Goal: Information Seeking & Learning: Learn about a topic

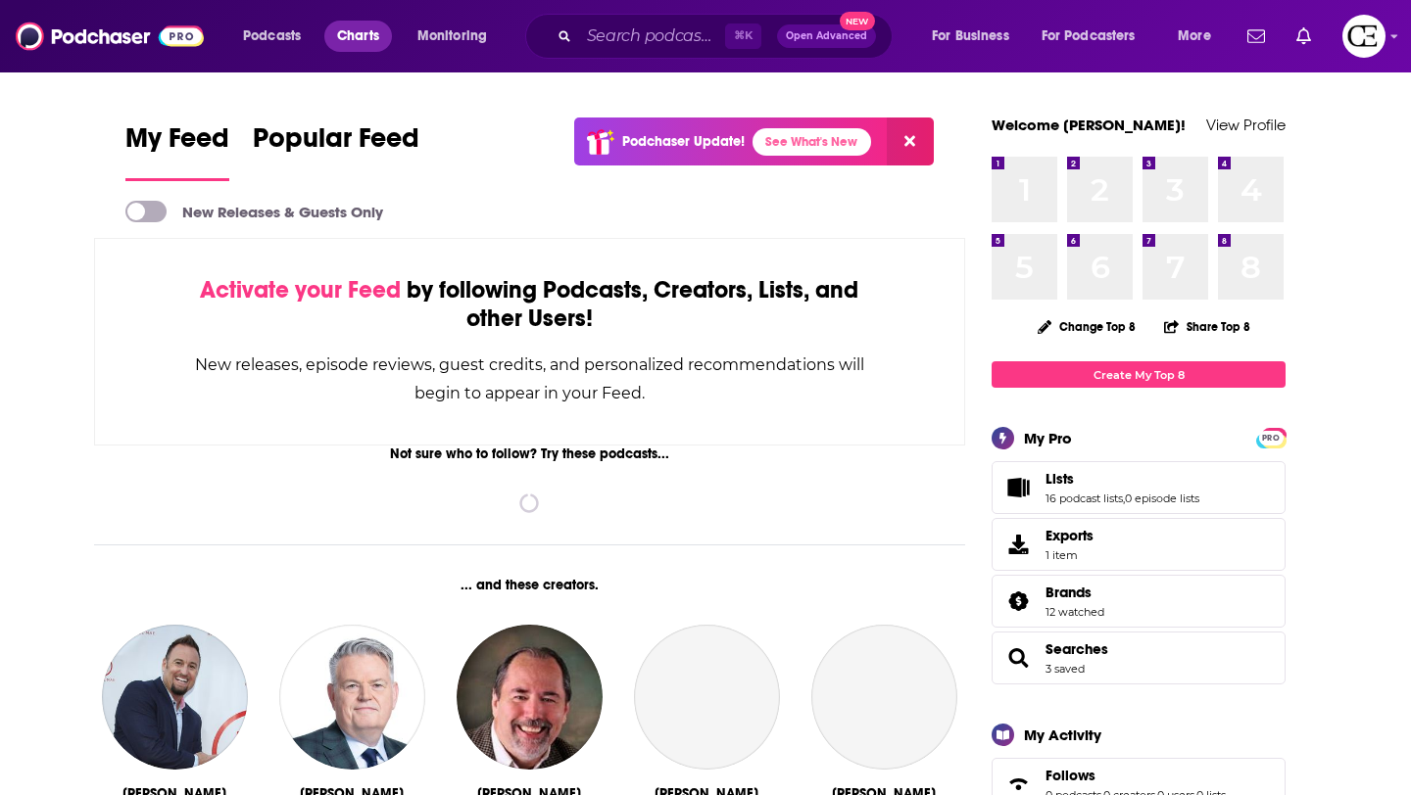
click at [358, 38] on span "Charts" at bounding box center [358, 36] width 42 height 27
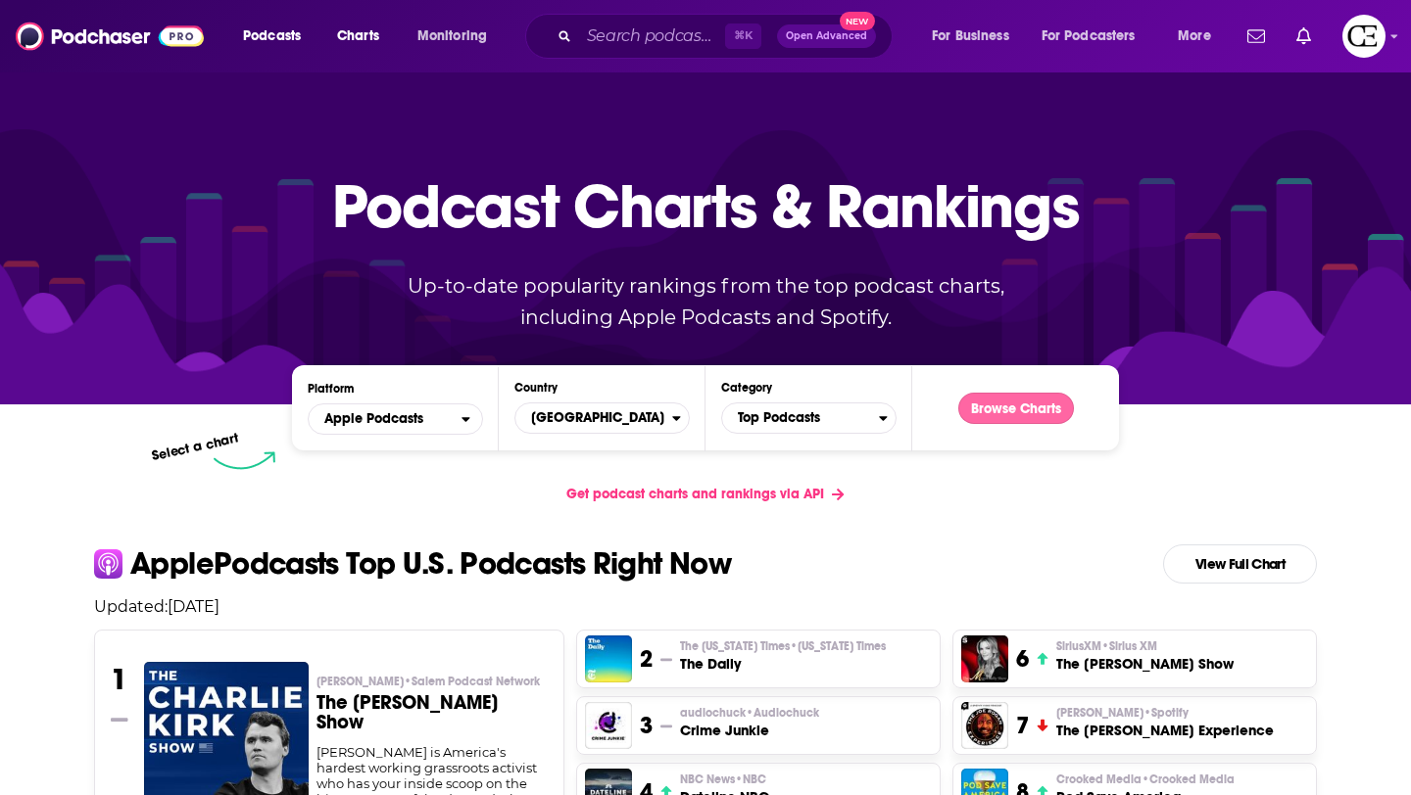
click at [1005, 420] on button "Browse Charts" at bounding box center [1016, 408] width 116 height 31
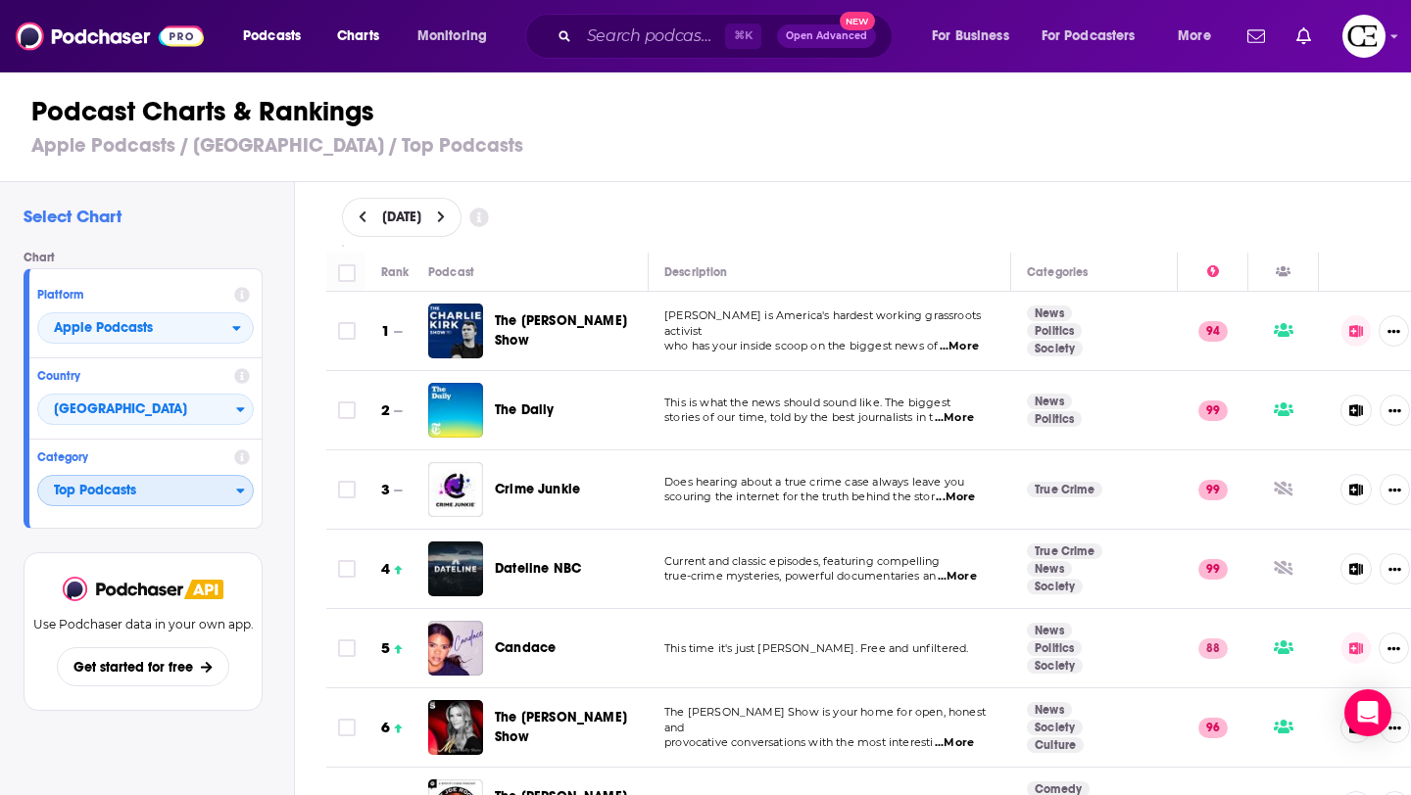
click at [205, 495] on span "Top Podcasts" at bounding box center [137, 491] width 198 height 33
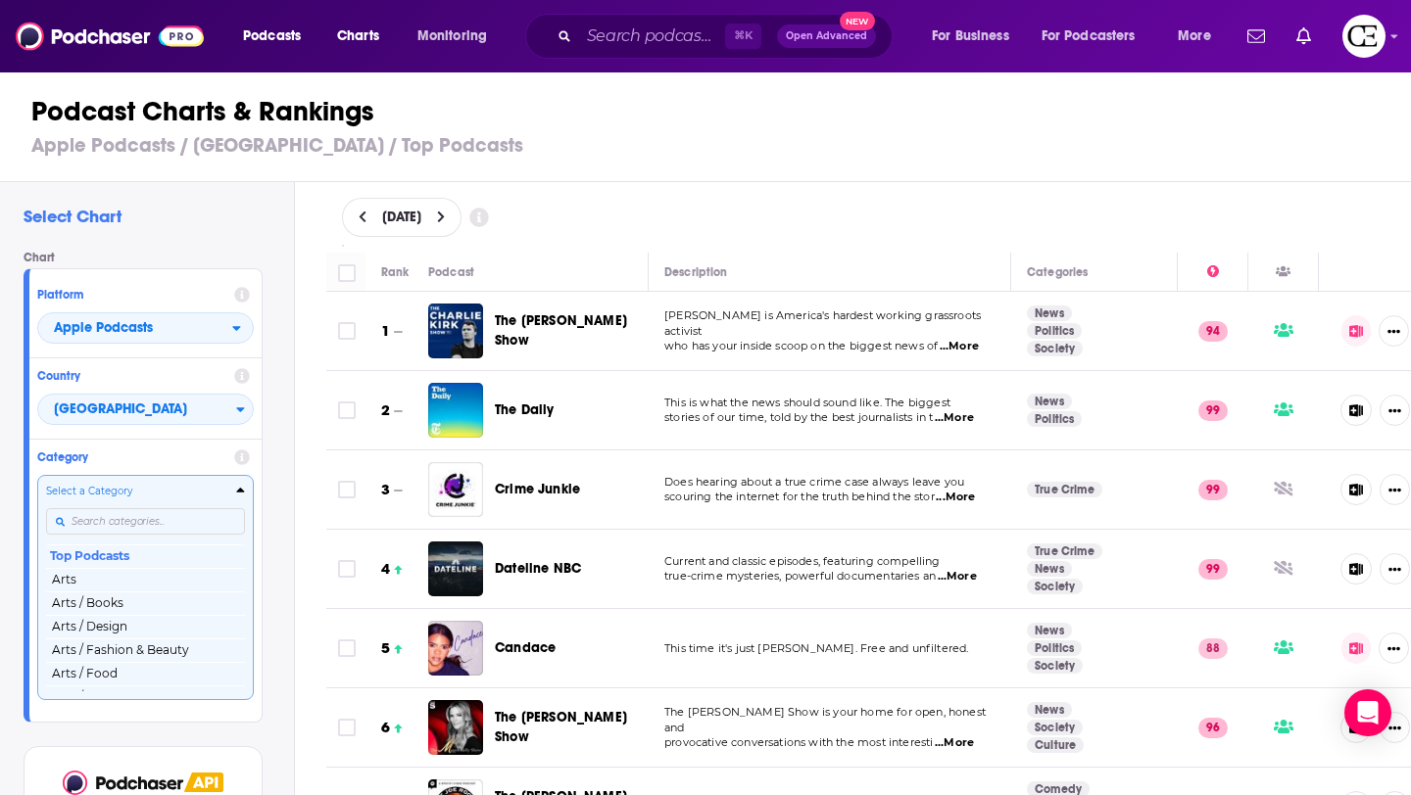
click at [196, 523] on input "Categories" at bounding box center [145, 521] width 199 height 26
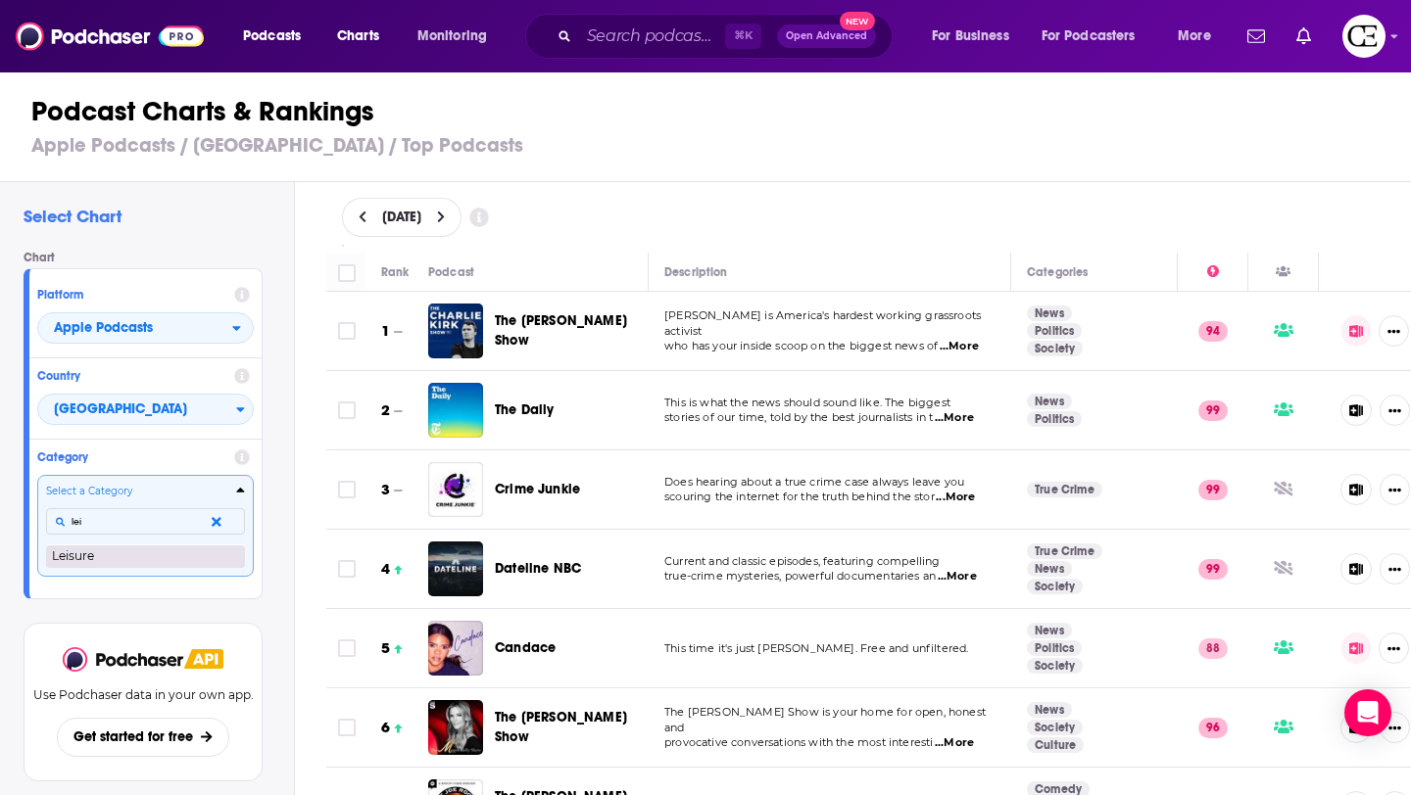
type input "lei"
click at [104, 564] on button "Leisure" at bounding box center [145, 557] width 199 height 24
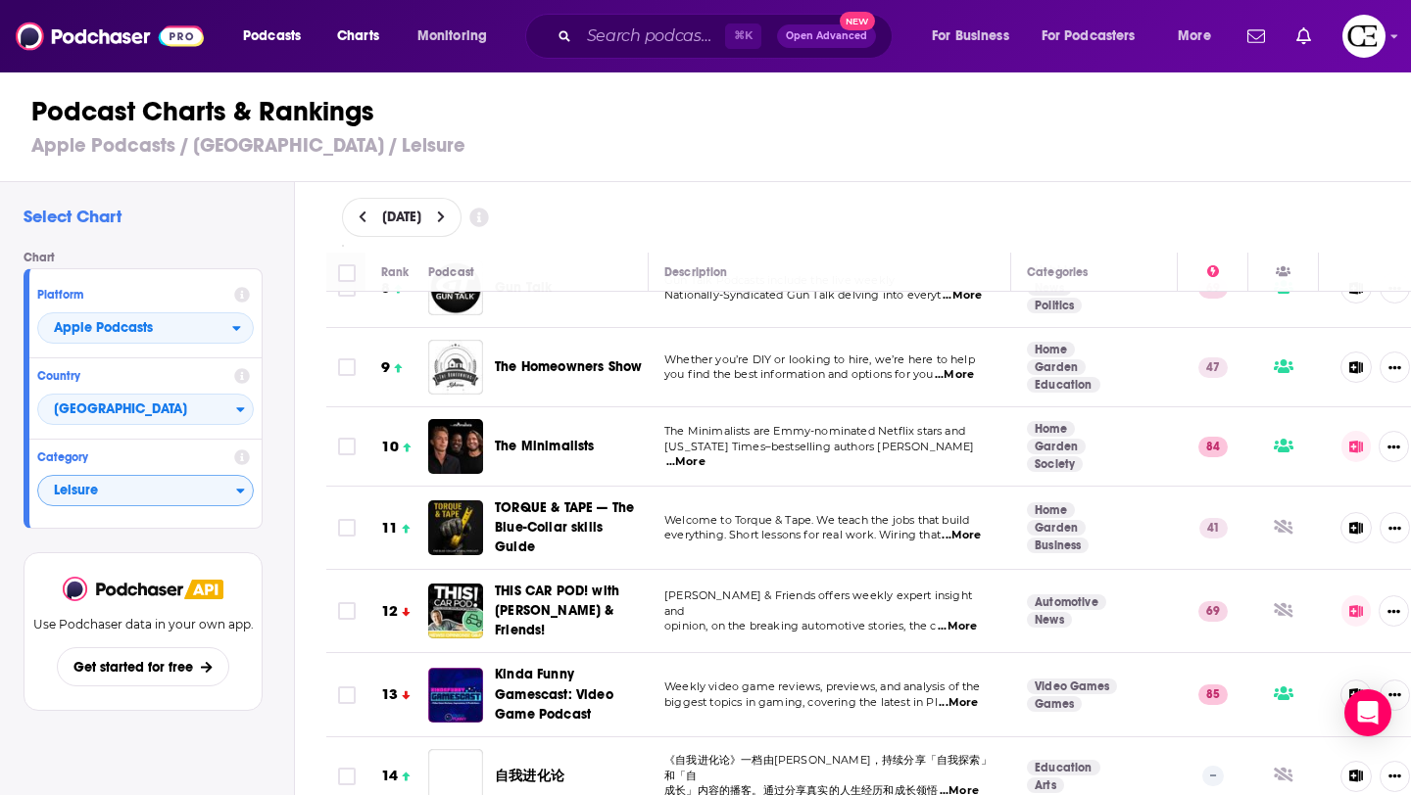
scroll to position [609, 0]
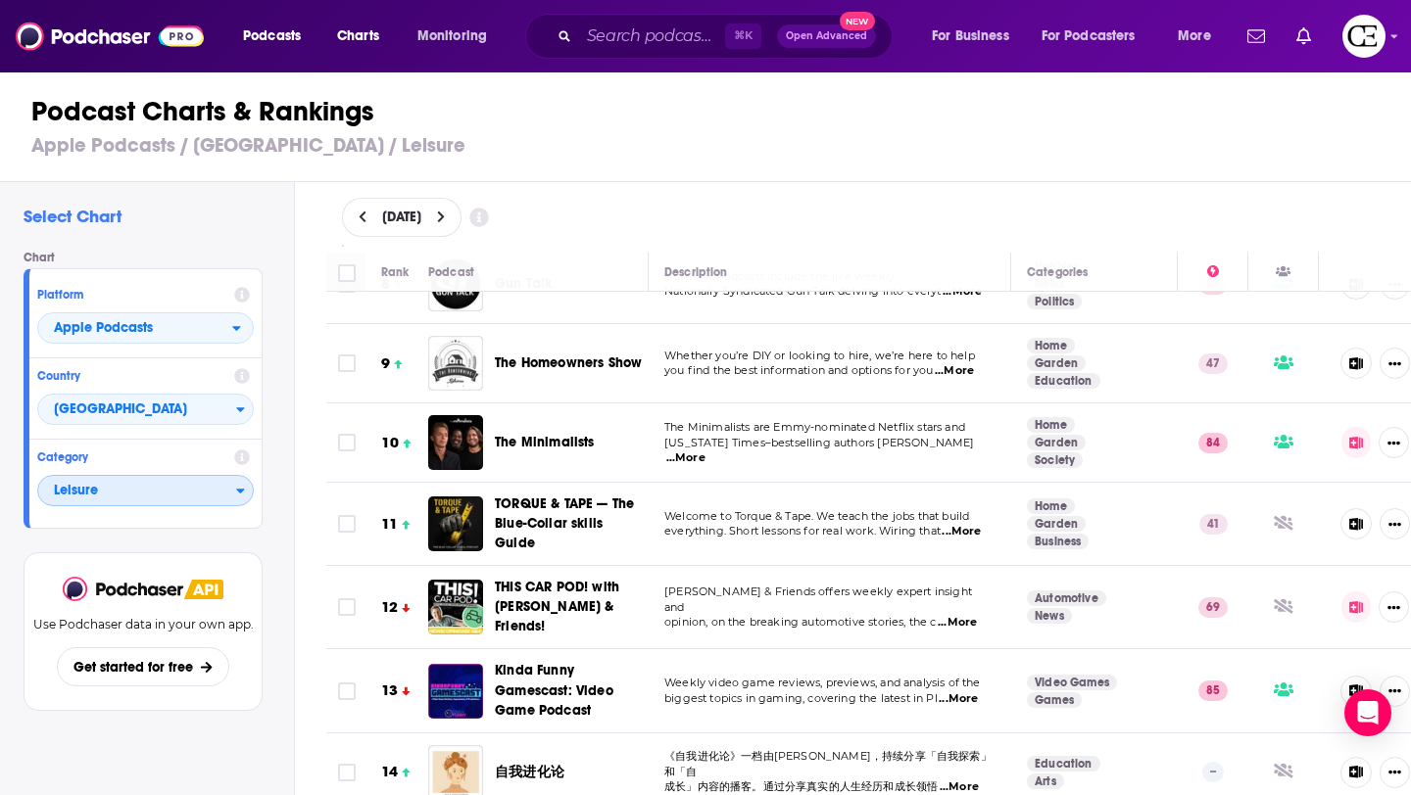
click at [206, 492] on span "Leisure" at bounding box center [137, 491] width 198 height 33
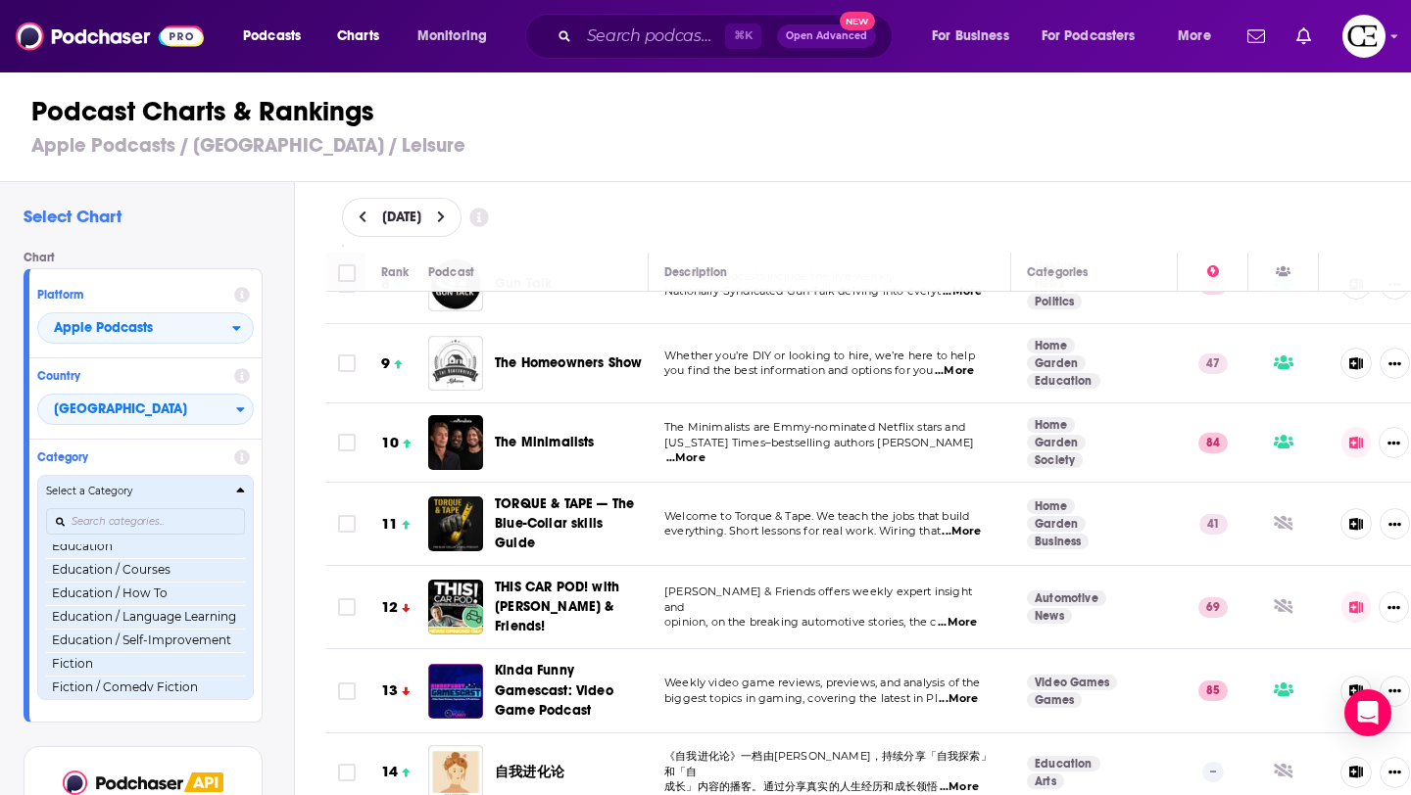
scroll to position [476, 0]
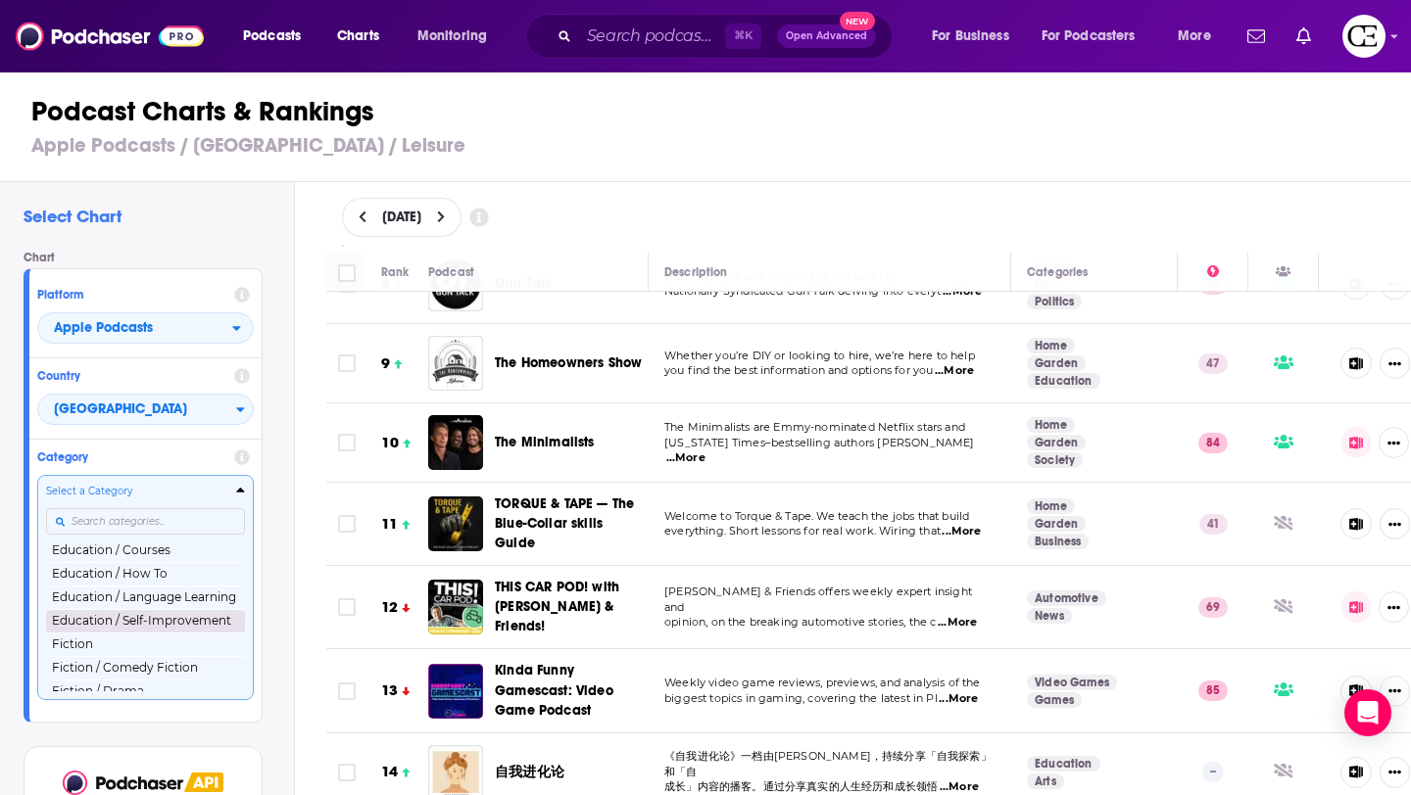
click at [159, 616] on button "Education / Self-Improvement" at bounding box center [145, 621] width 199 height 24
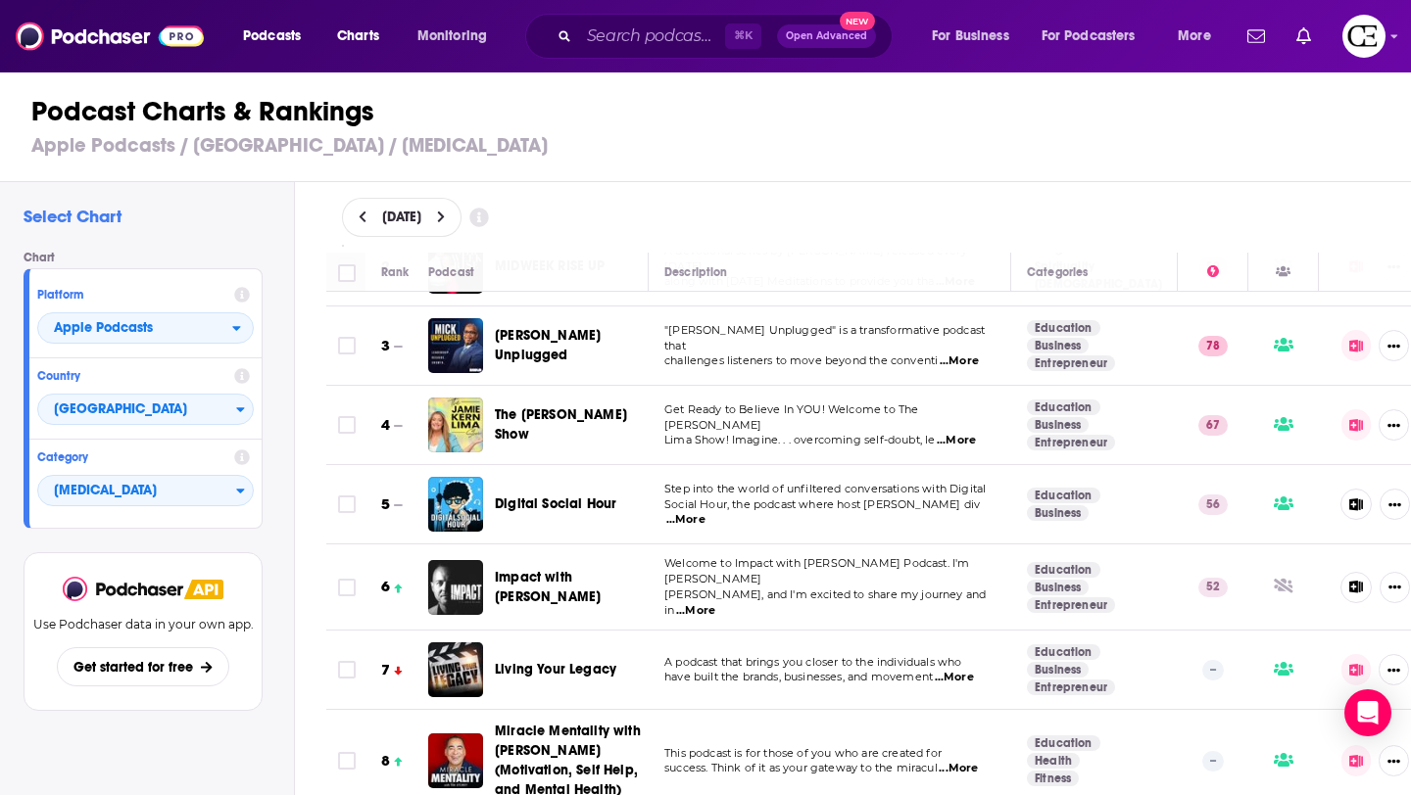
scroll to position [158, 0]
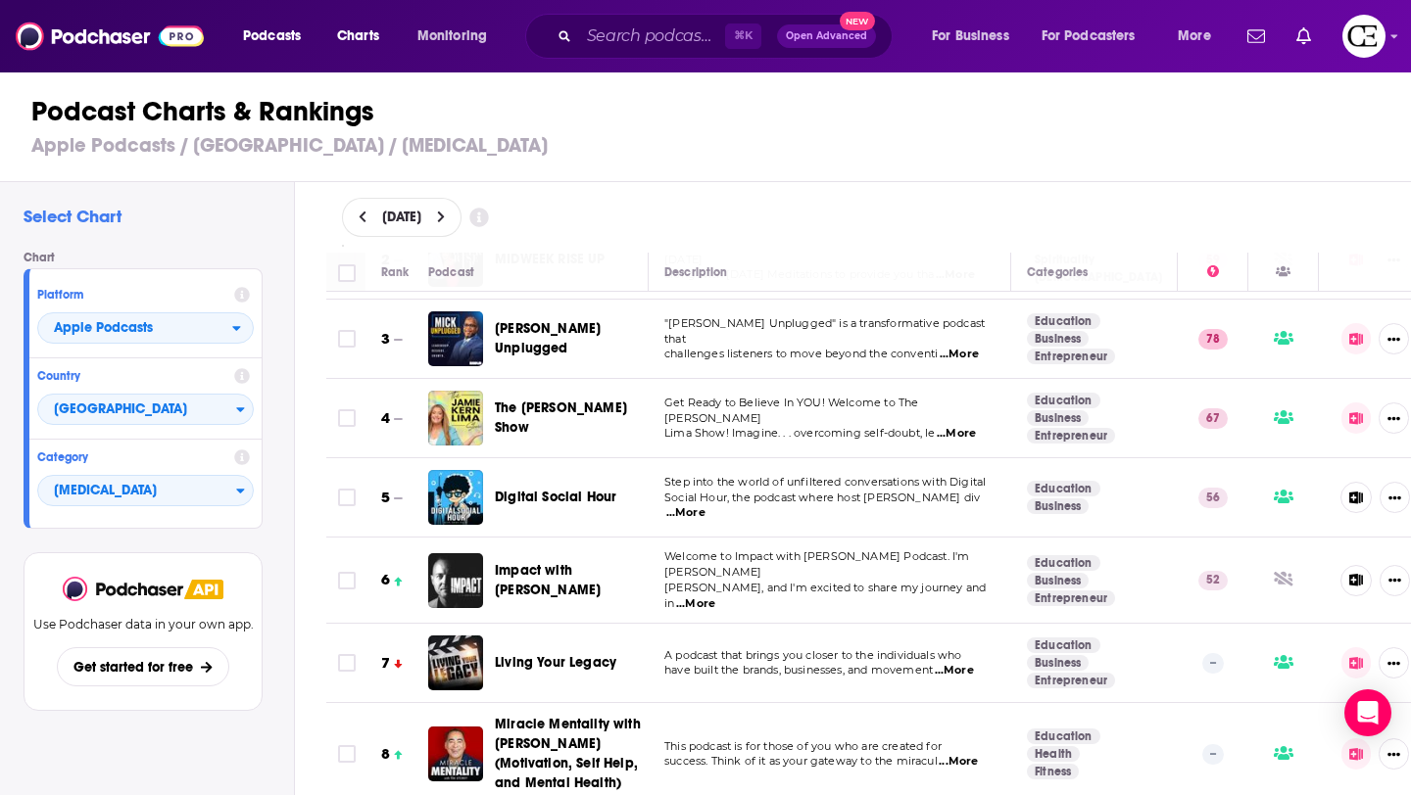
click at [1127, 635] on icon at bounding box center [1356, 663] width 15 height 13
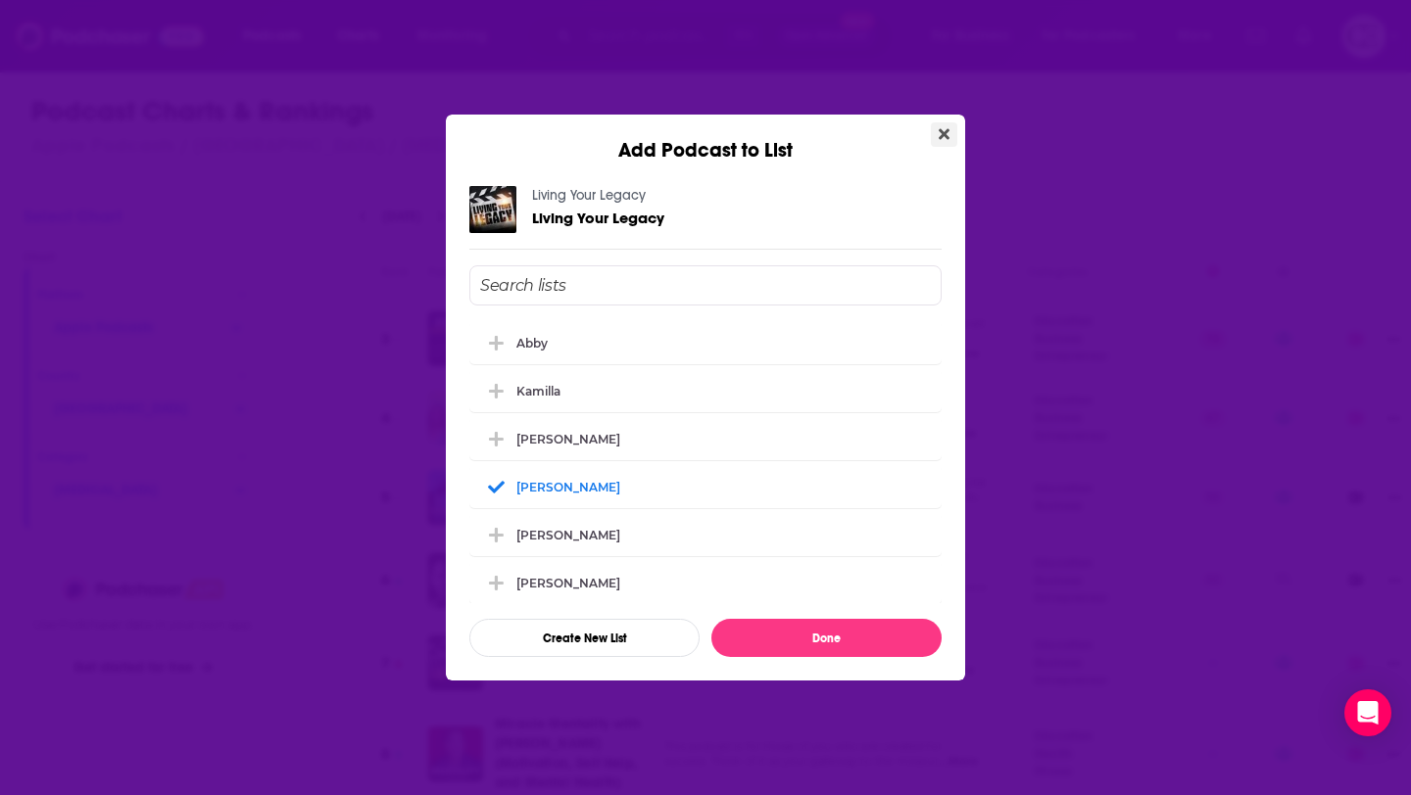
click at [944, 131] on icon "Close" at bounding box center [943, 134] width 11 height 11
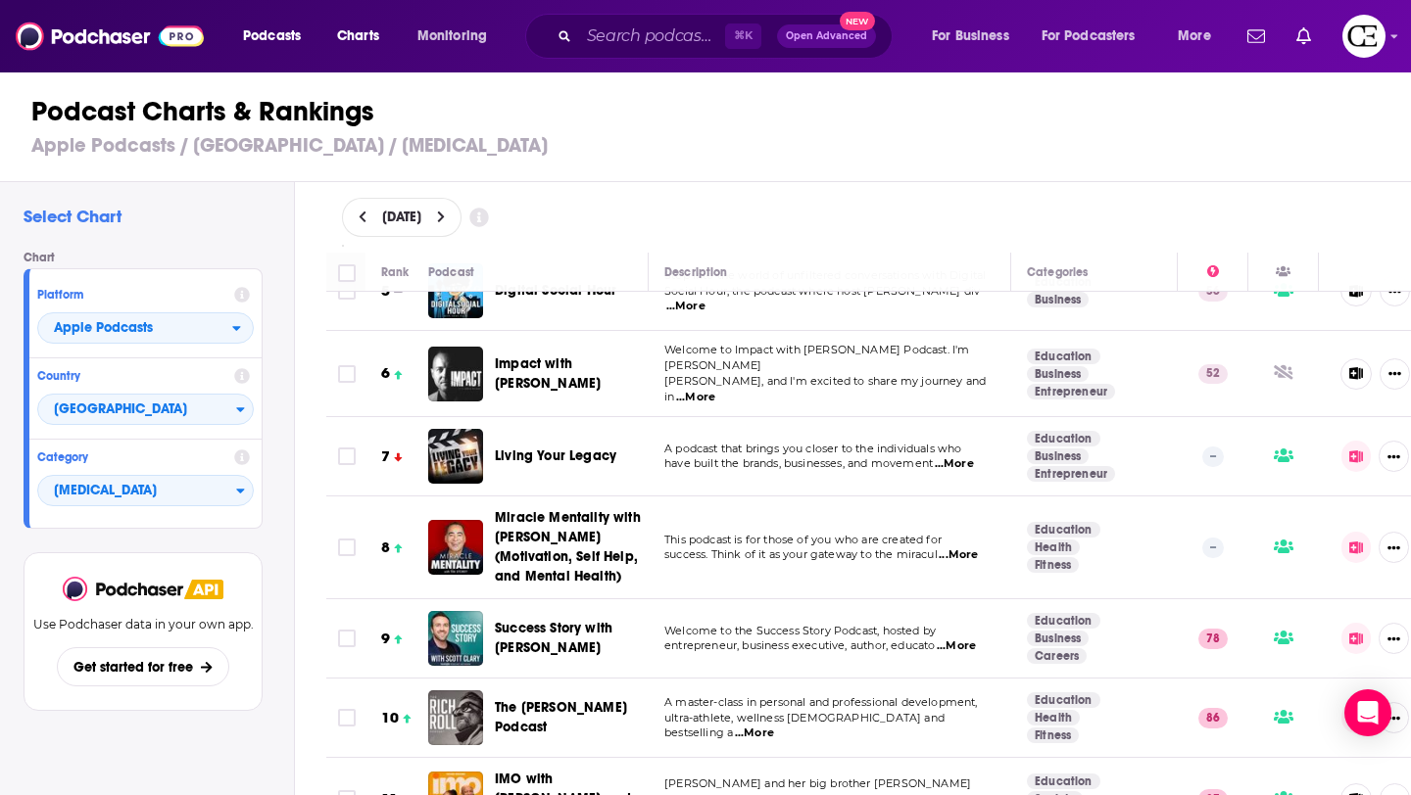
scroll to position [381, 0]
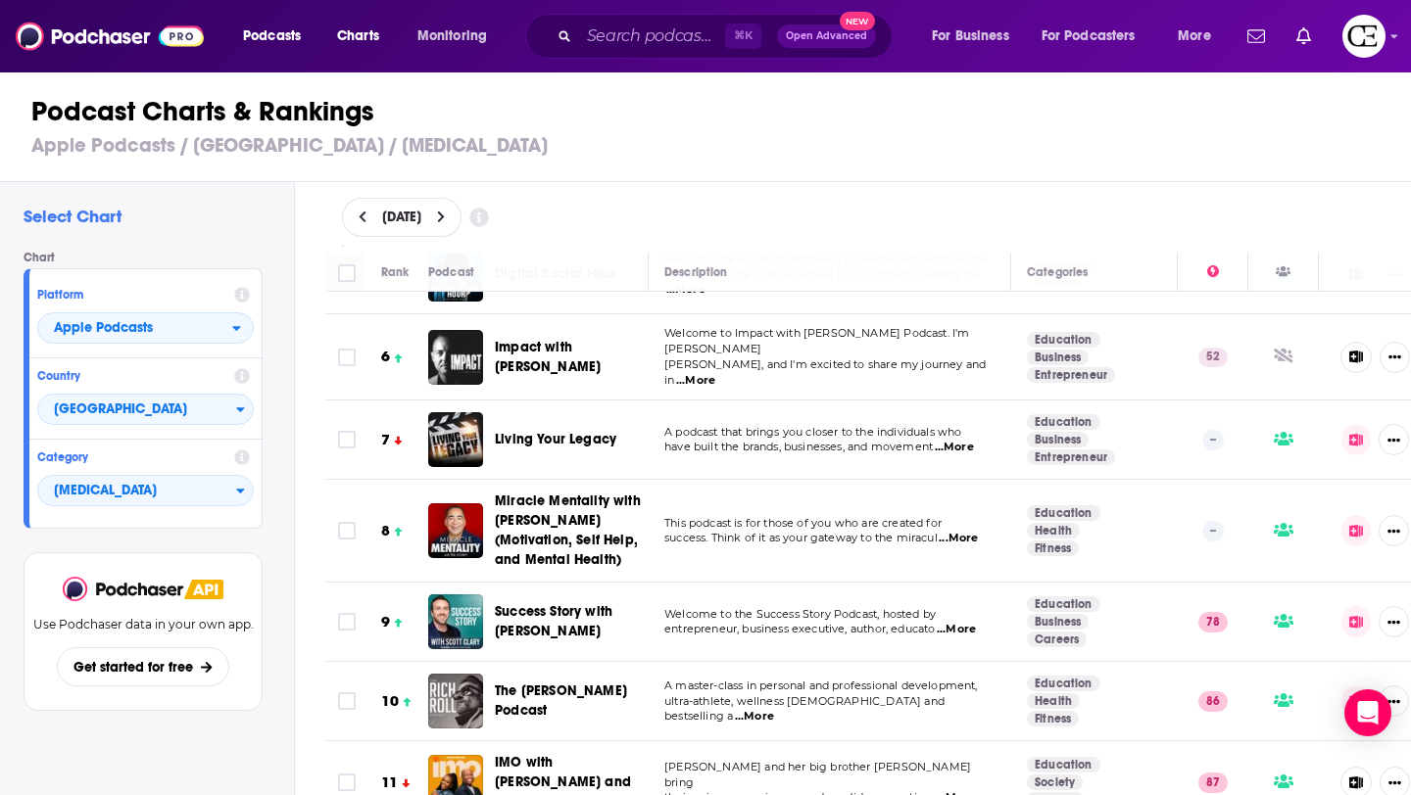
click at [1127, 616] on icon at bounding box center [1356, 622] width 14 height 13
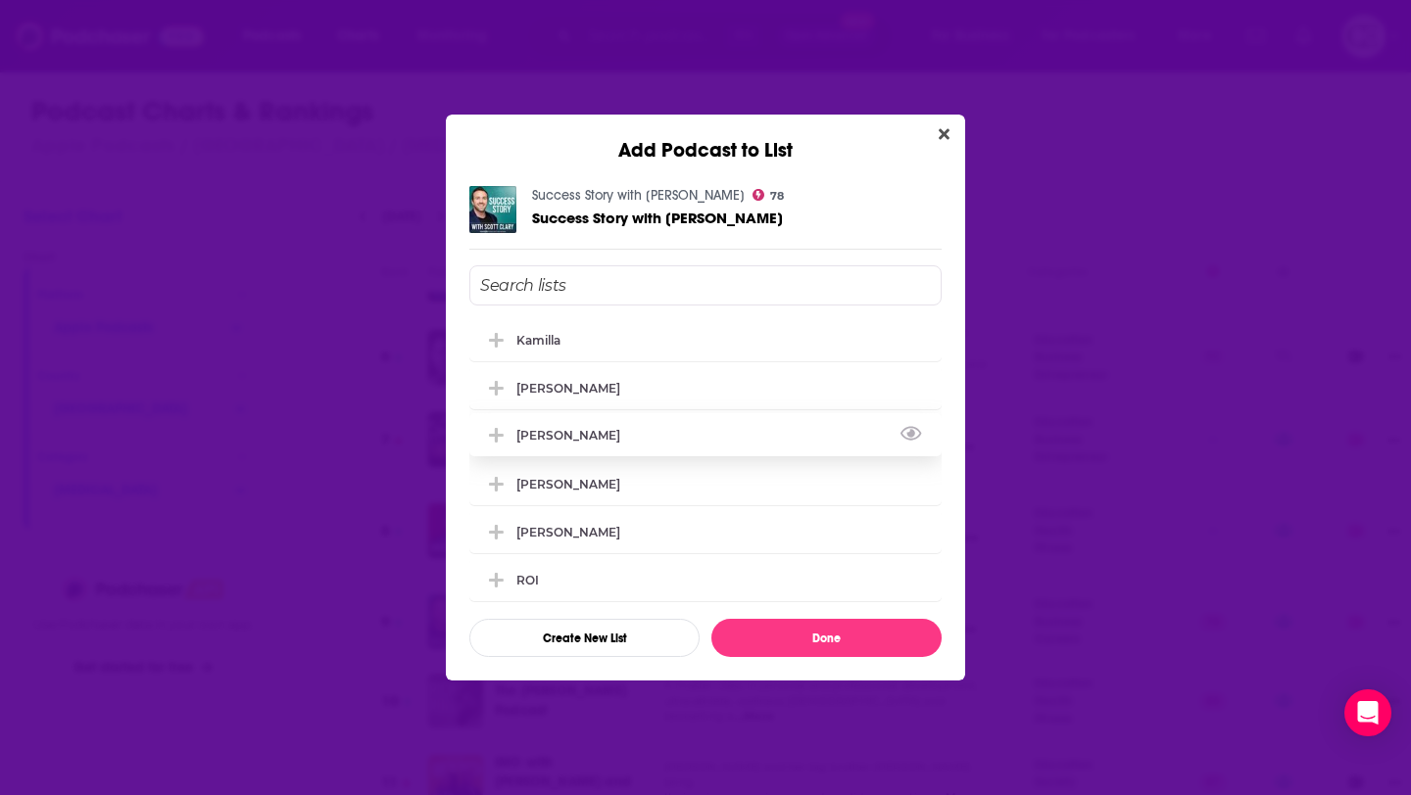
scroll to position [21, 0]
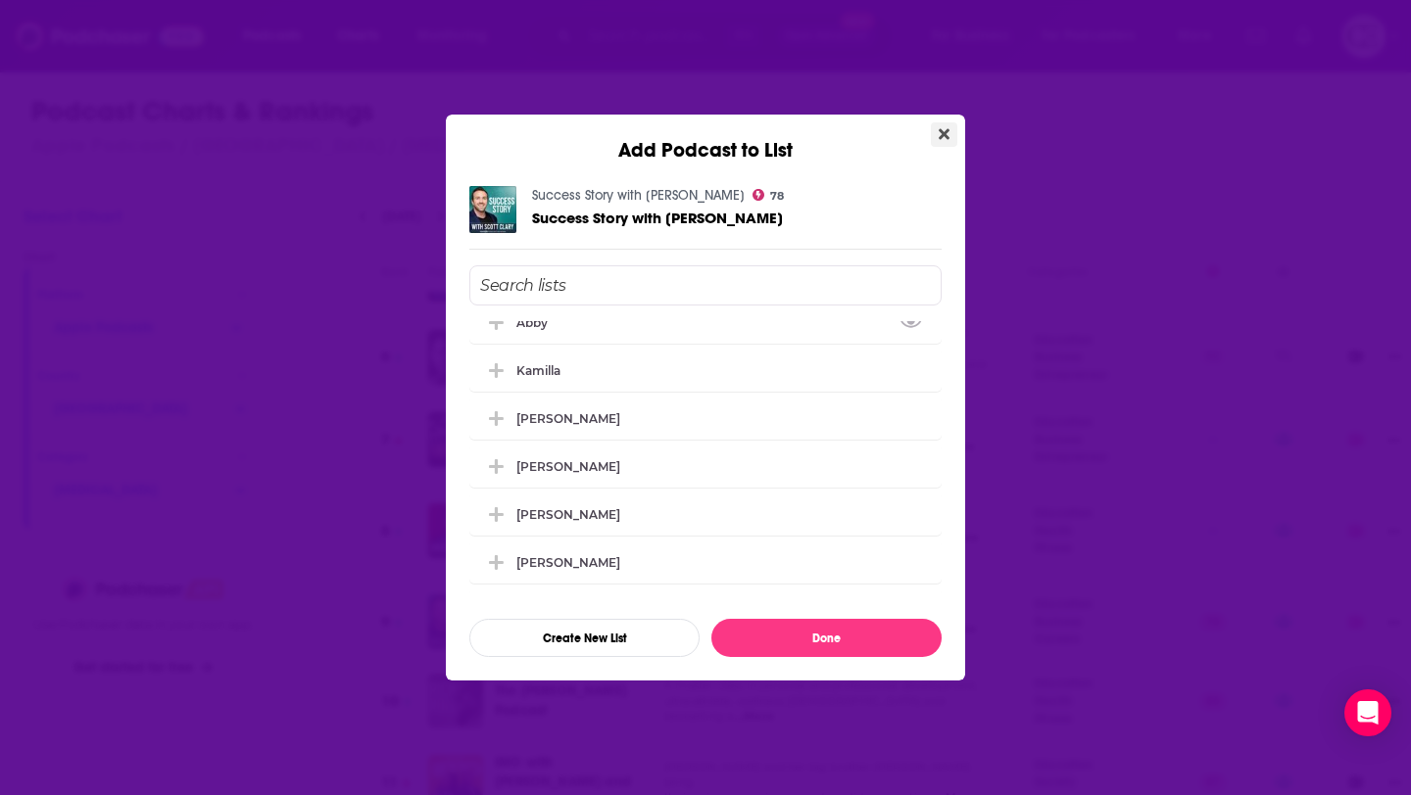
click at [941, 137] on icon "Close" at bounding box center [943, 134] width 11 height 16
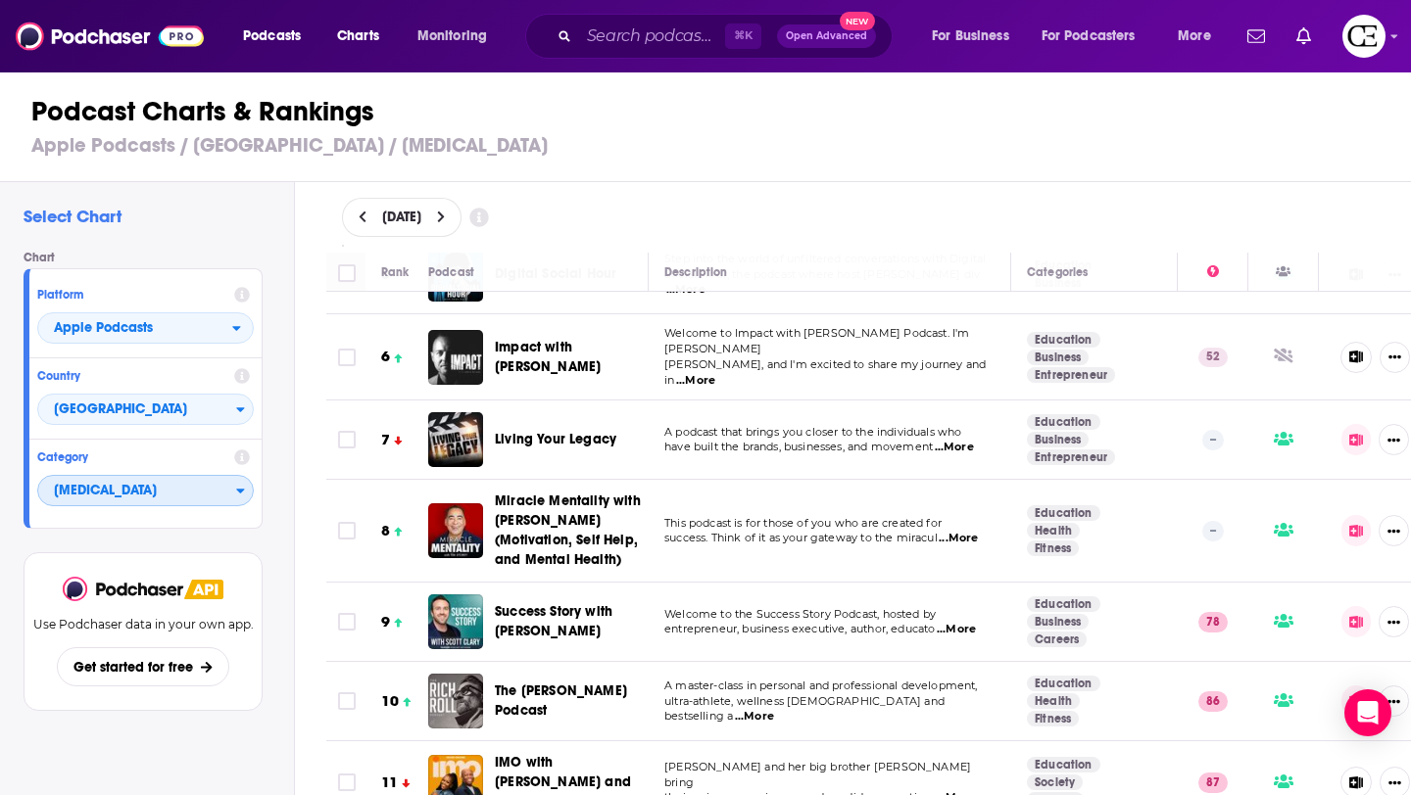
click at [198, 492] on span "Self-Improvement" at bounding box center [137, 491] width 198 height 33
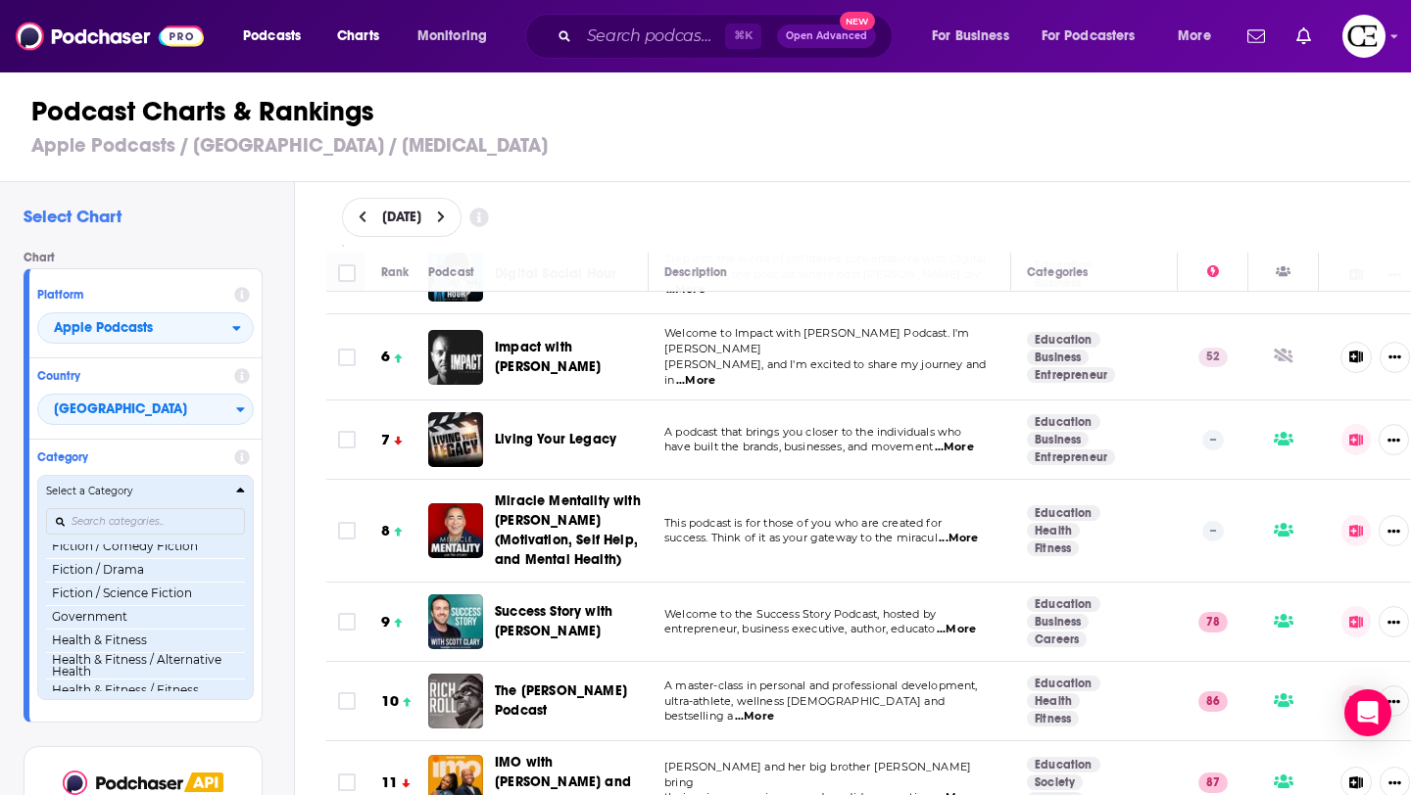
scroll to position [635, 0]
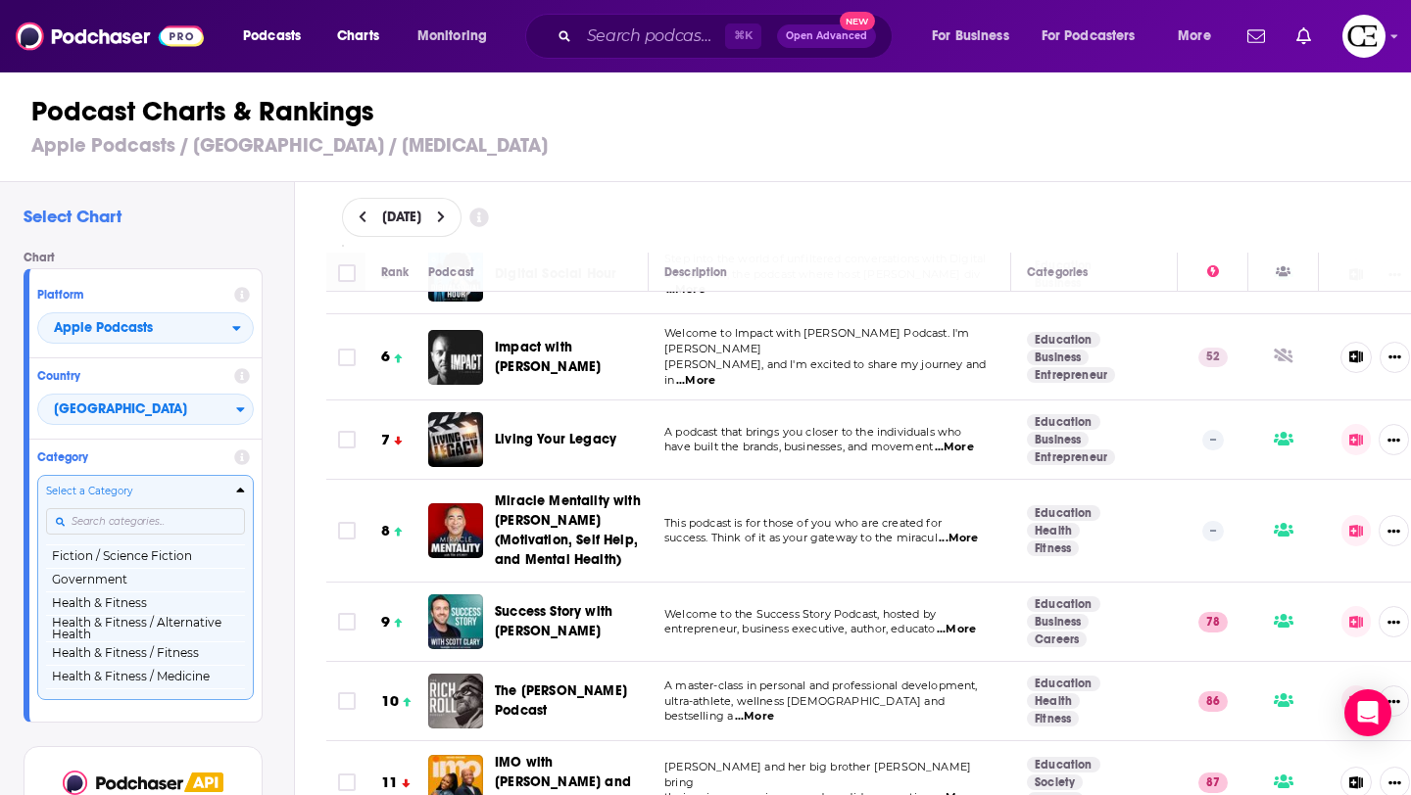
click at [168, 607] on button "Health & Fitness" at bounding box center [145, 604] width 199 height 24
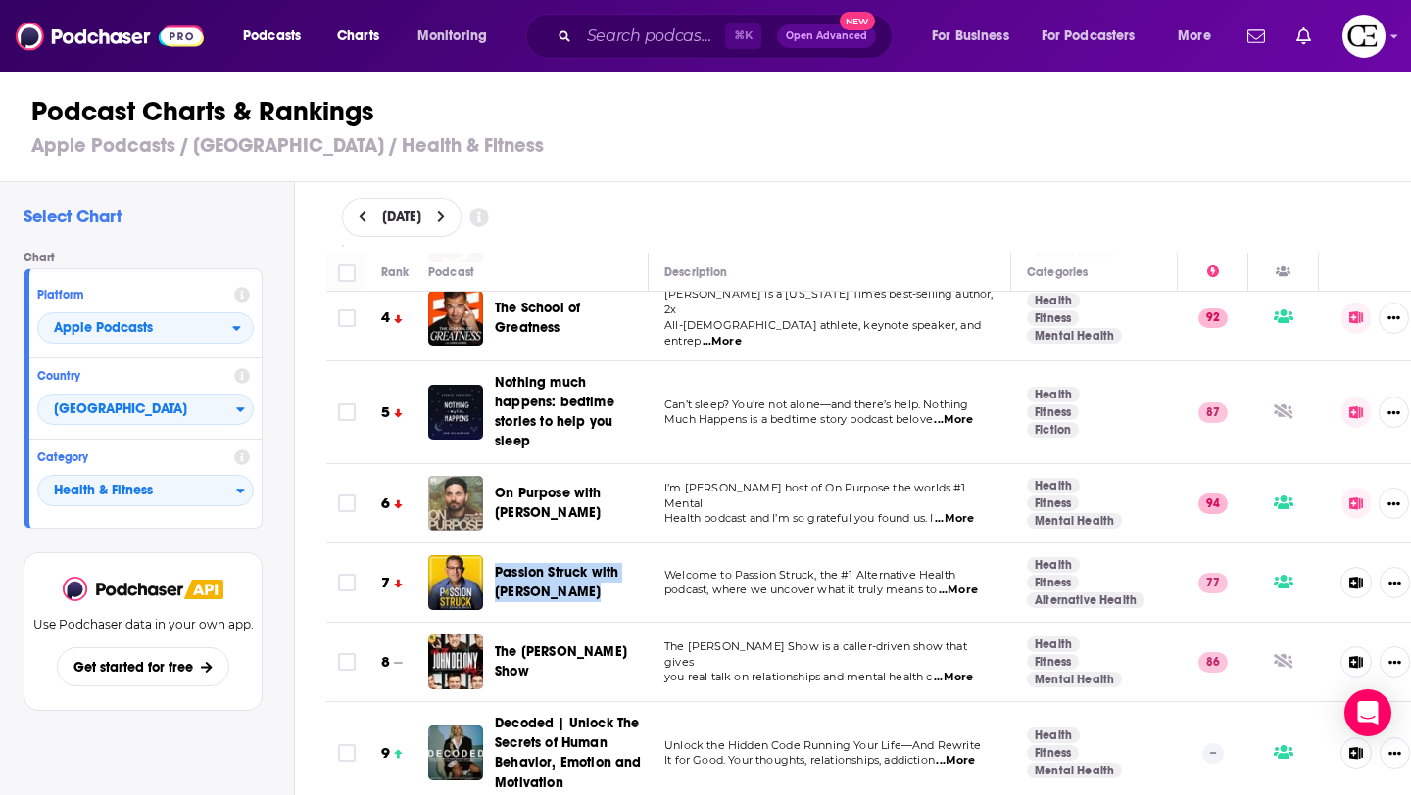
scroll to position [263, 0]
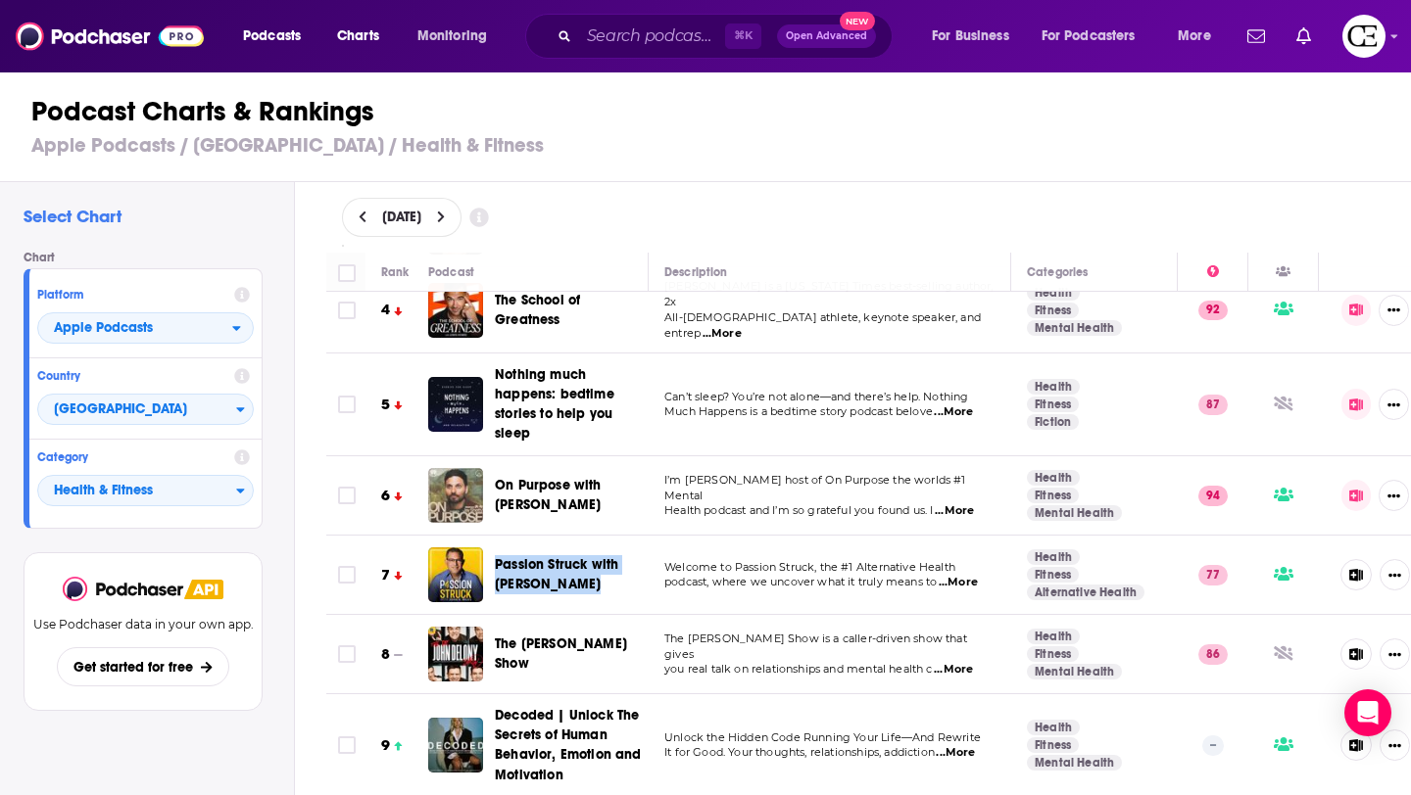
click at [1127, 490] on icon at bounding box center [1356, 496] width 14 height 13
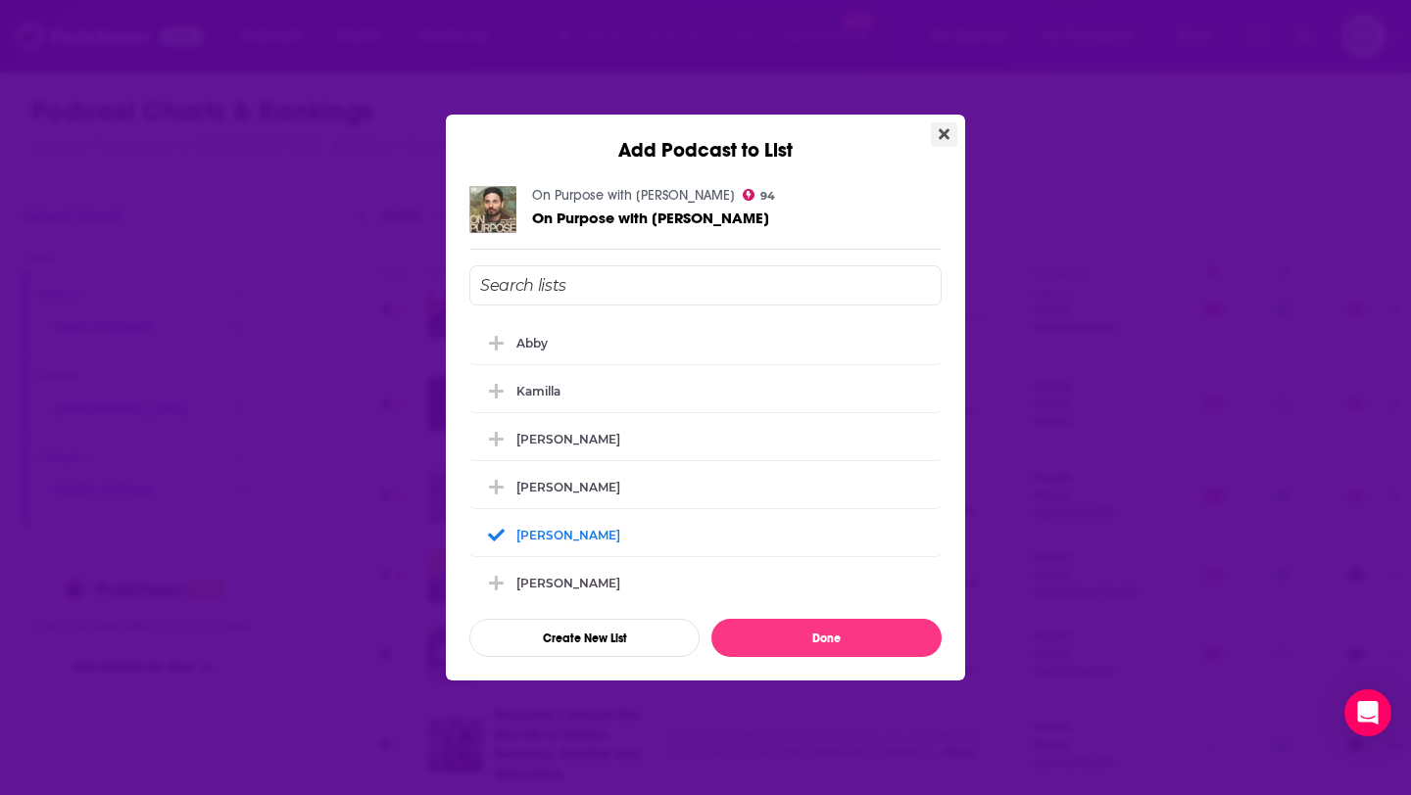
click at [947, 128] on icon "Close" at bounding box center [943, 134] width 11 height 16
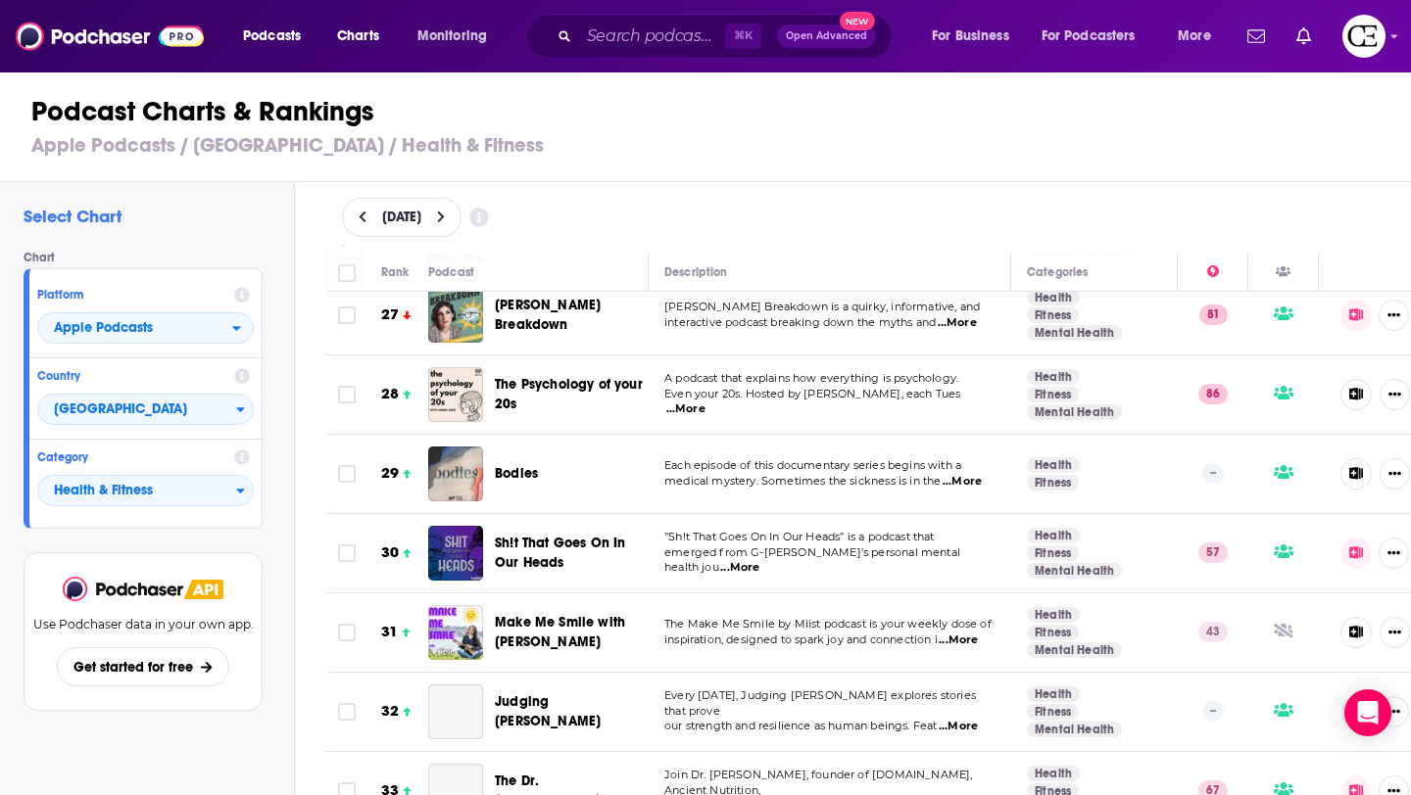
scroll to position [2151, 0]
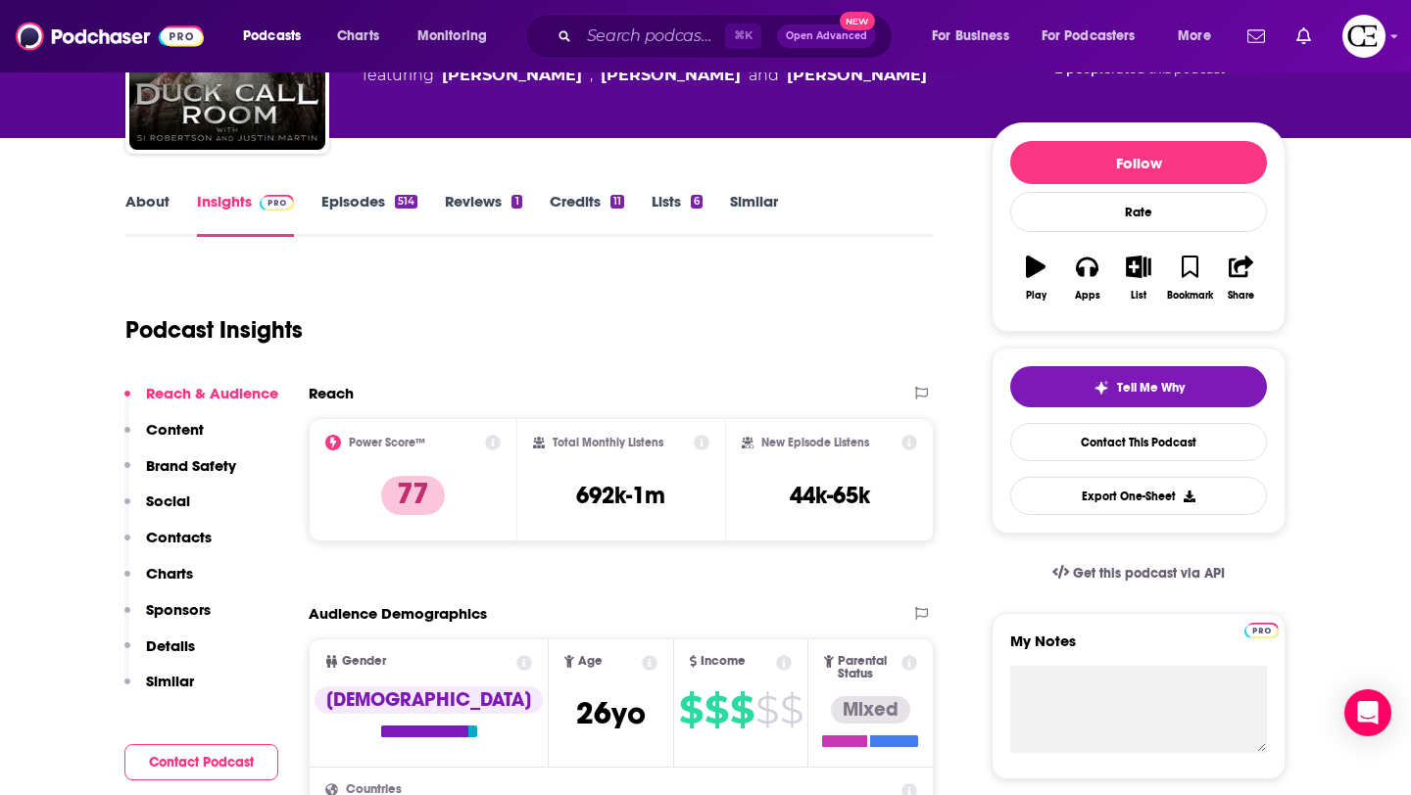
scroll to position [179, 0]
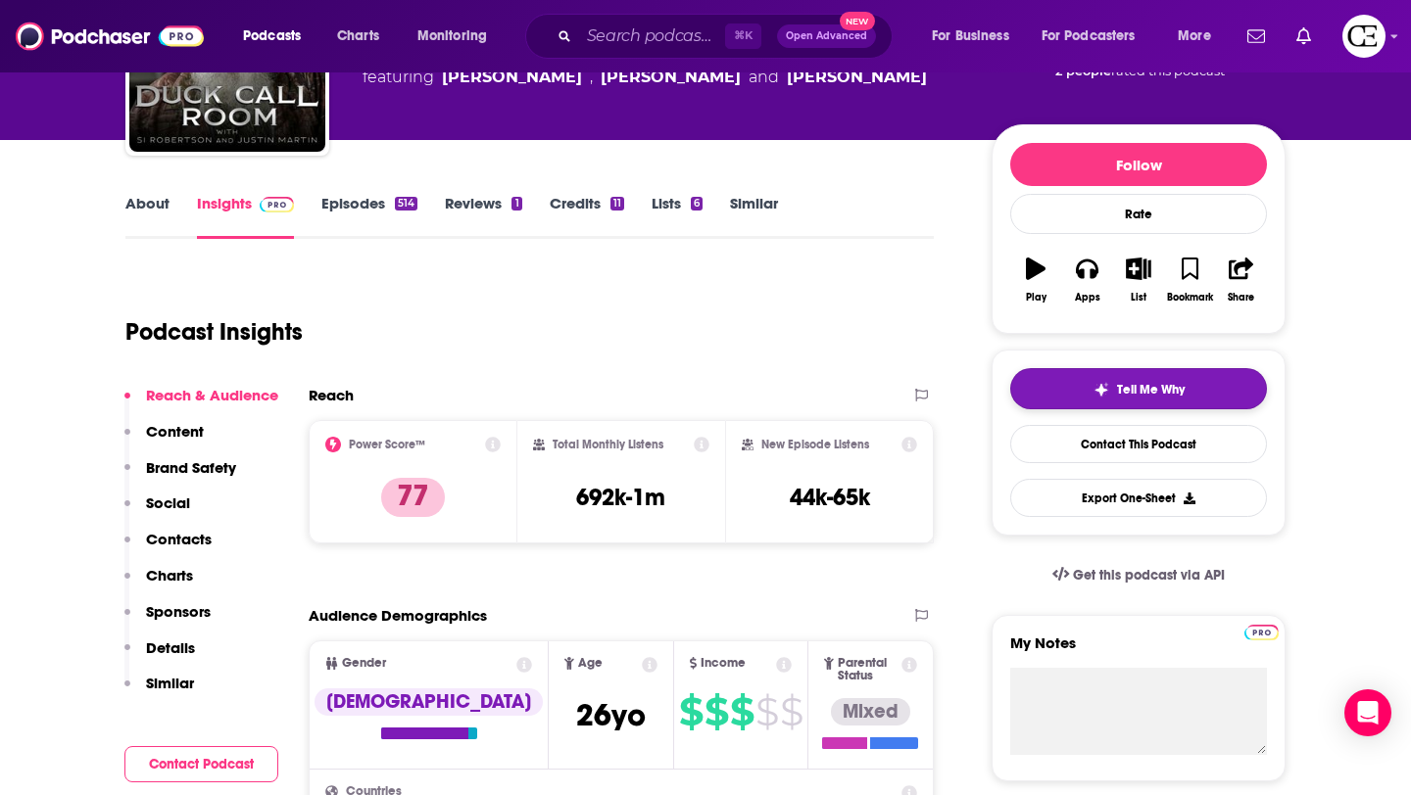
click at [1101, 391] on img "button" at bounding box center [1101, 390] width 16 height 16
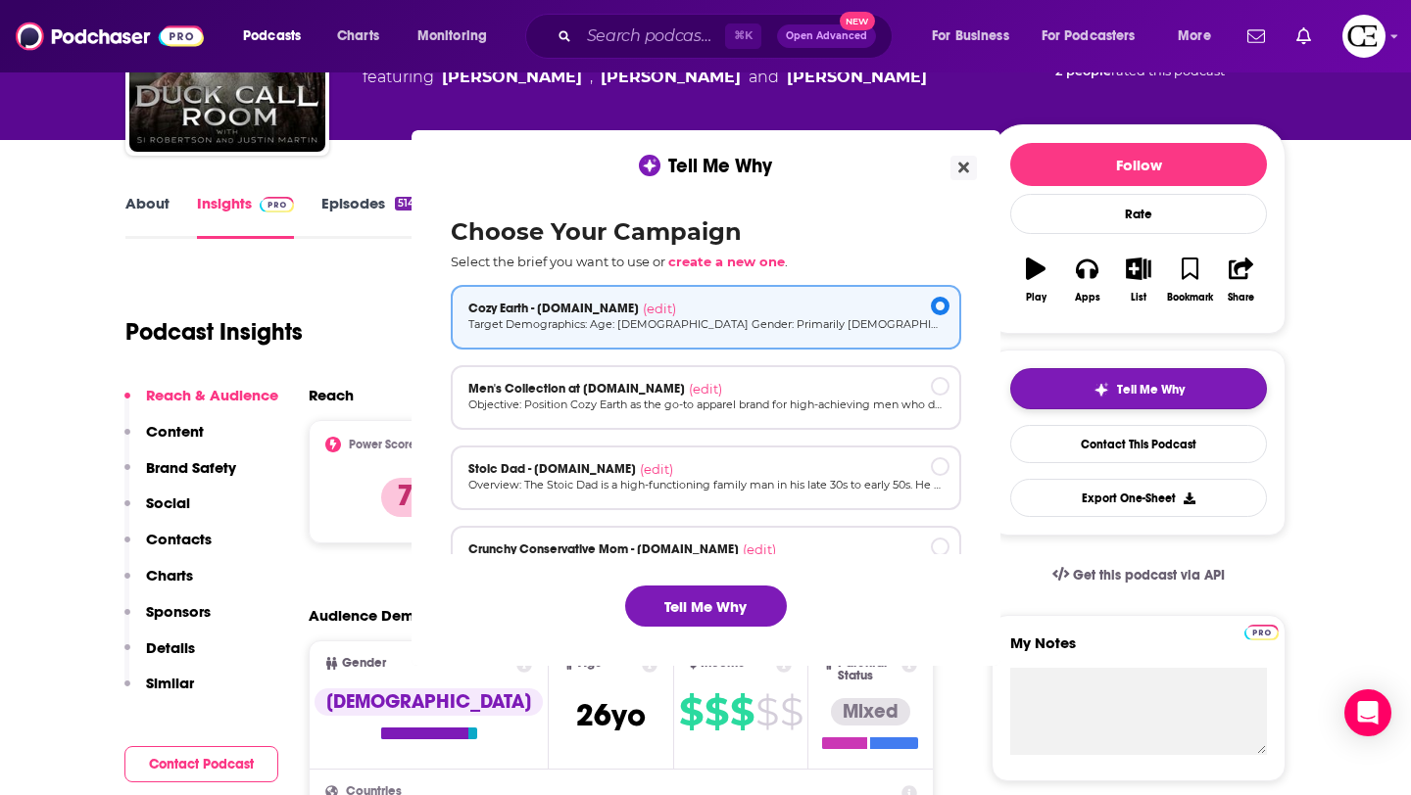
scroll to position [0, 0]
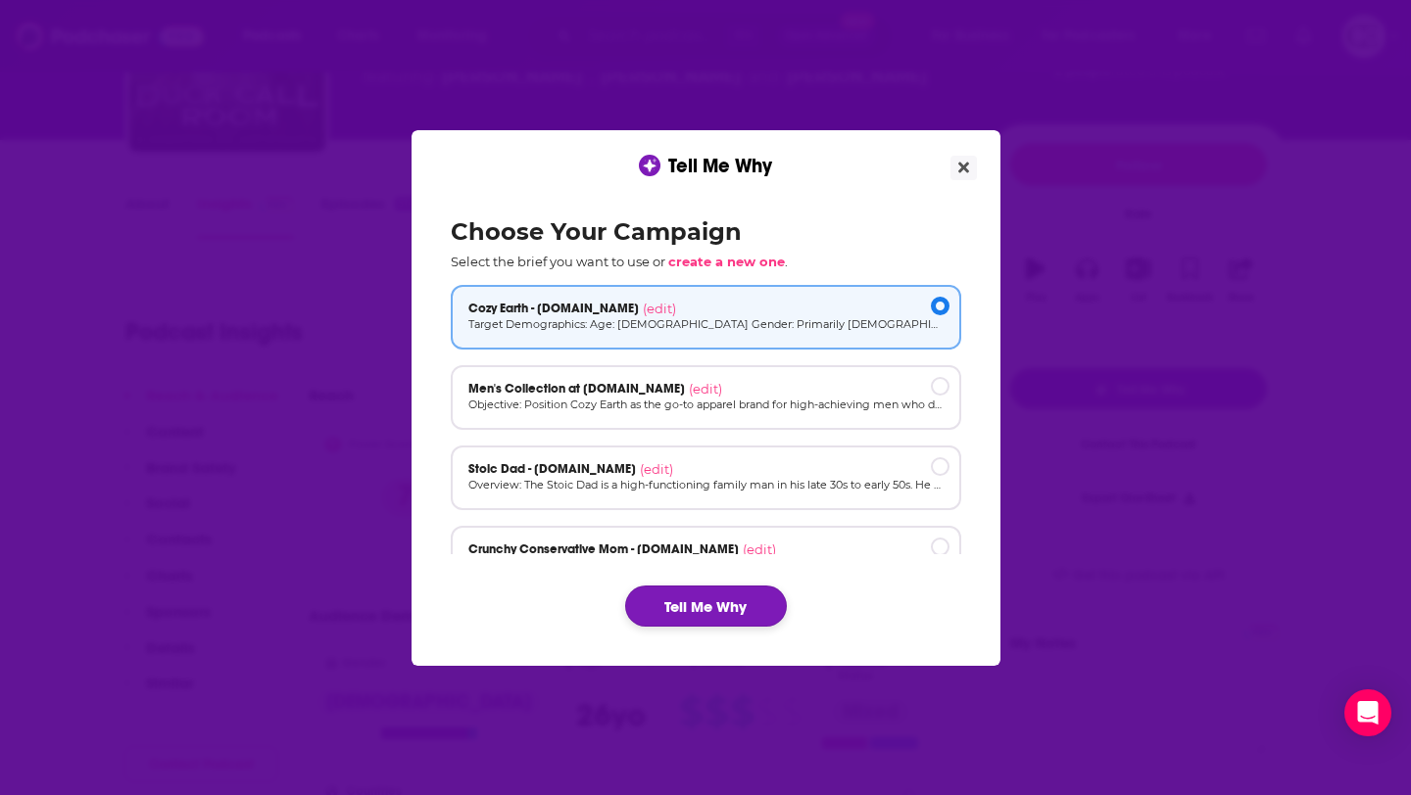
click at [694, 609] on button "Tell Me Why" at bounding box center [706, 606] width 162 height 41
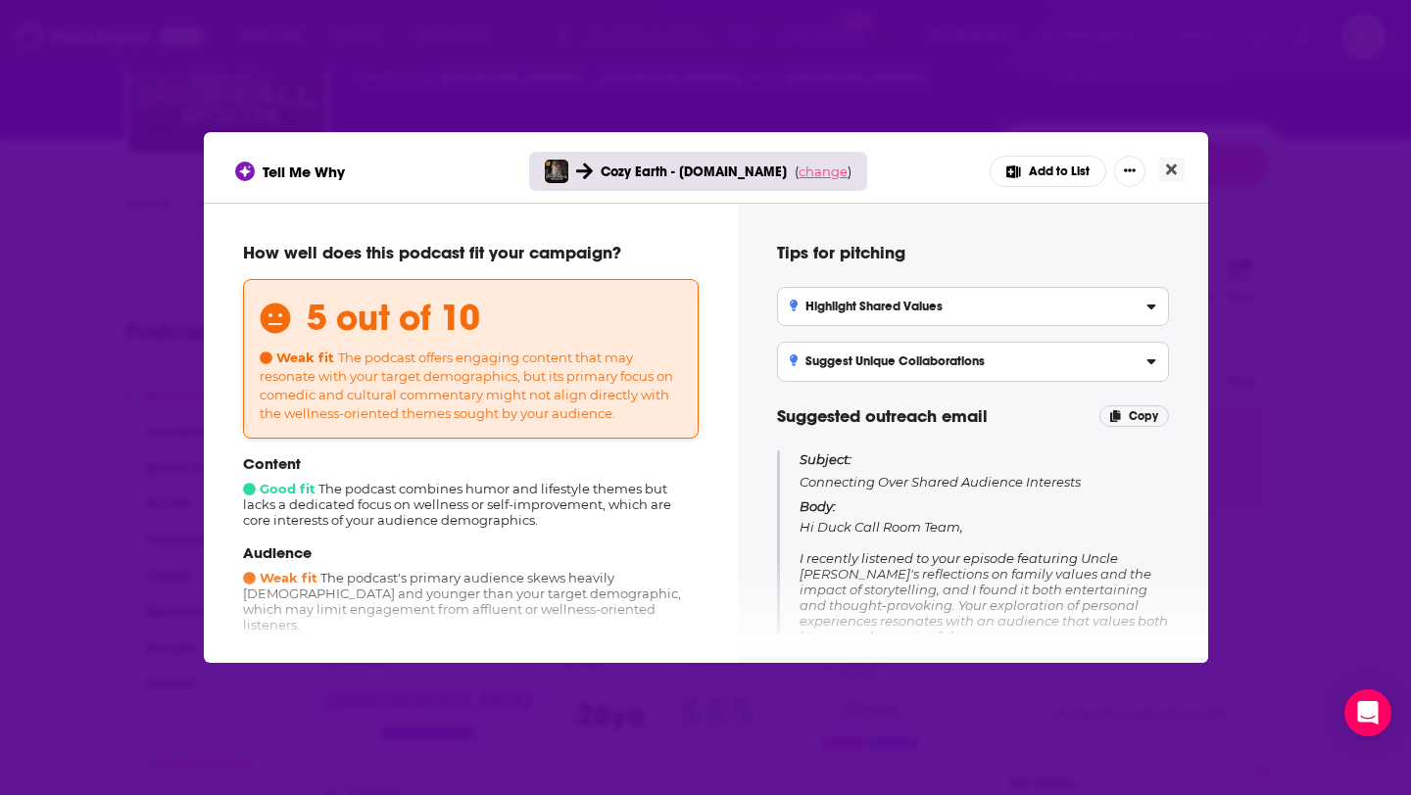
click at [836, 176] on span "change" at bounding box center [822, 172] width 49 height 16
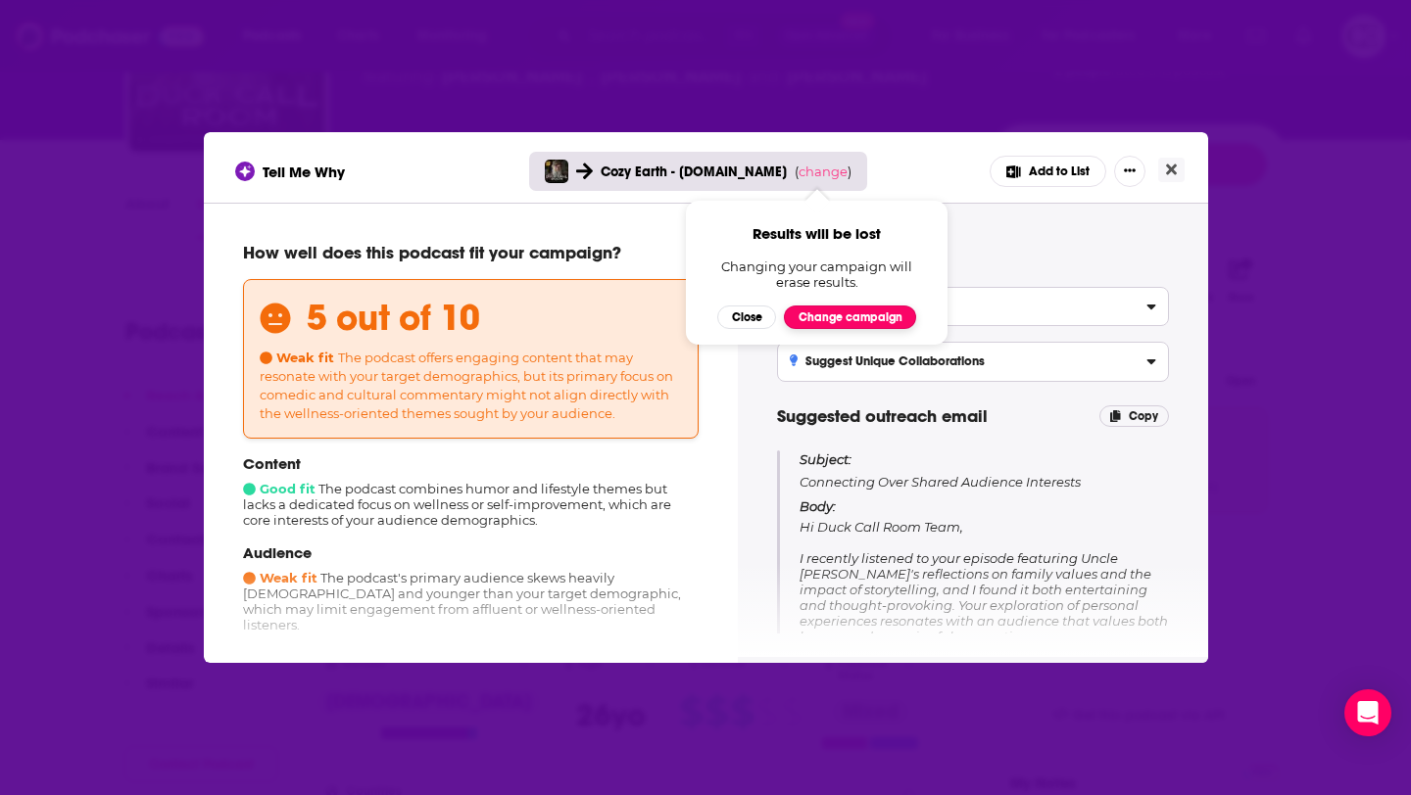
click at [846, 320] on button "Change campaign" at bounding box center [850, 318] width 132 height 24
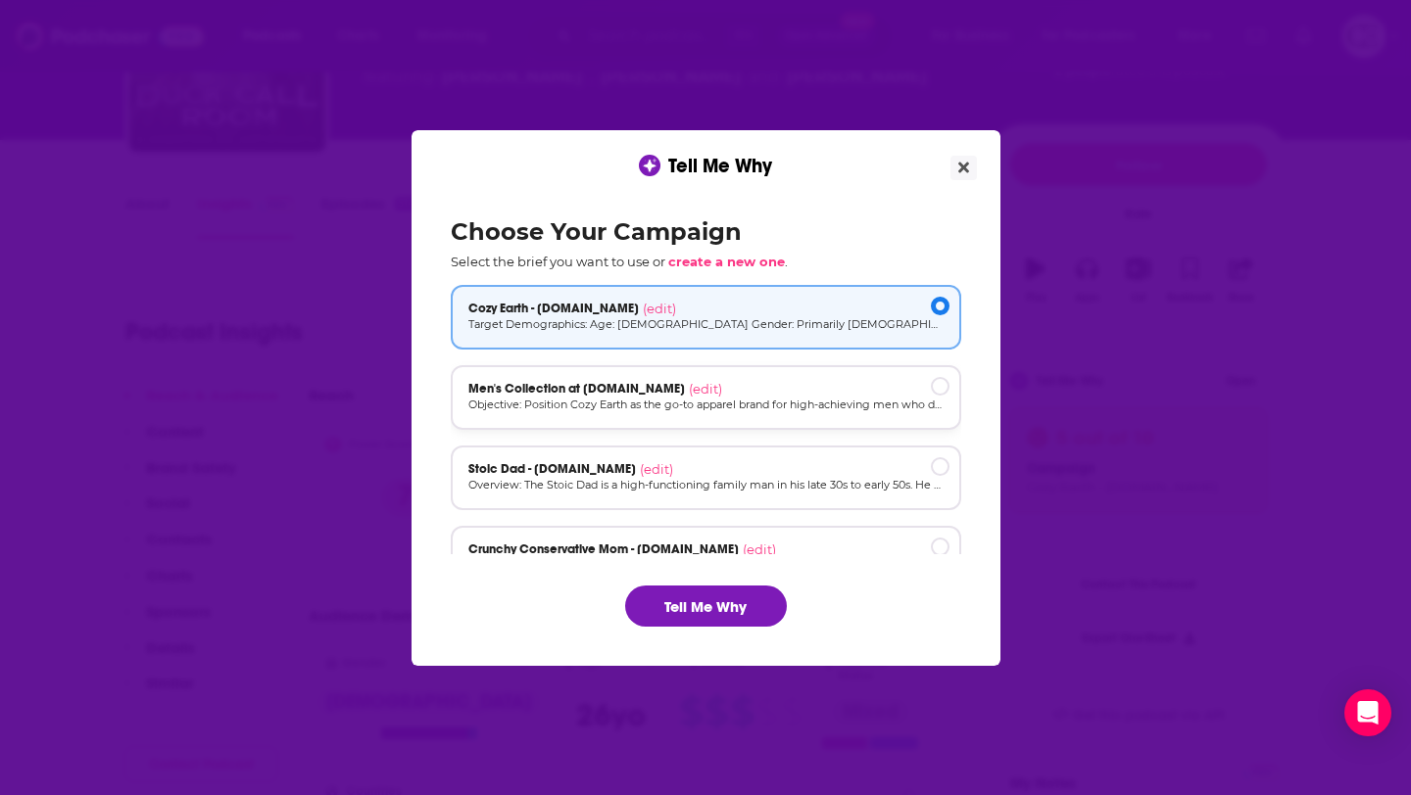
click at [773, 413] on div "Men's Collection at cozyearth.com (edit) Objective: Position Cozy Earth as the …" at bounding box center [706, 397] width 510 height 65
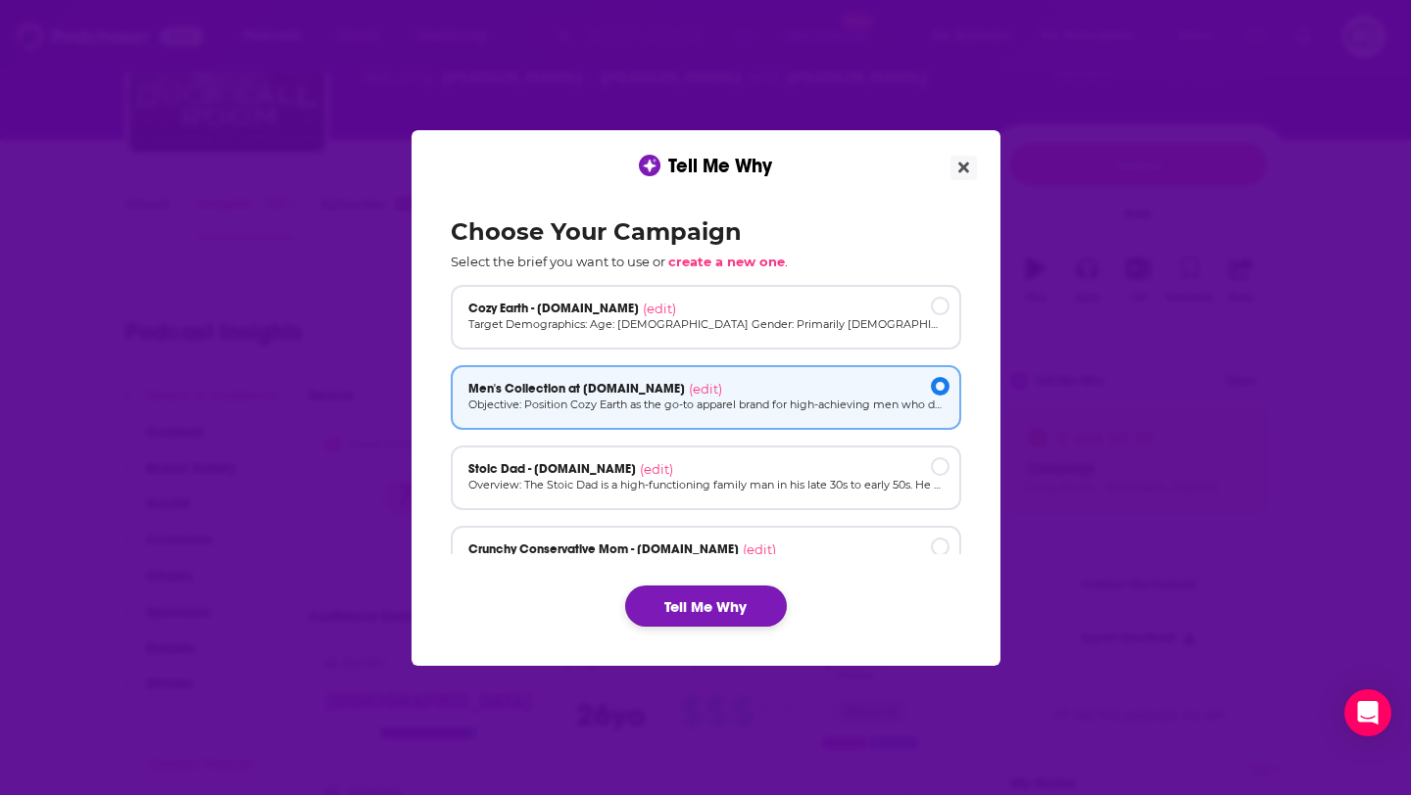
click at [708, 603] on button "Tell Me Why" at bounding box center [706, 606] width 162 height 41
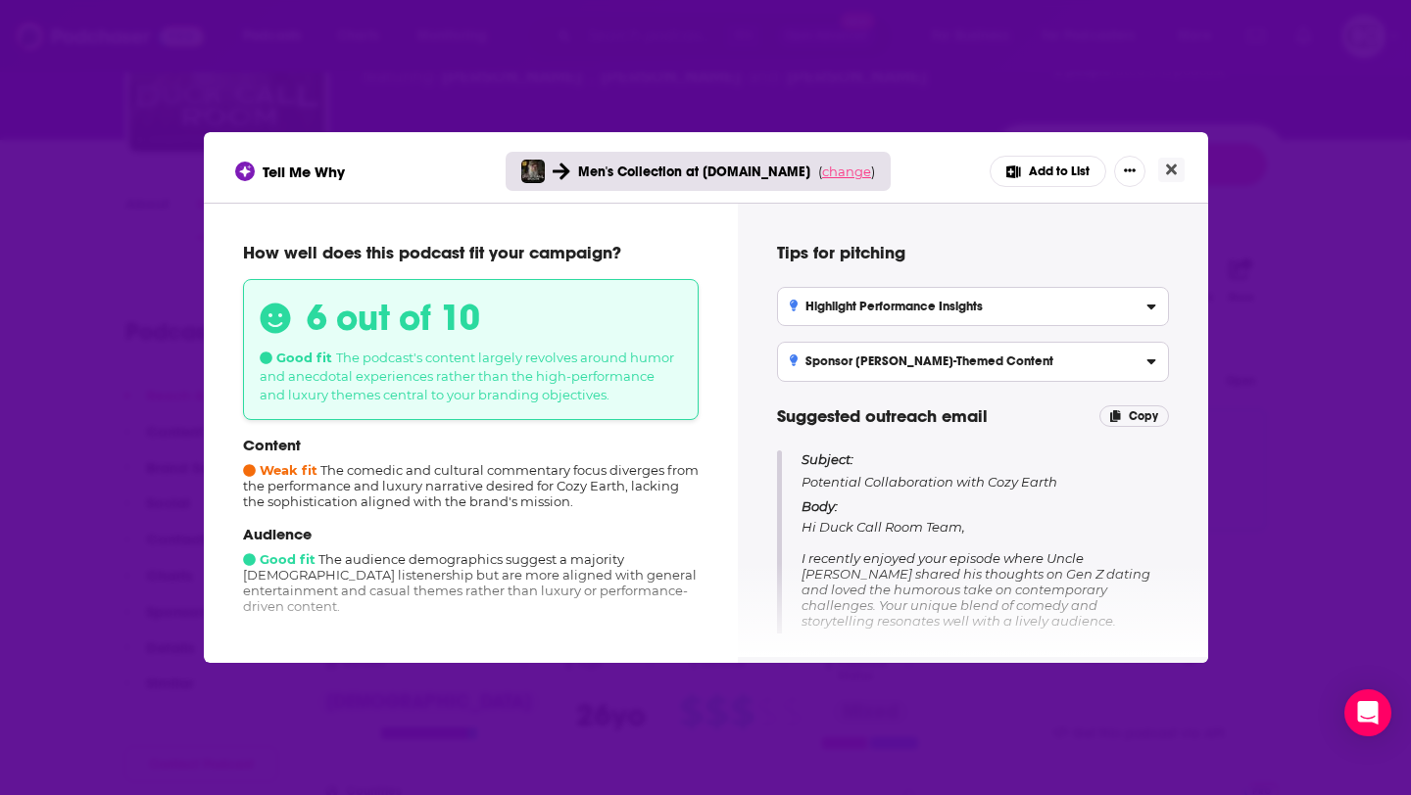
click at [832, 172] on span "change" at bounding box center [846, 172] width 49 height 16
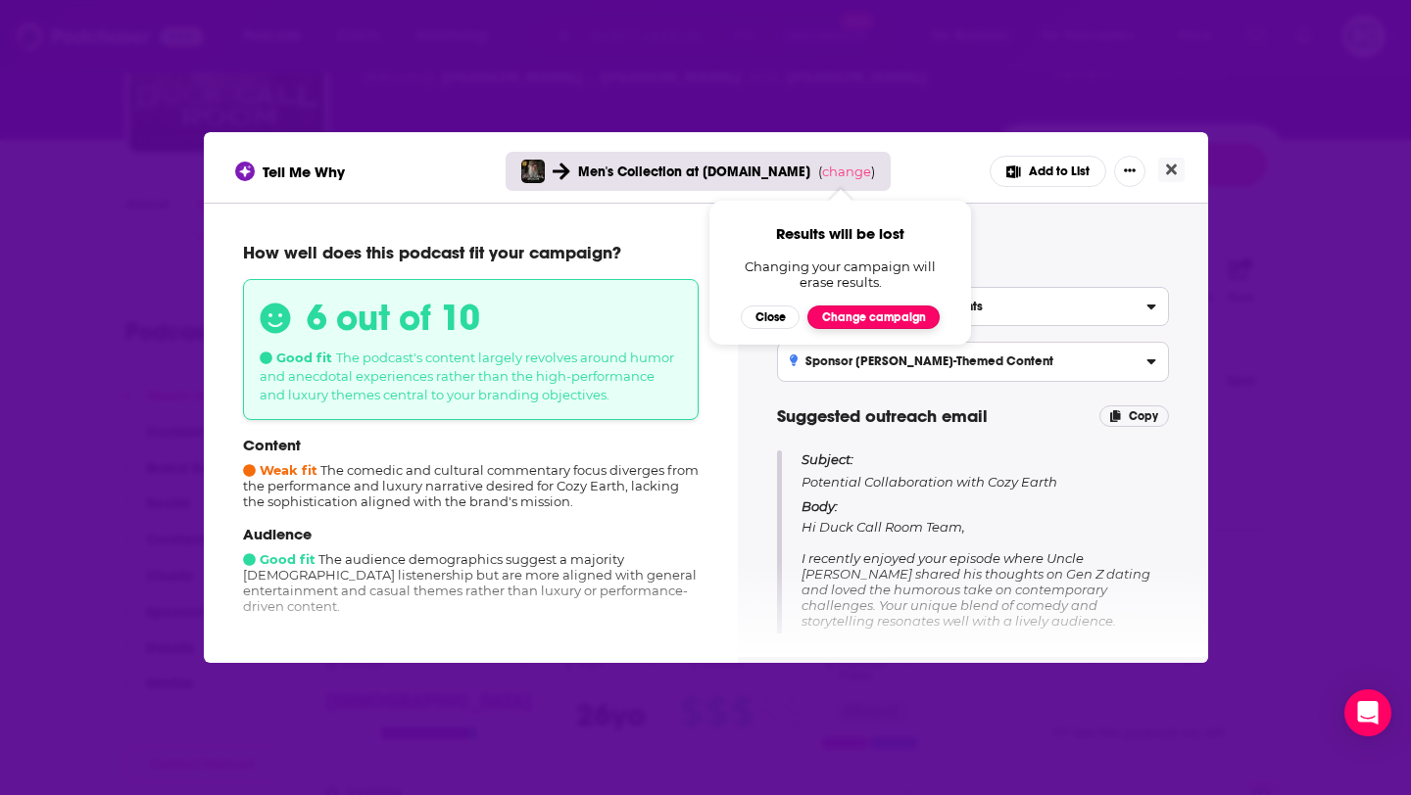
click at [861, 312] on button "Change campaign" at bounding box center [873, 318] width 132 height 24
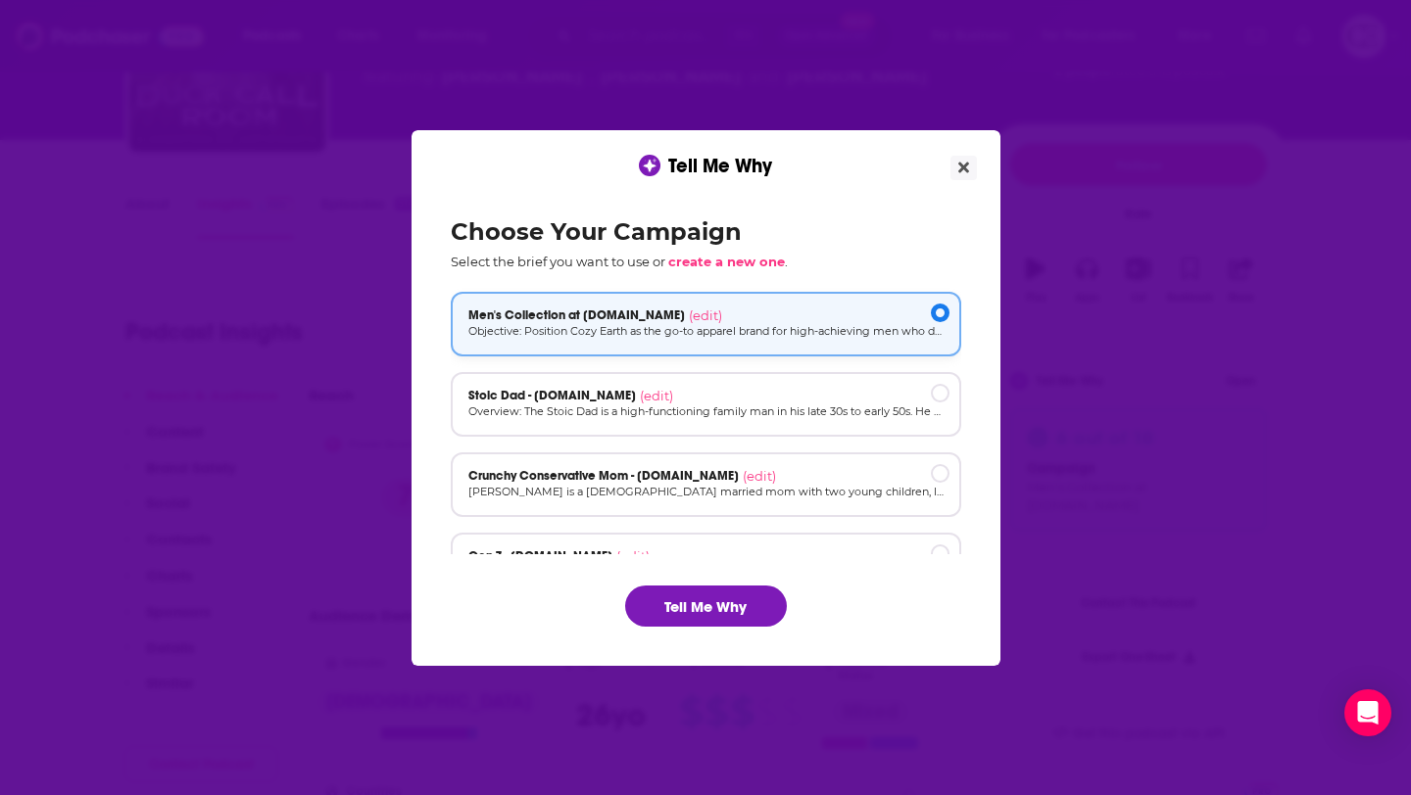
scroll to position [75, 0]
click at [751, 399] on div "Stoic Dad - cozyearth.com (edit)" at bounding box center [705, 394] width 475 height 16
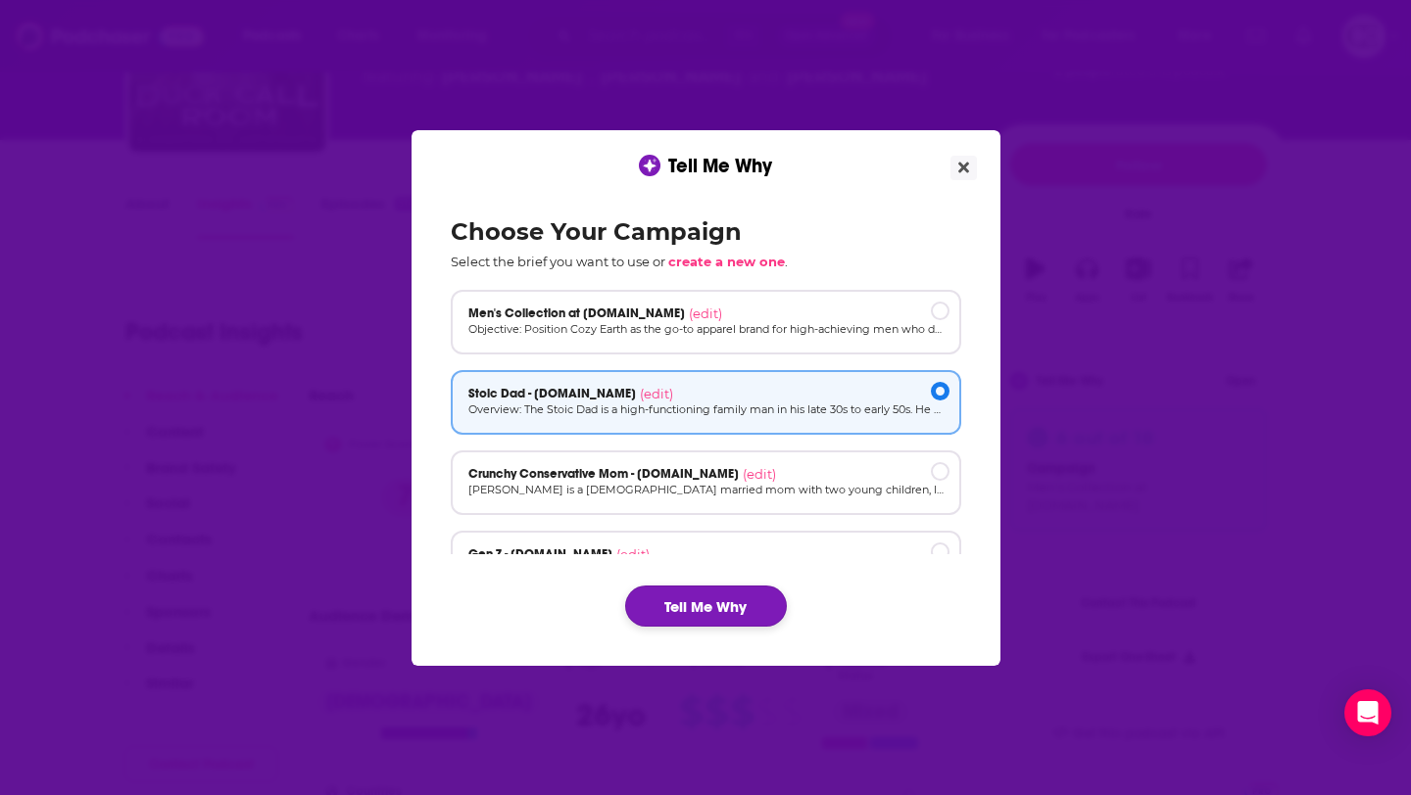
click at [699, 604] on button "Tell Me Why" at bounding box center [706, 606] width 162 height 41
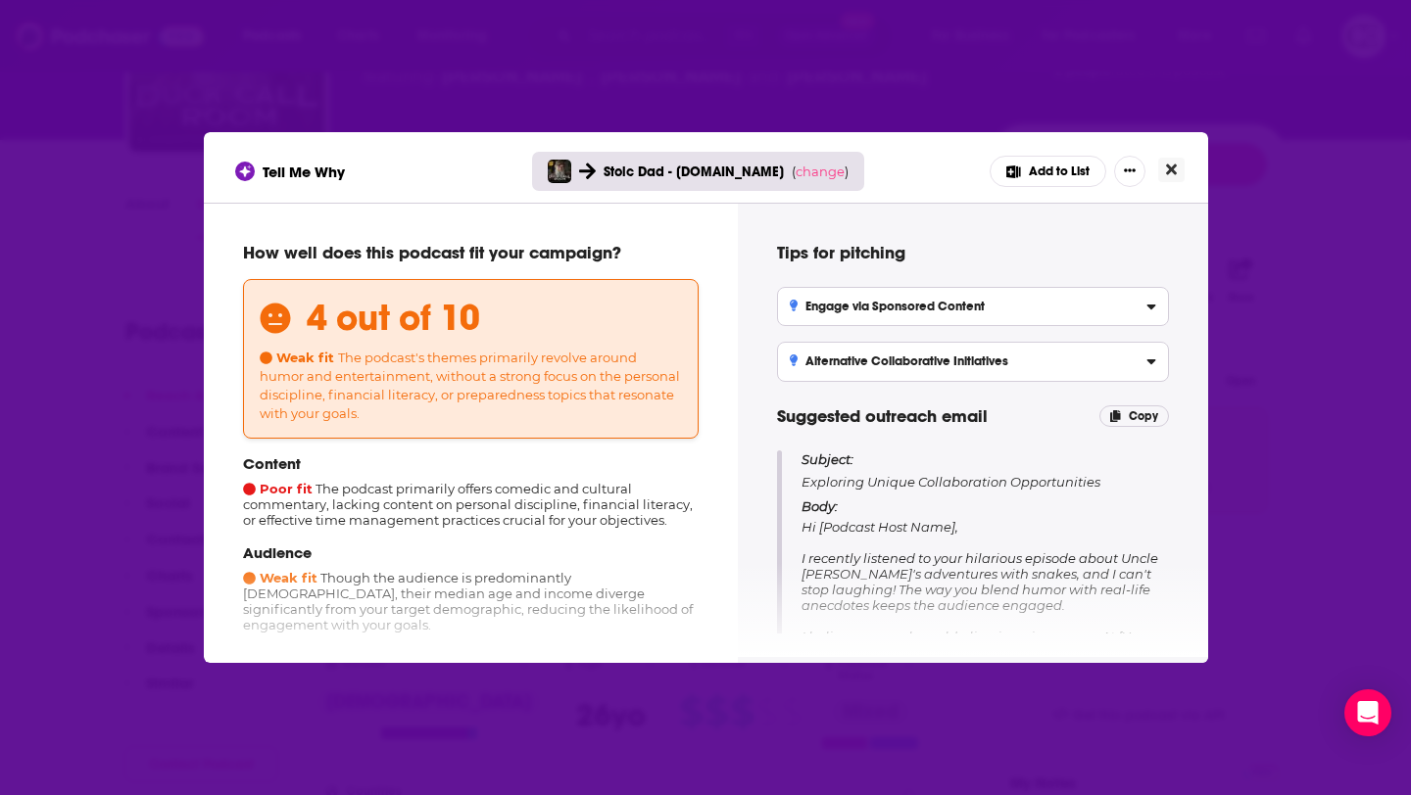
click at [1178, 175] on button "Close" at bounding box center [1171, 170] width 26 height 24
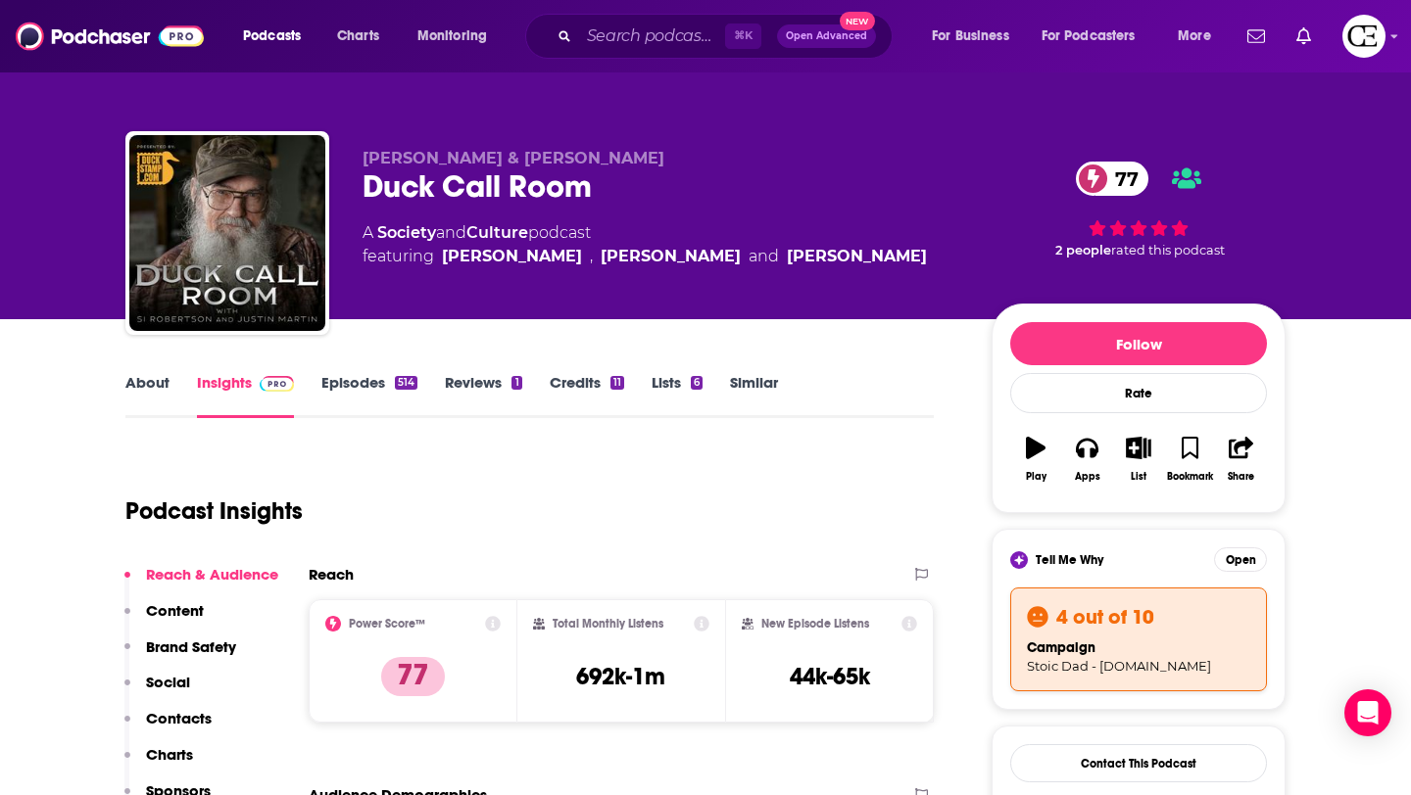
scroll to position [179, 0]
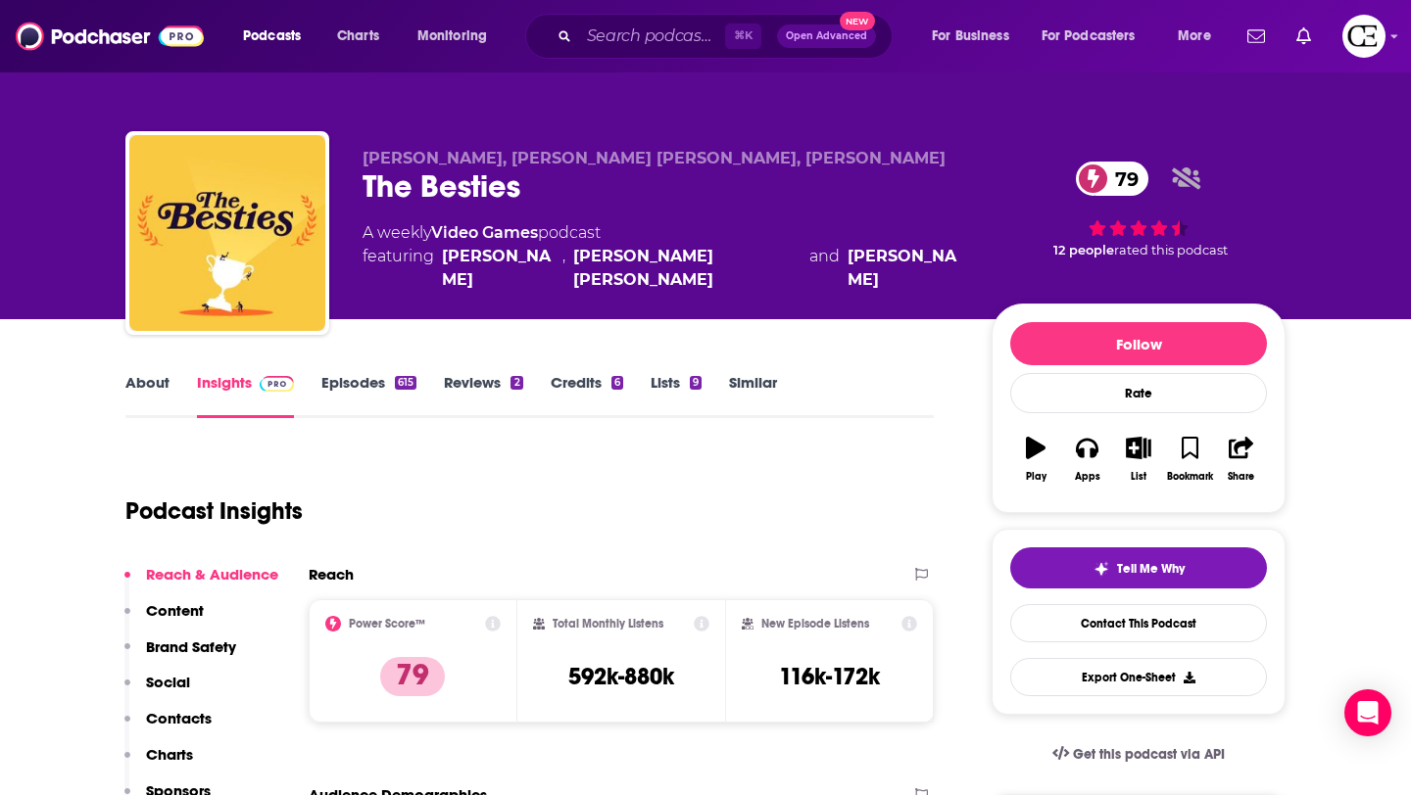
click at [475, 191] on div "The Besties 79" at bounding box center [661, 187] width 598 height 38
copy div "The Besties 79"
click at [1072, 567] on button "Tell Me Why" at bounding box center [1138, 568] width 257 height 41
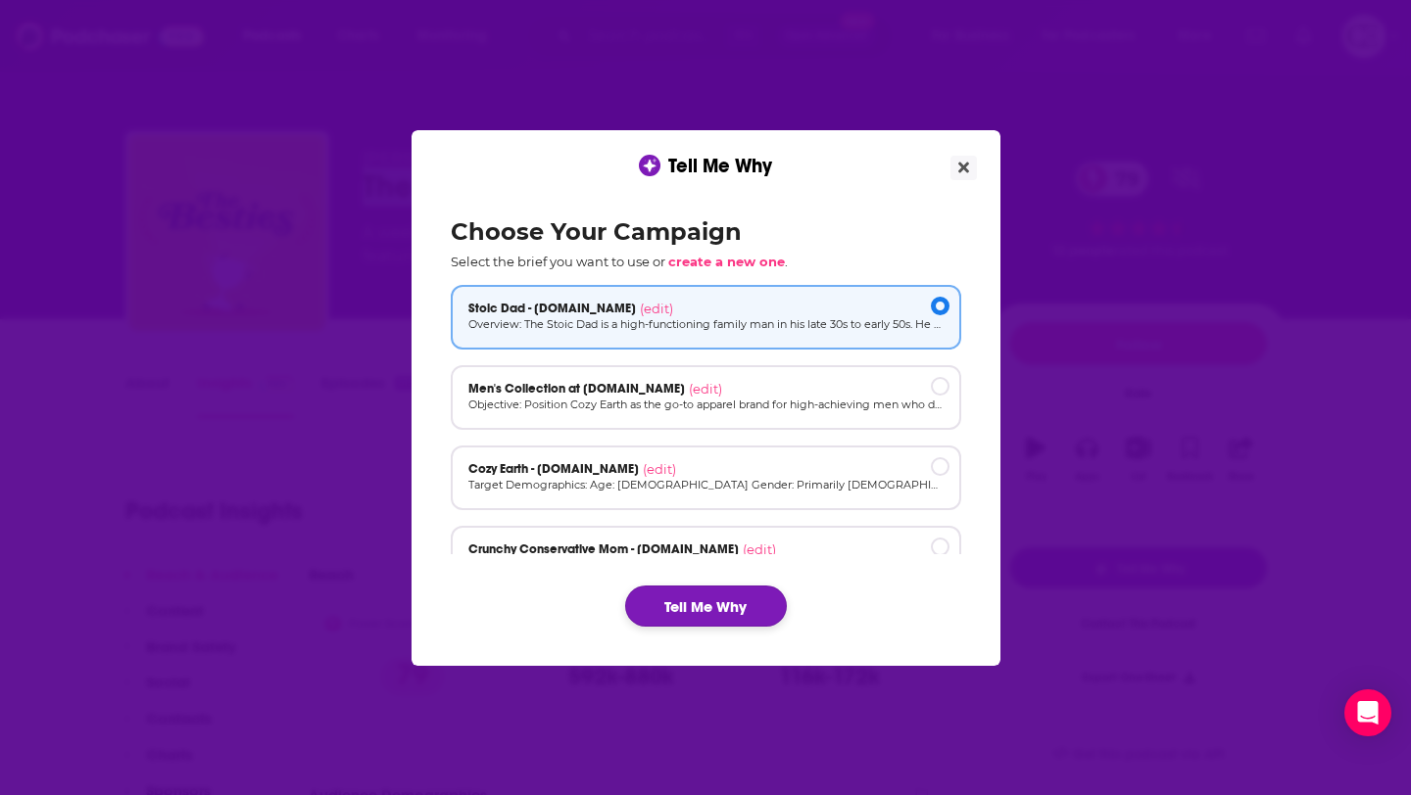
click at [694, 592] on button "Tell Me Why" at bounding box center [706, 606] width 162 height 41
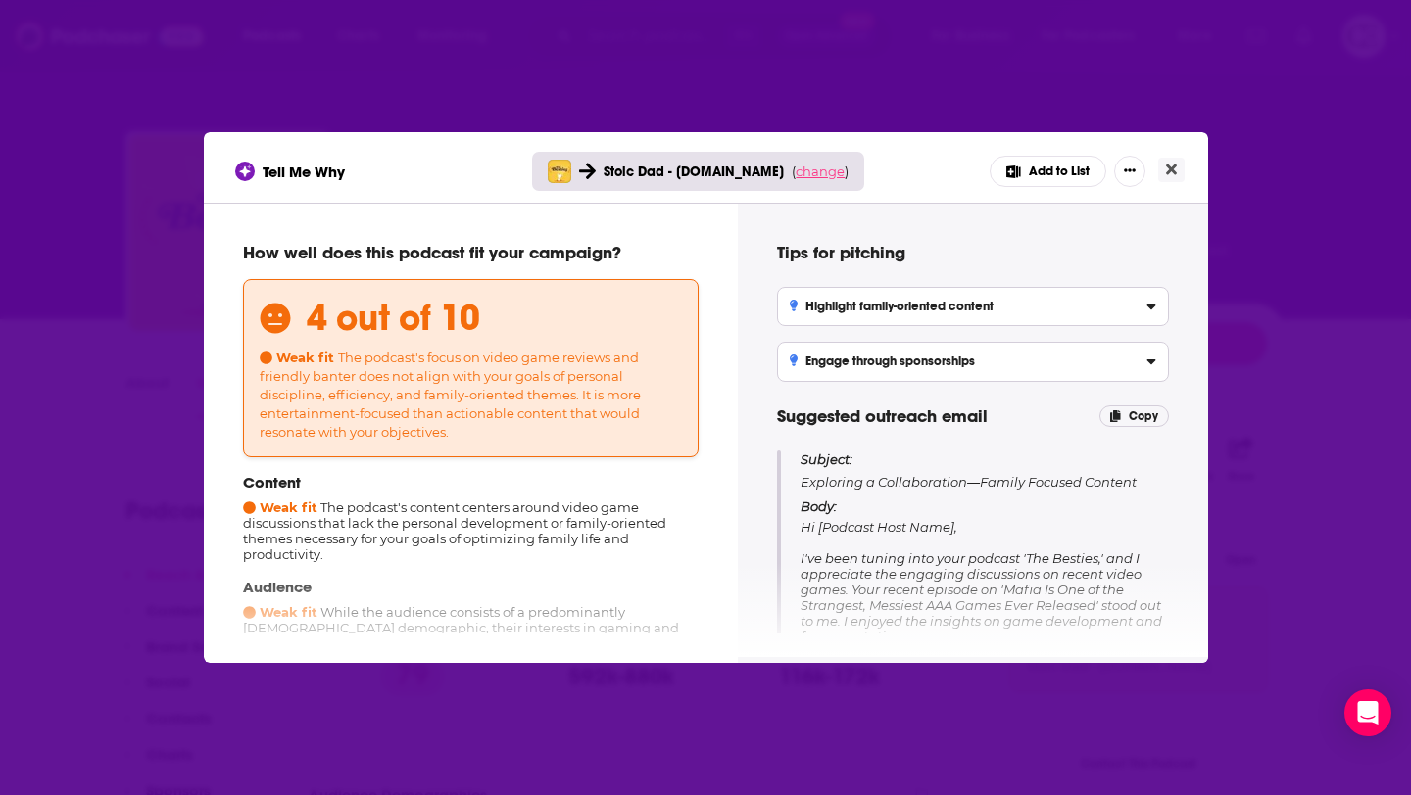
click at [811, 173] on span "change" at bounding box center [819, 172] width 49 height 16
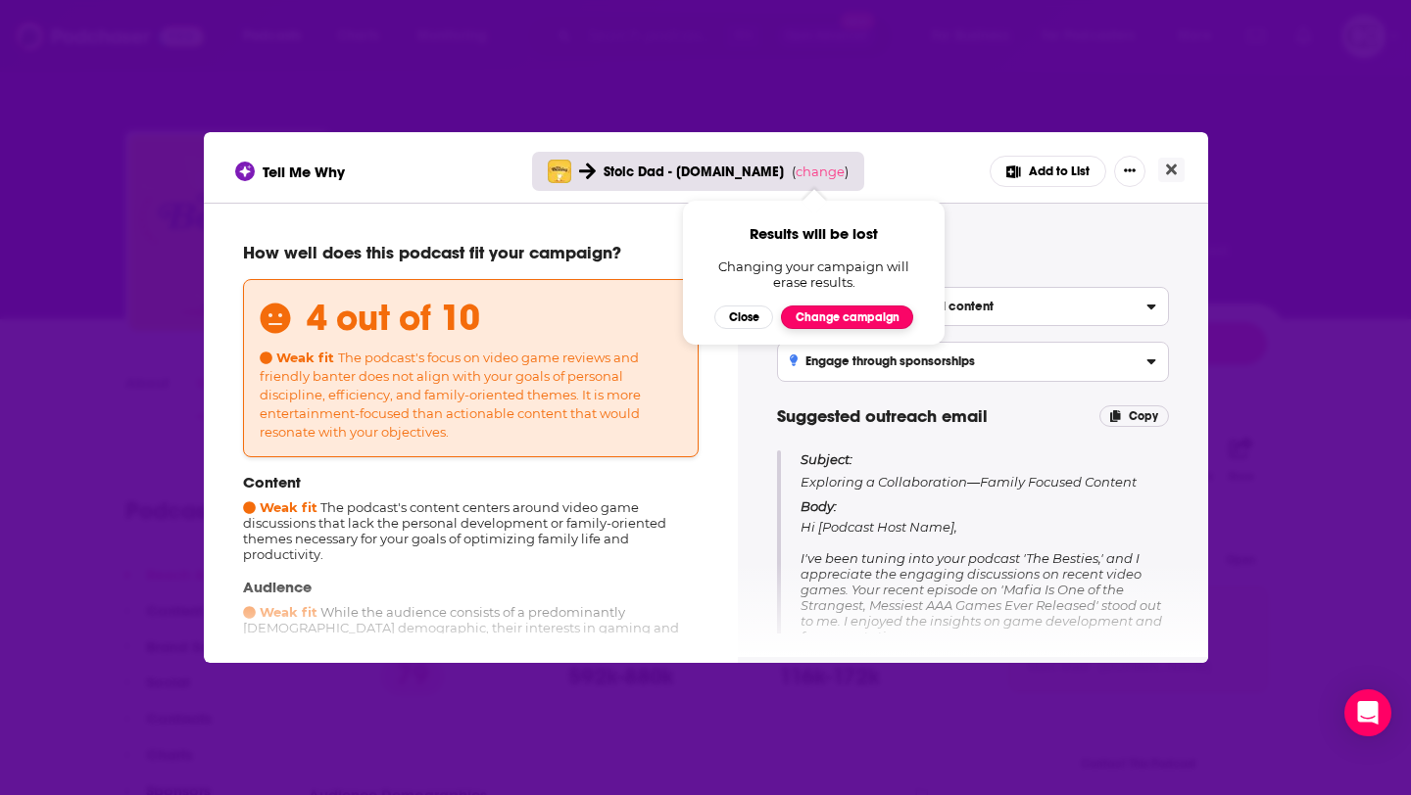
click at [829, 320] on button "Change campaign" at bounding box center [847, 318] width 132 height 24
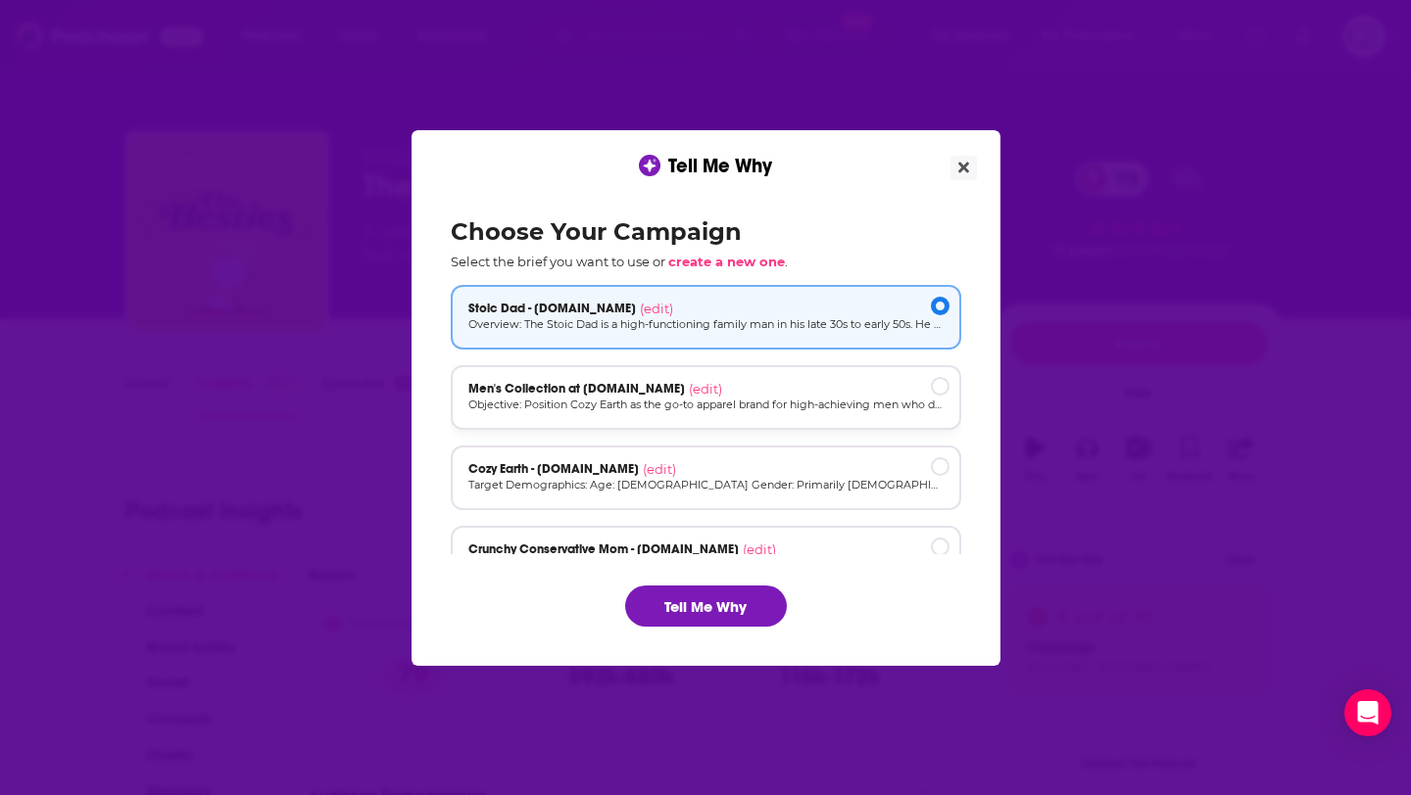
click at [747, 415] on div "Men's Collection at cozyearth.com (edit) Objective: Position Cozy Earth as the …" at bounding box center [706, 397] width 510 height 65
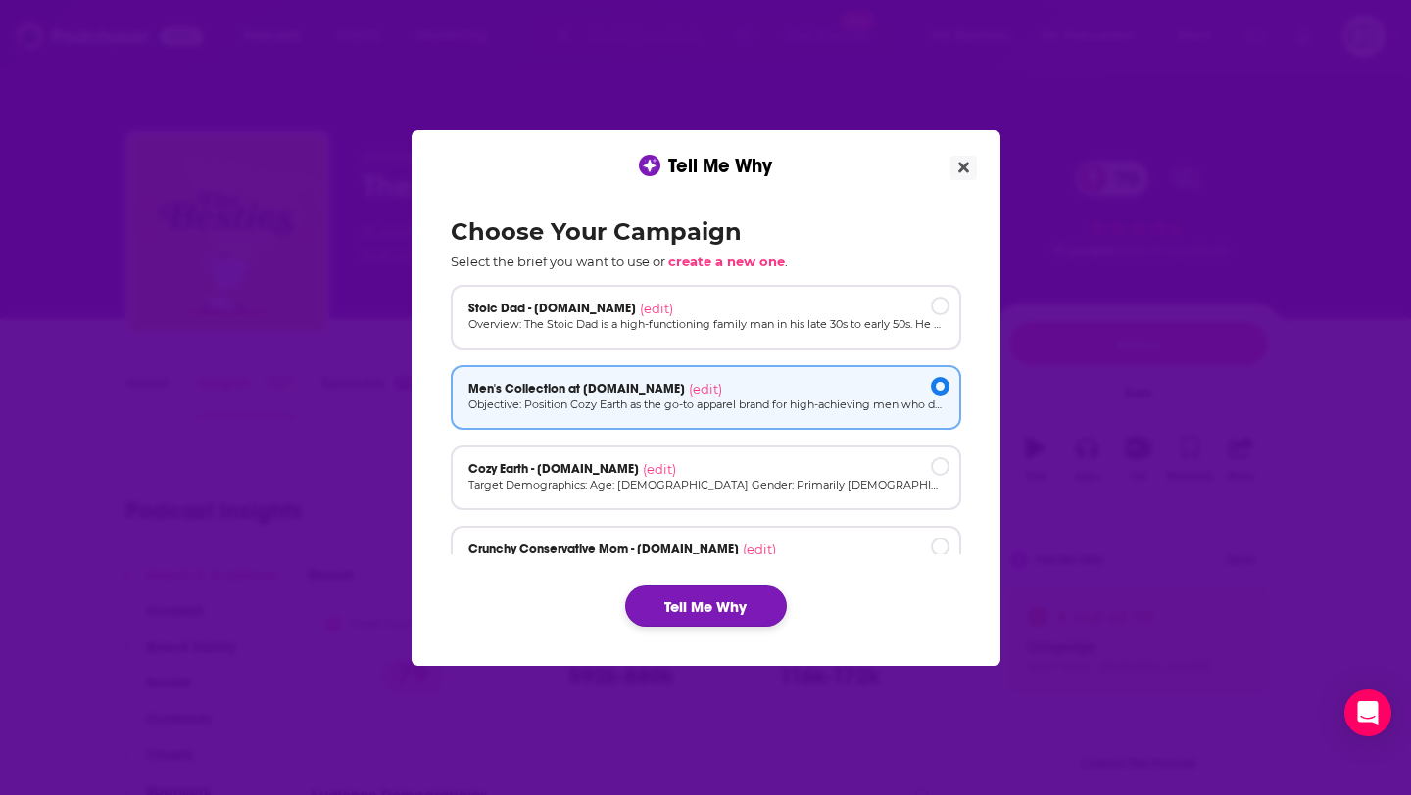
click at [674, 607] on button "Tell Me Why" at bounding box center [706, 606] width 162 height 41
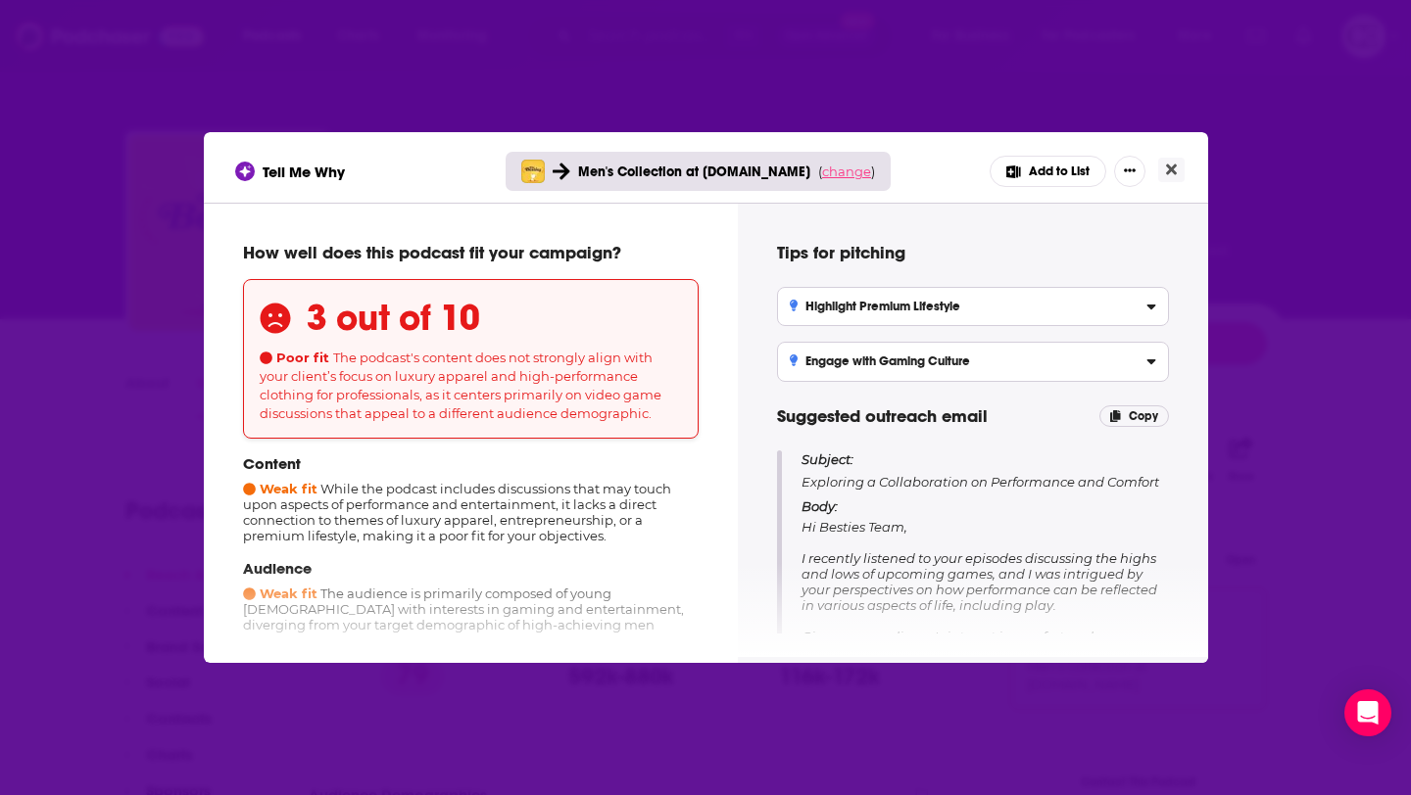
click at [837, 172] on span "change" at bounding box center [846, 172] width 49 height 16
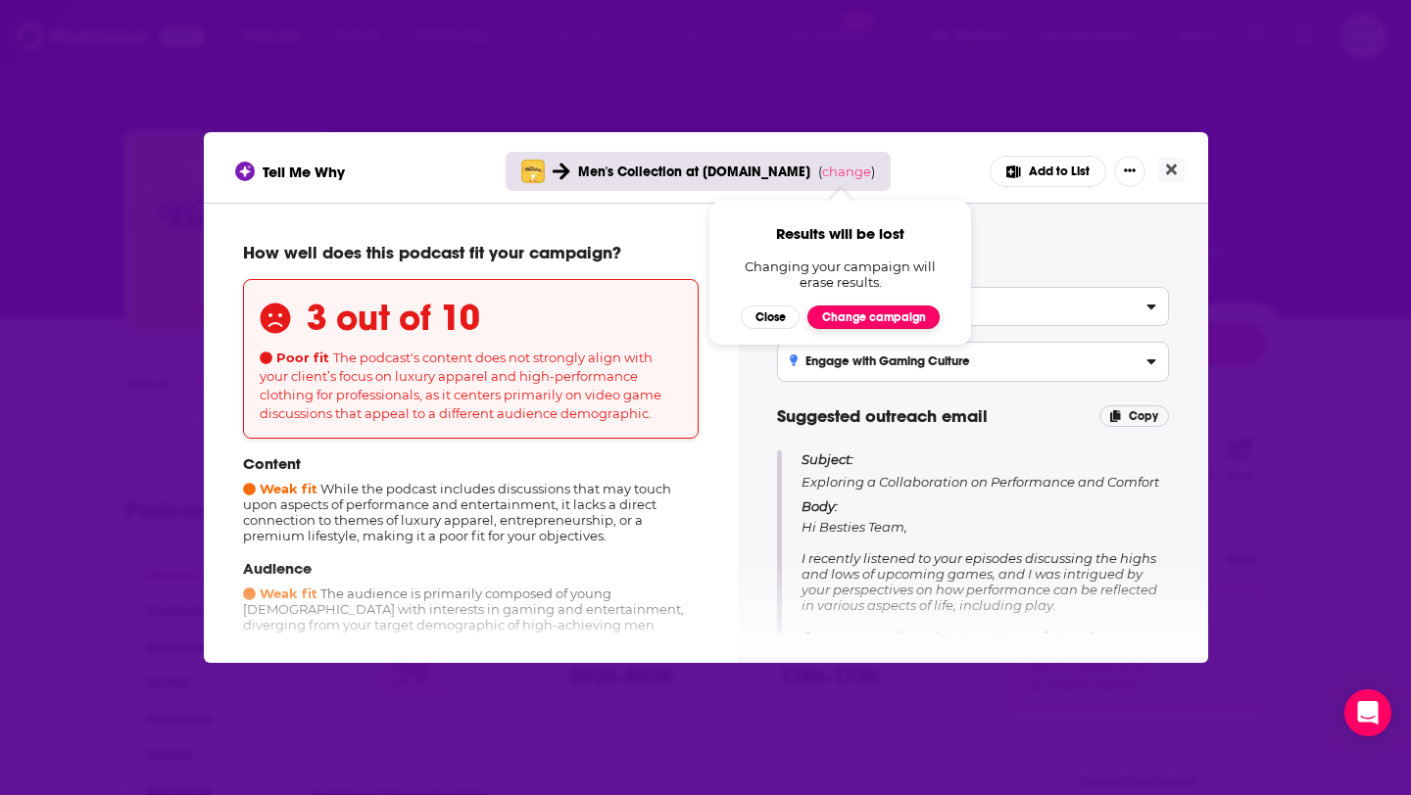
click at [843, 321] on button "Change campaign" at bounding box center [873, 318] width 132 height 24
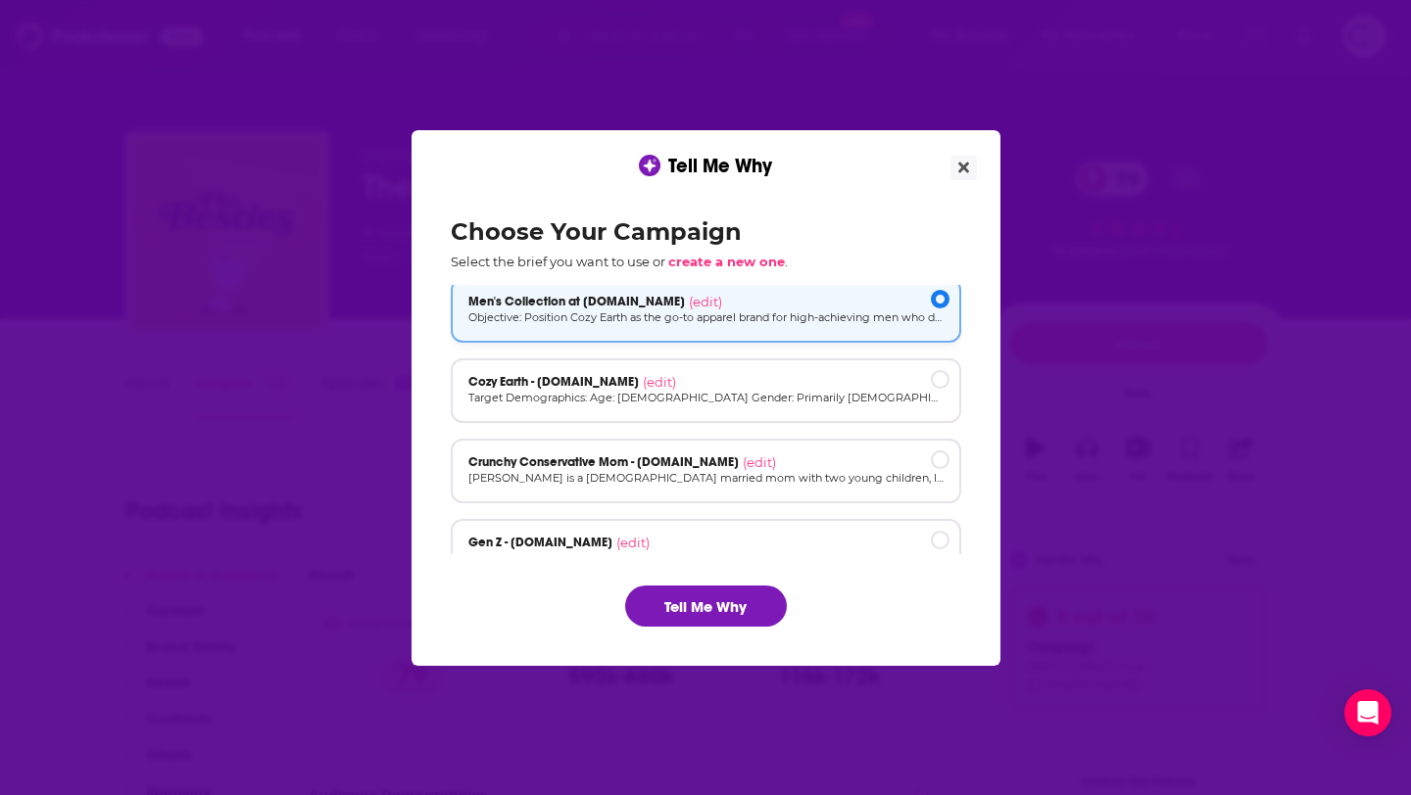
scroll to position [88, 0]
click at [744, 386] on div "Cozy Earth - cozyearth.com (edit)" at bounding box center [705, 381] width 475 height 16
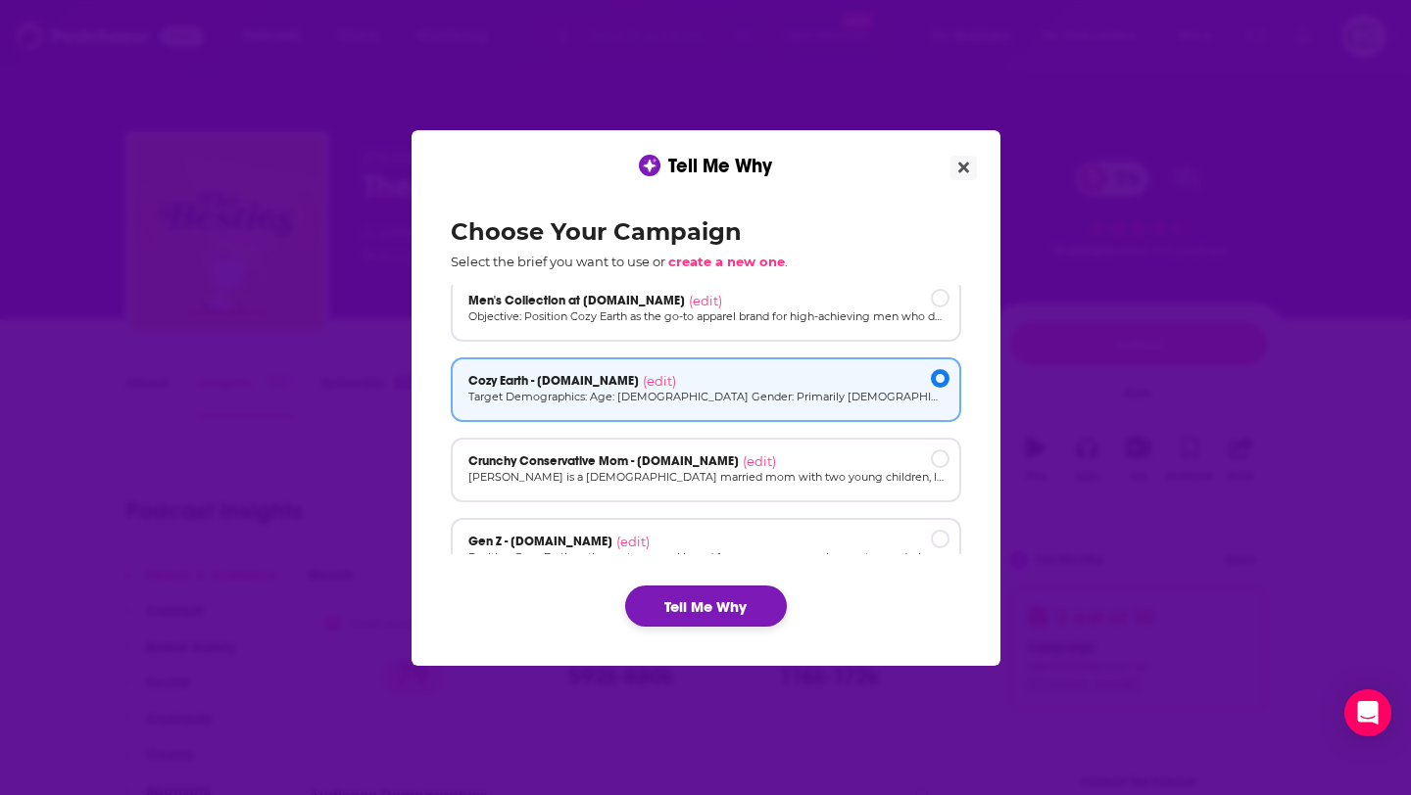
click at [710, 602] on button "Tell Me Why" at bounding box center [706, 606] width 162 height 41
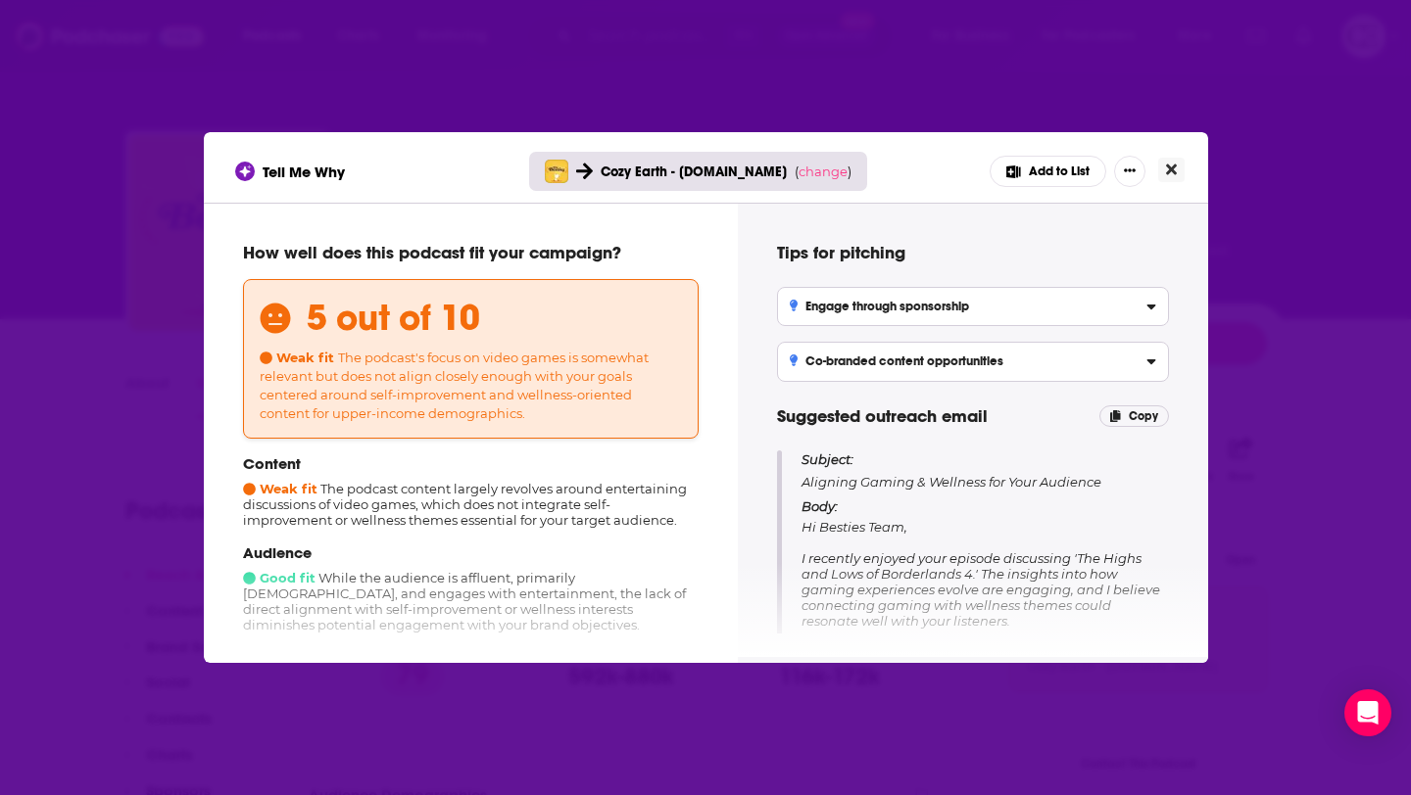
click at [1172, 166] on icon "Close" at bounding box center [1171, 170] width 11 height 16
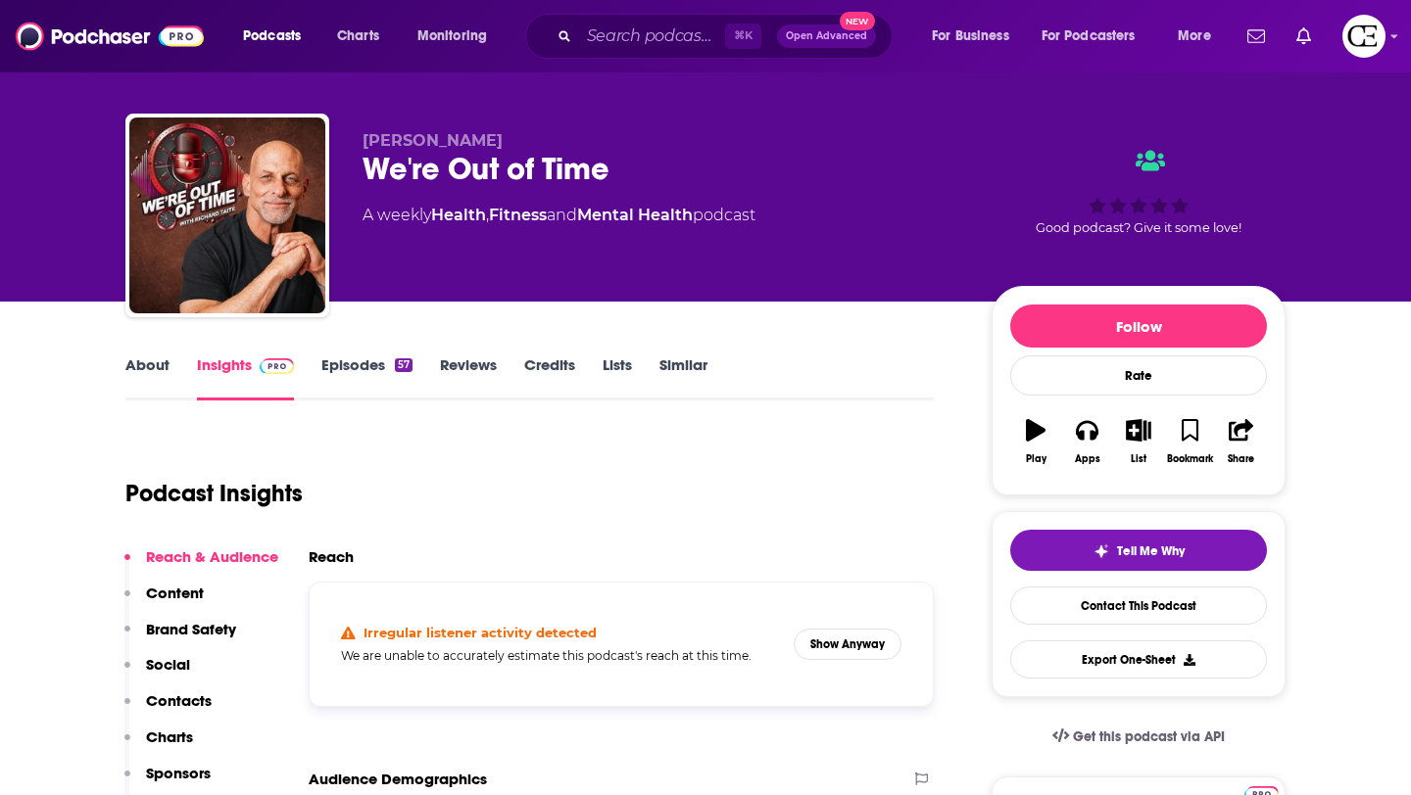
scroll to position [16, 0]
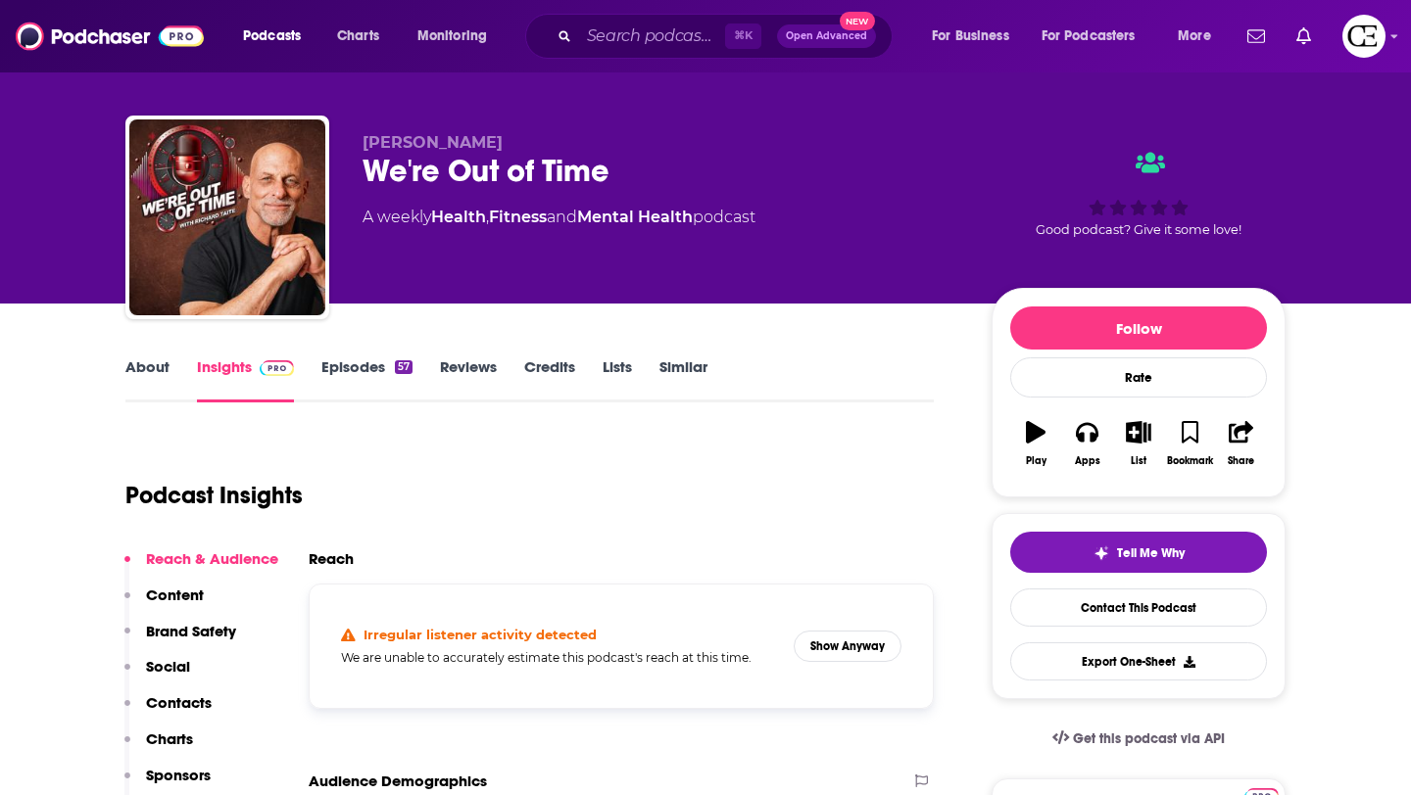
click at [461, 168] on div "We're Out of Time" at bounding box center [661, 171] width 598 height 38
copy div "We're Out of Time"
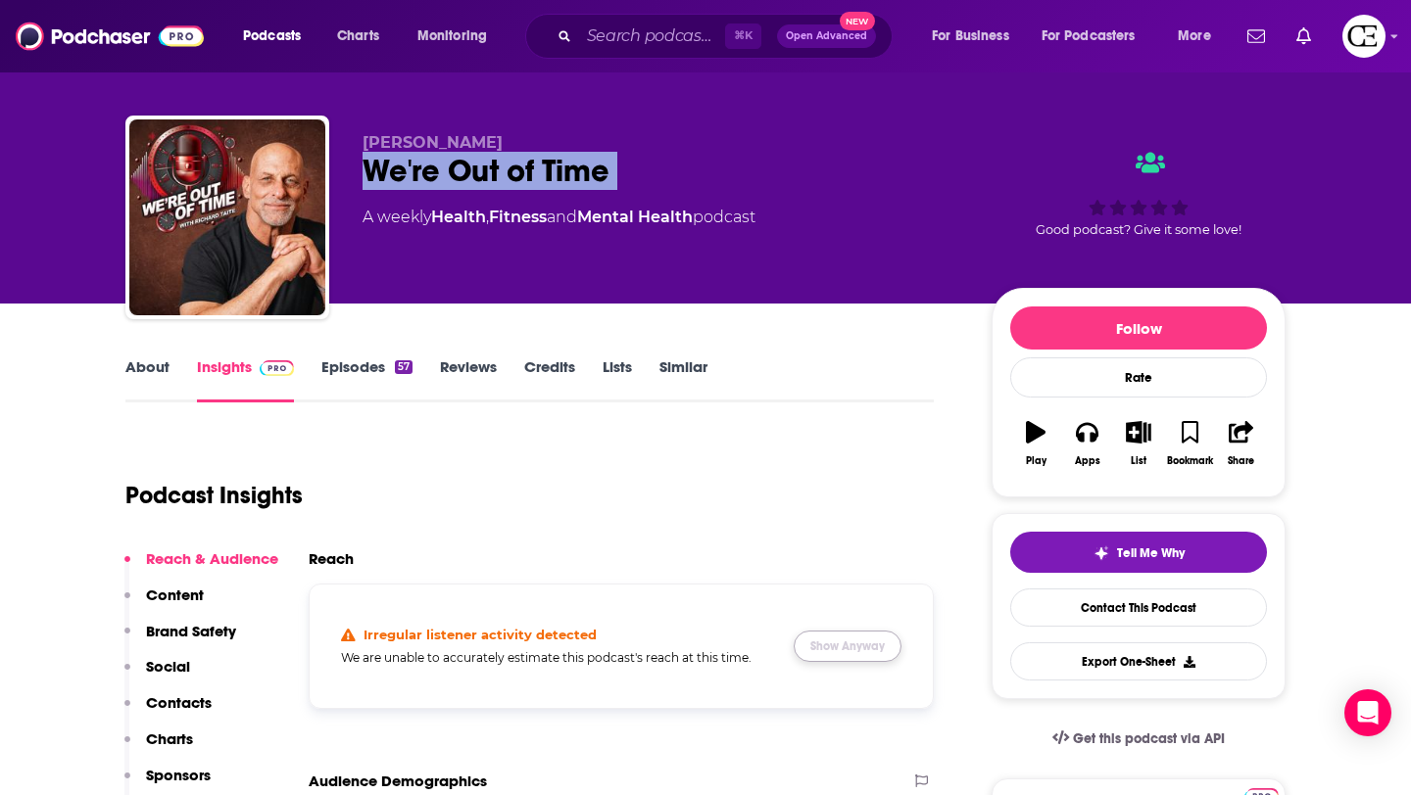
click at [831, 652] on button "Show Anyway" at bounding box center [847, 646] width 108 height 31
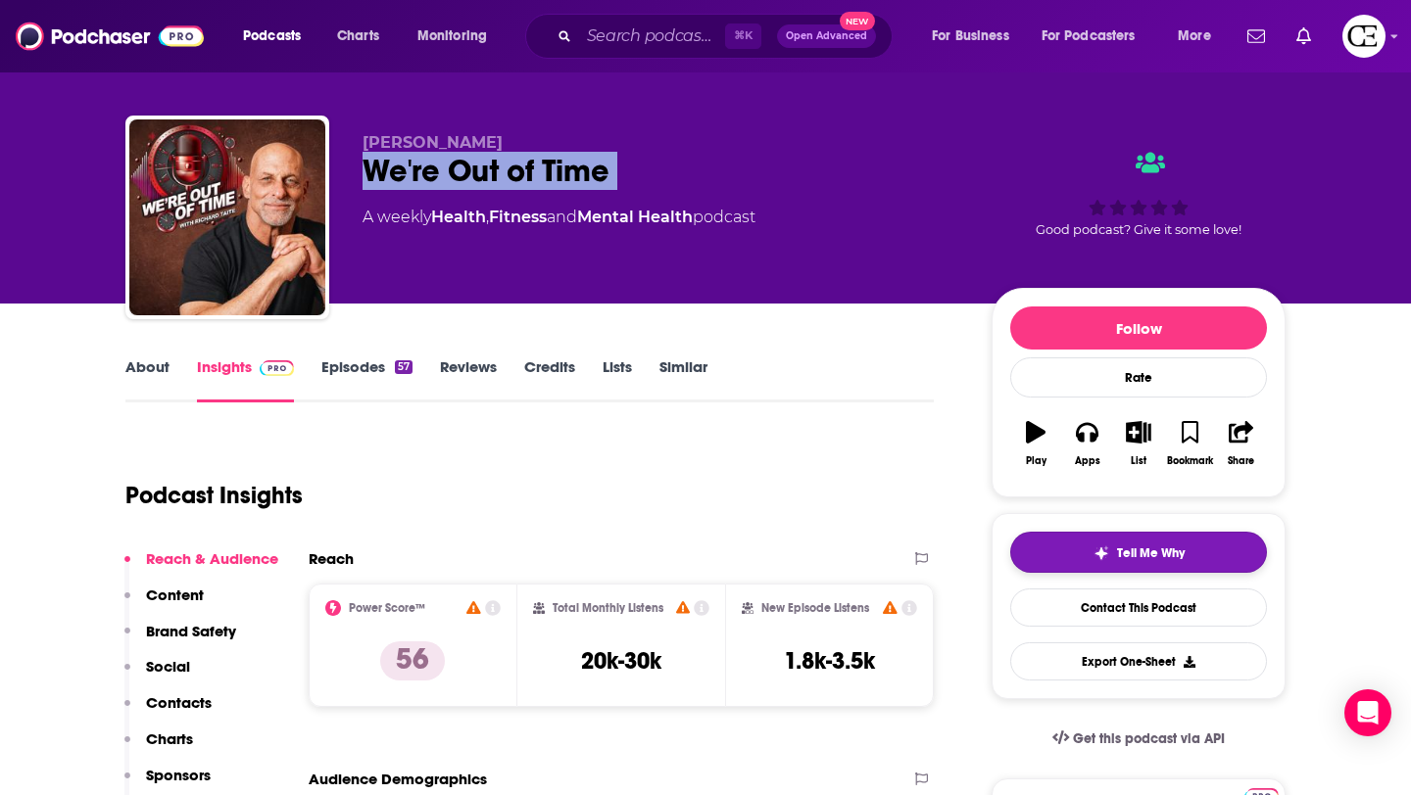
click at [1115, 554] on div "Tell Me Why" at bounding box center [1138, 554] width 91 height 16
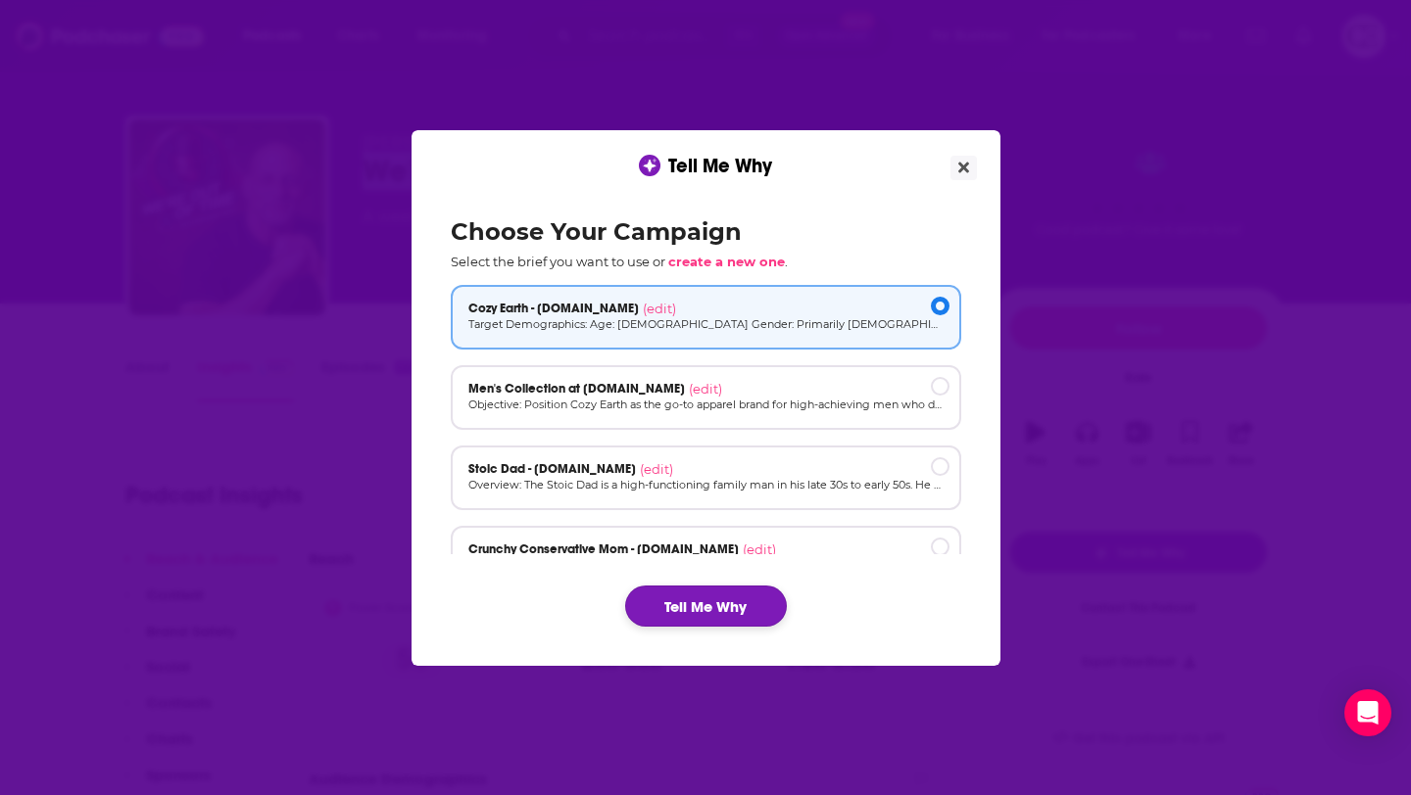
click at [665, 590] on button "Tell Me Why" at bounding box center [706, 606] width 162 height 41
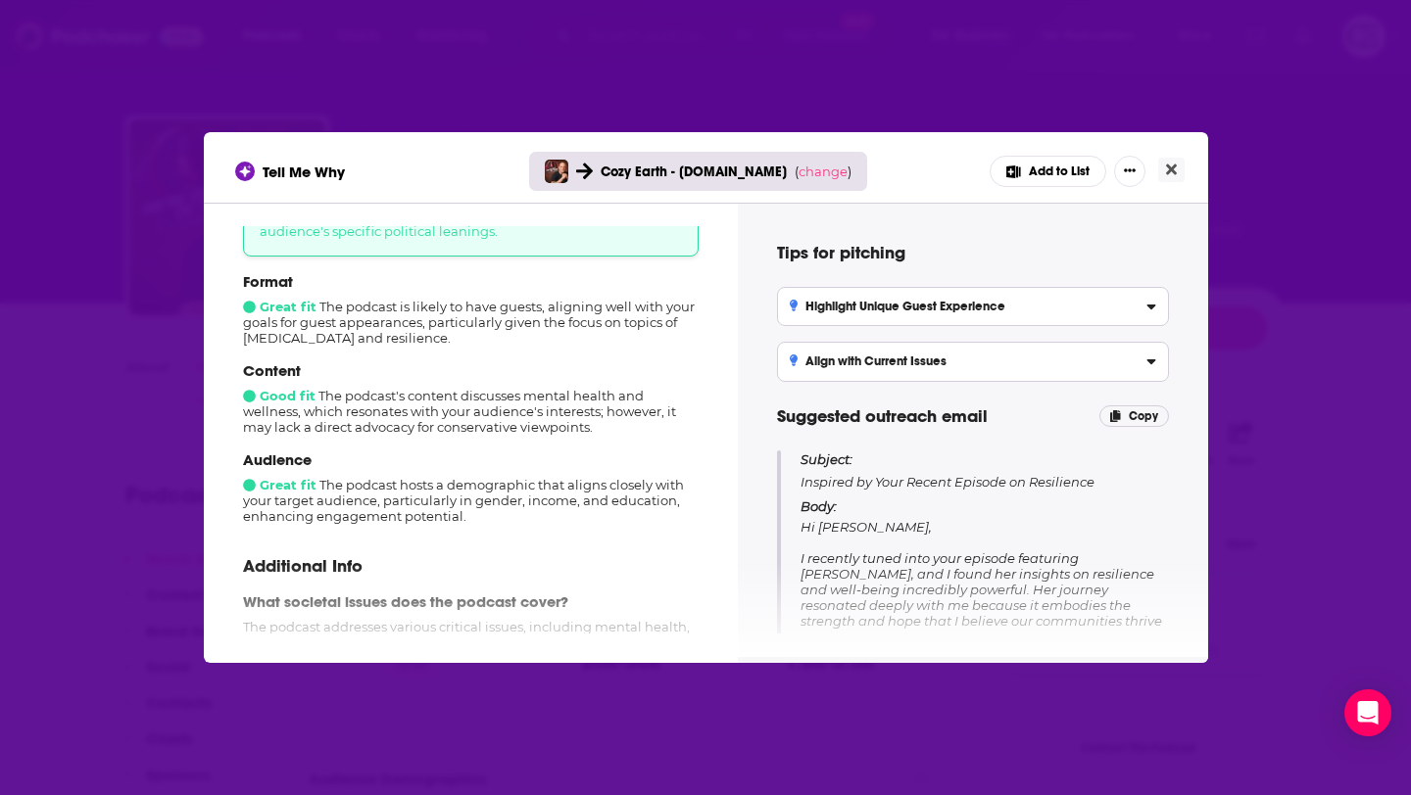
scroll to position [194, 0]
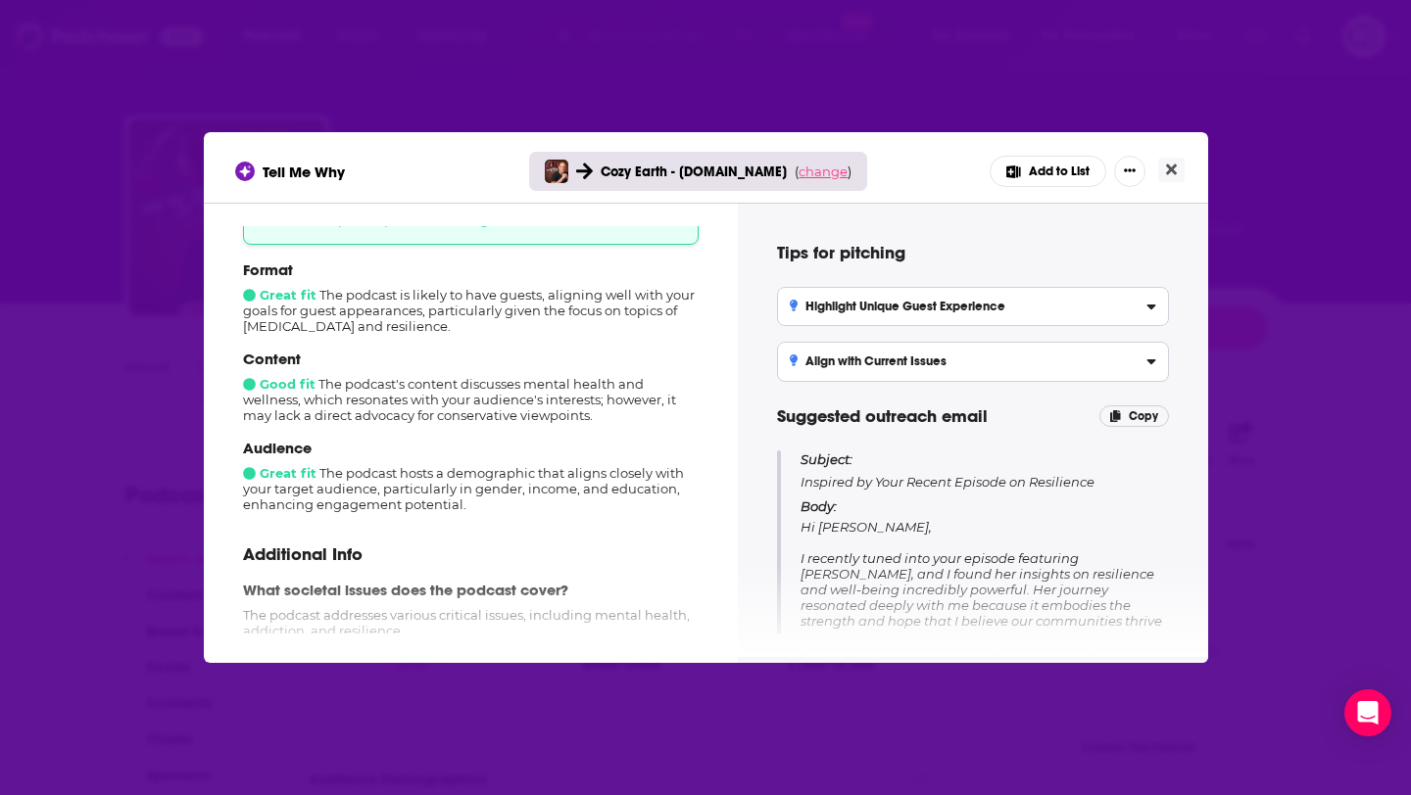
click at [818, 174] on span "change" at bounding box center [822, 172] width 49 height 16
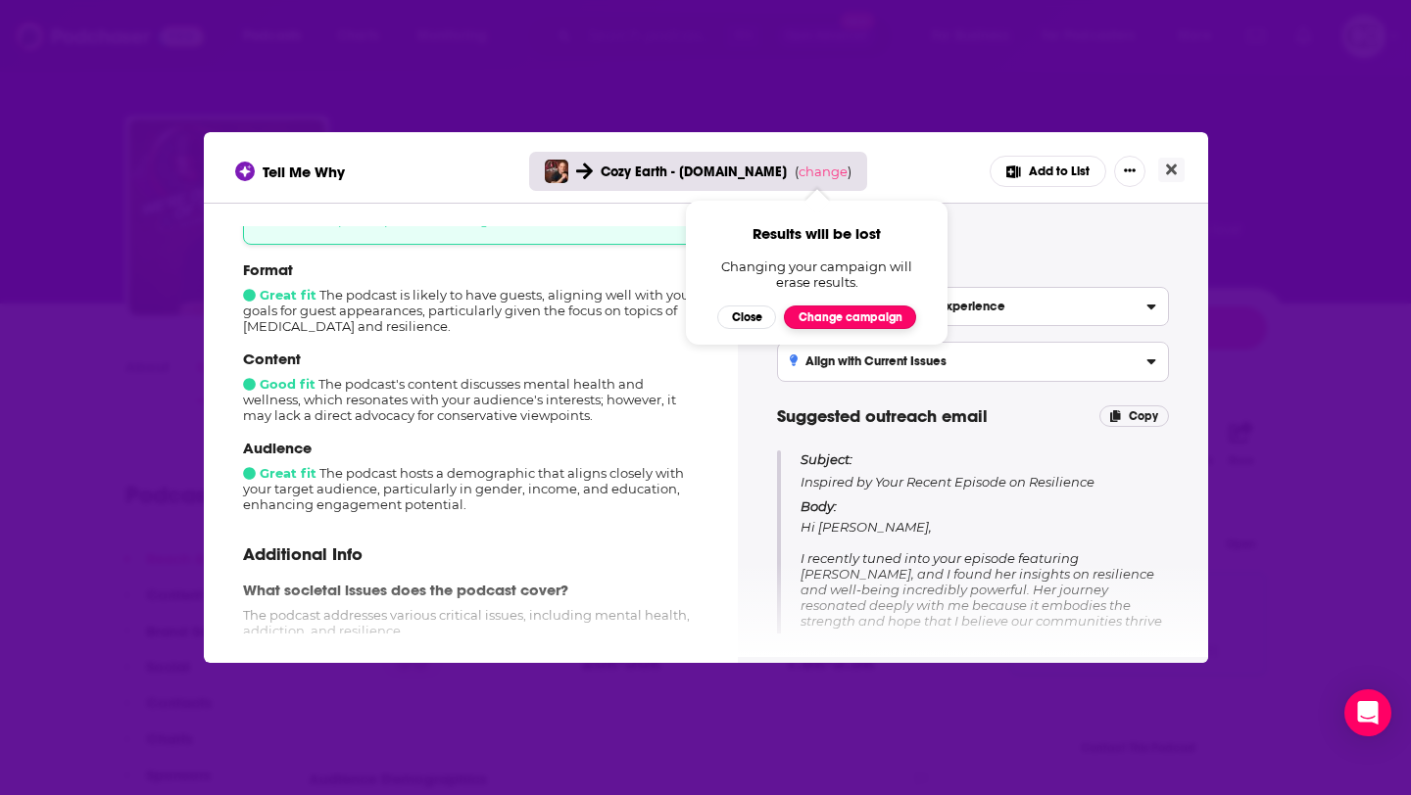
click at [831, 312] on button "Change campaign" at bounding box center [850, 318] width 132 height 24
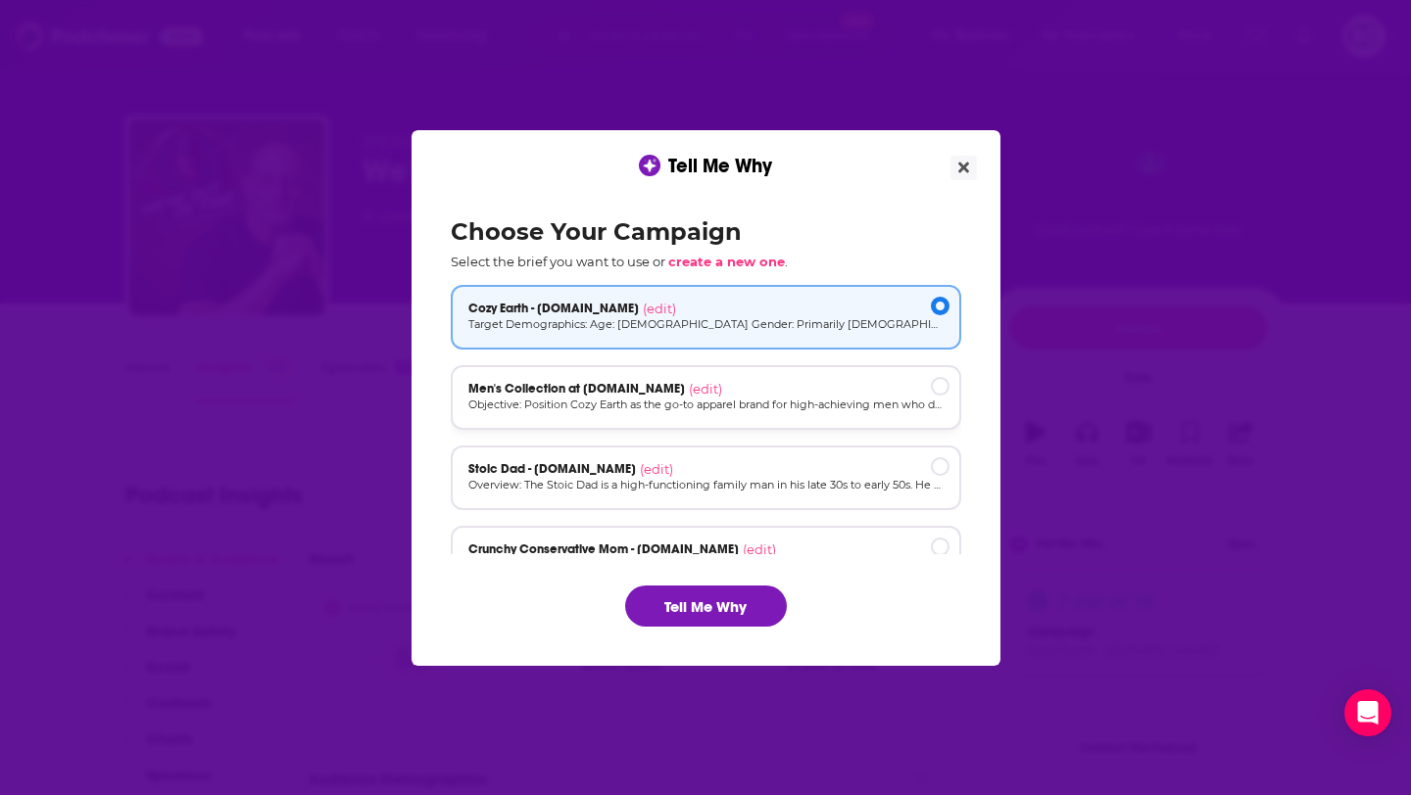
click at [721, 396] on div "Men's Collection at [DOMAIN_NAME] (edit)" at bounding box center [705, 389] width 475 height 16
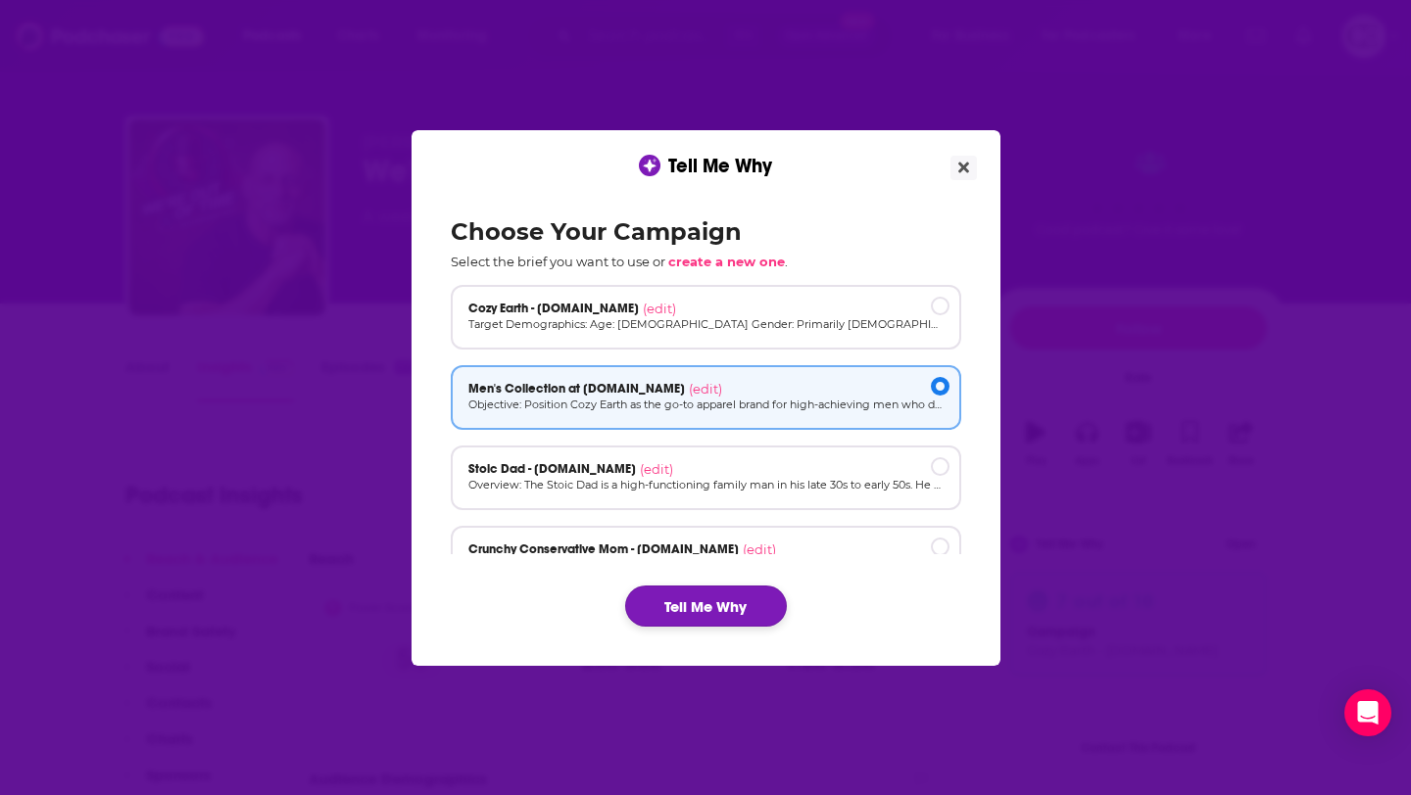
click at [698, 607] on button "Tell Me Why" at bounding box center [706, 606] width 162 height 41
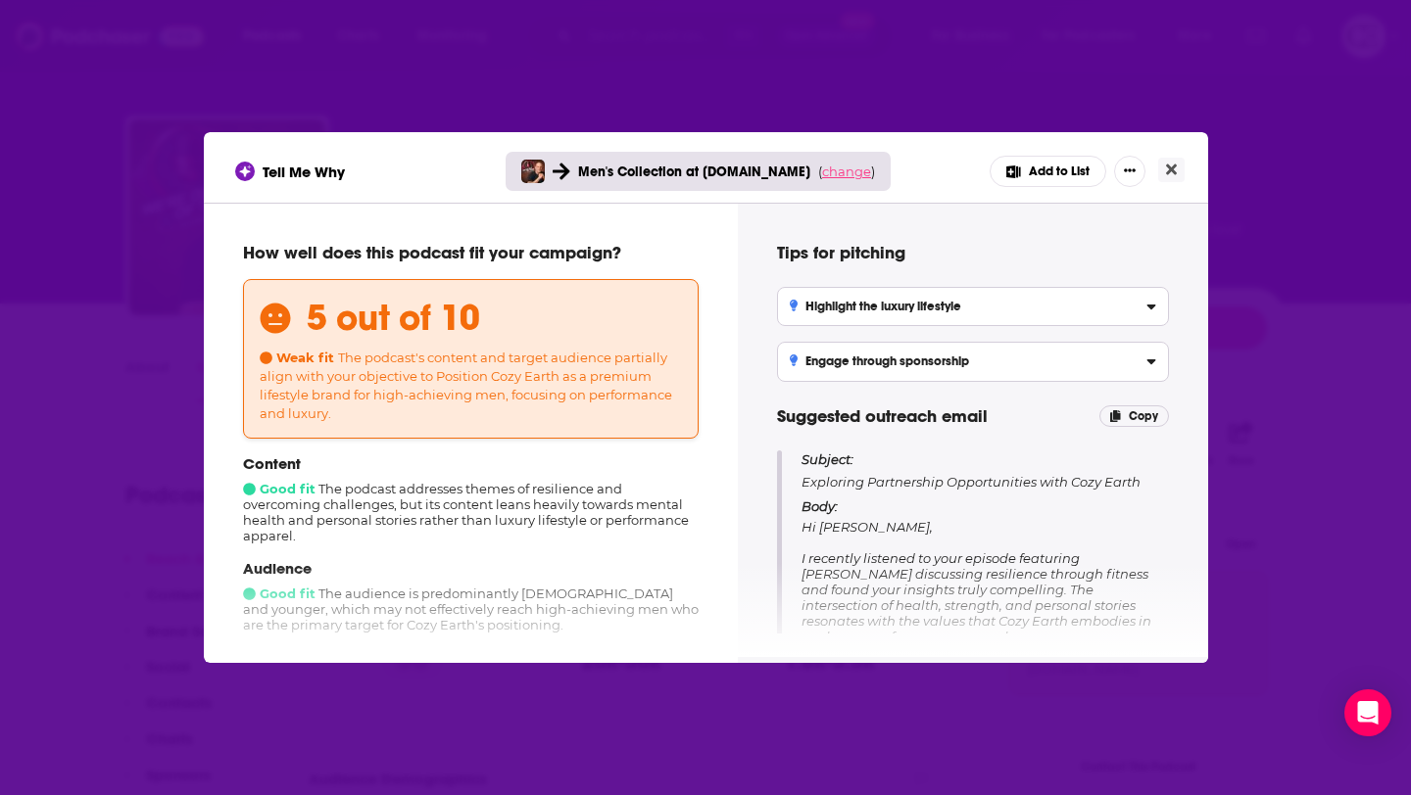
click at [822, 175] on span "change" at bounding box center [846, 172] width 49 height 16
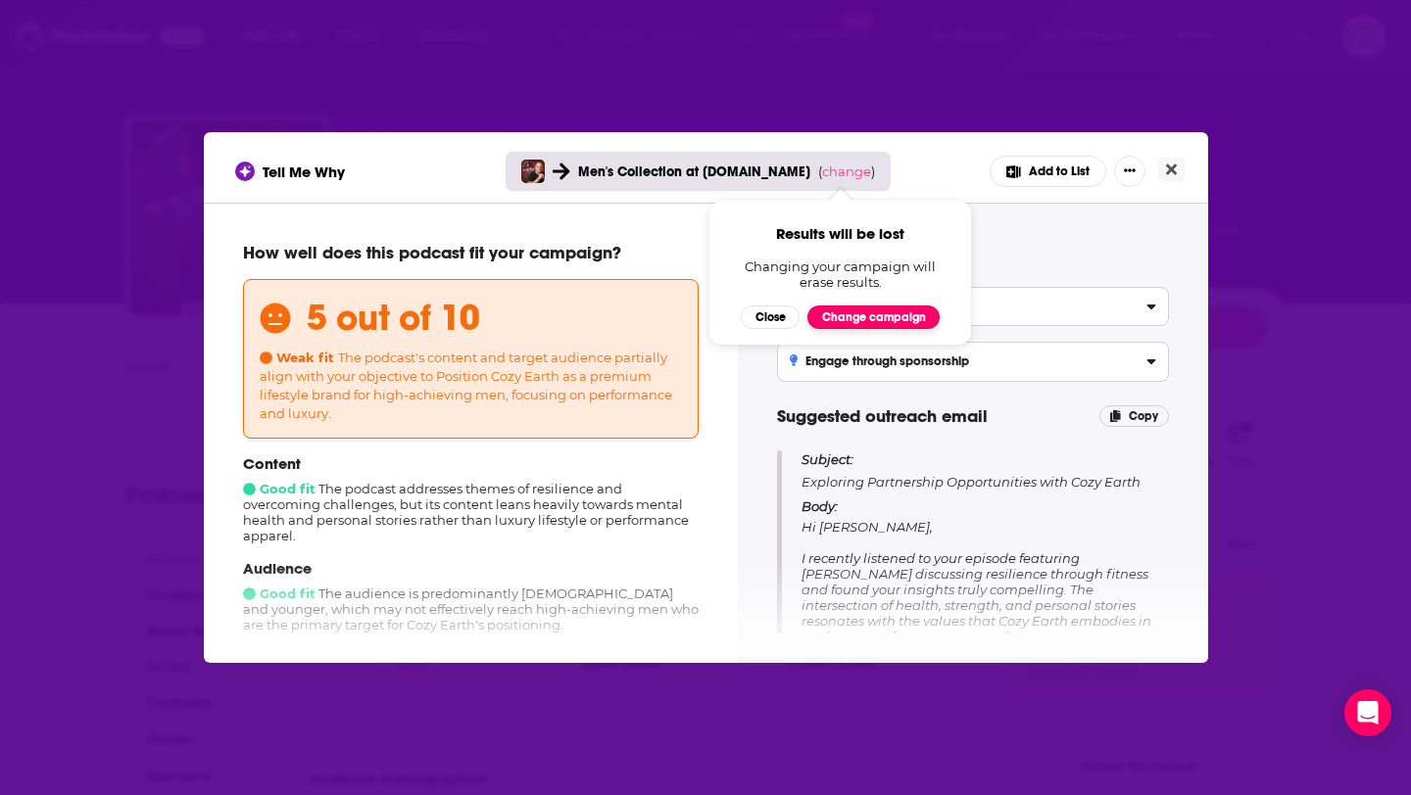
click at [875, 309] on button "Change campaign" at bounding box center [873, 318] width 132 height 24
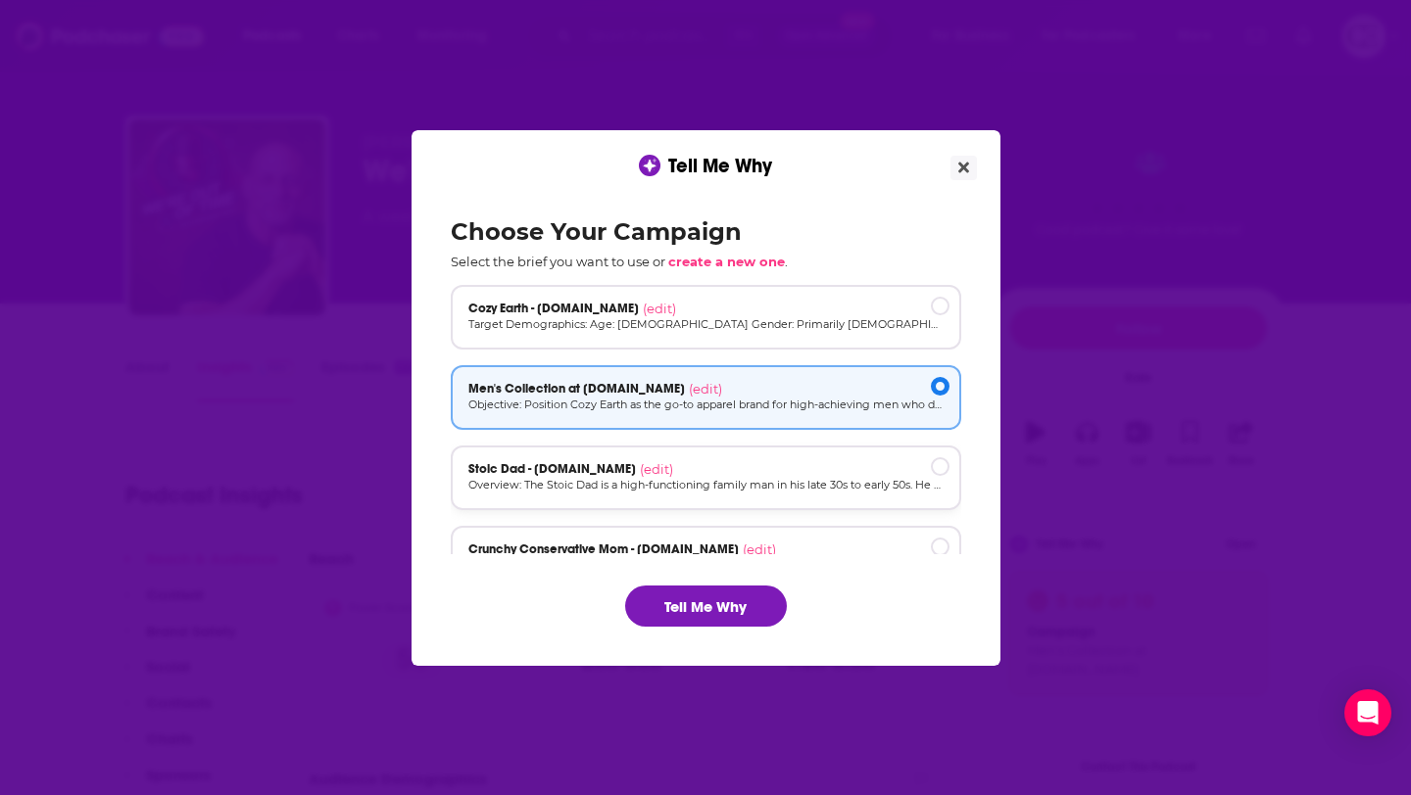
click at [844, 479] on p "Overview: The Stoic Dad is a high-functioning family man in his late 30s to ear…" at bounding box center [705, 485] width 475 height 17
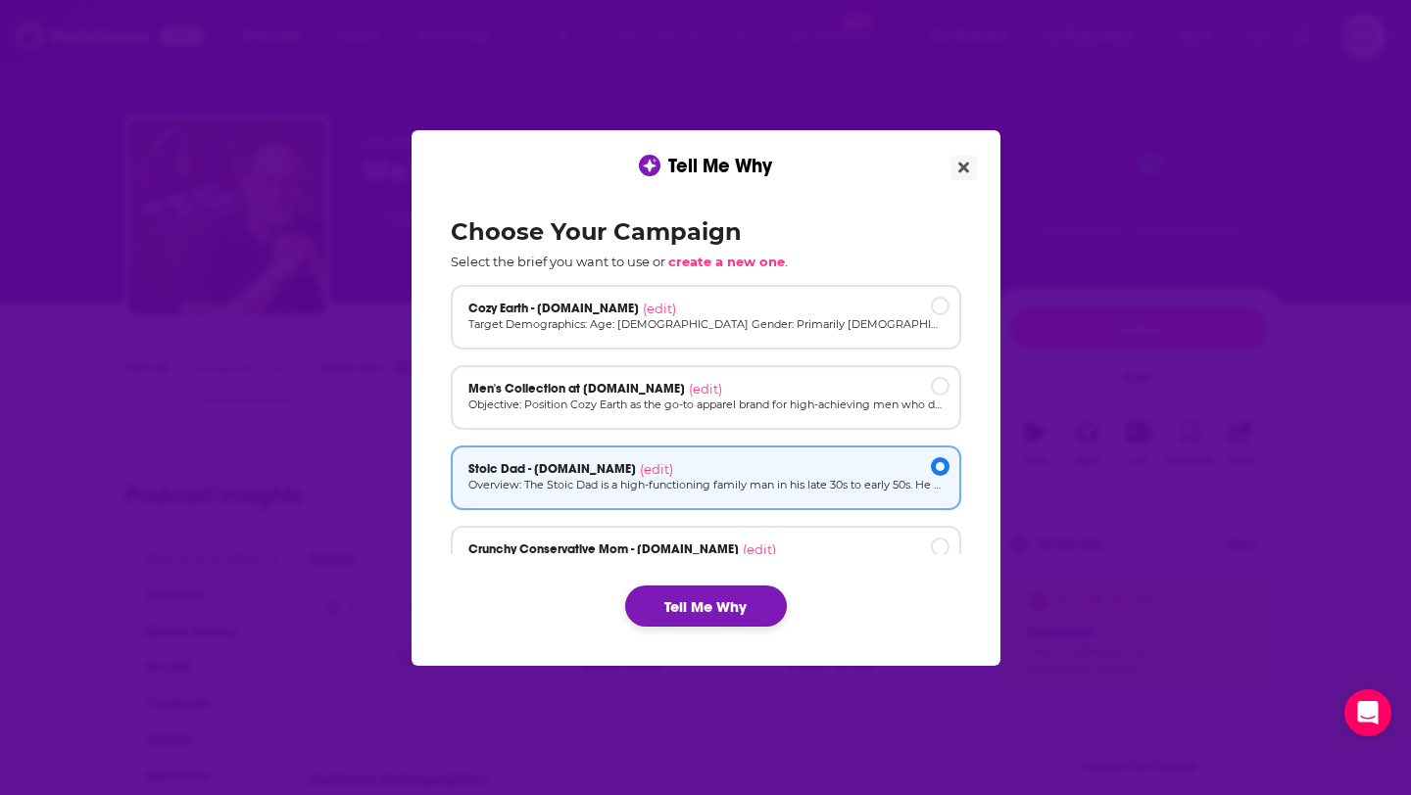
click at [736, 622] on button "Tell Me Why" at bounding box center [706, 606] width 162 height 41
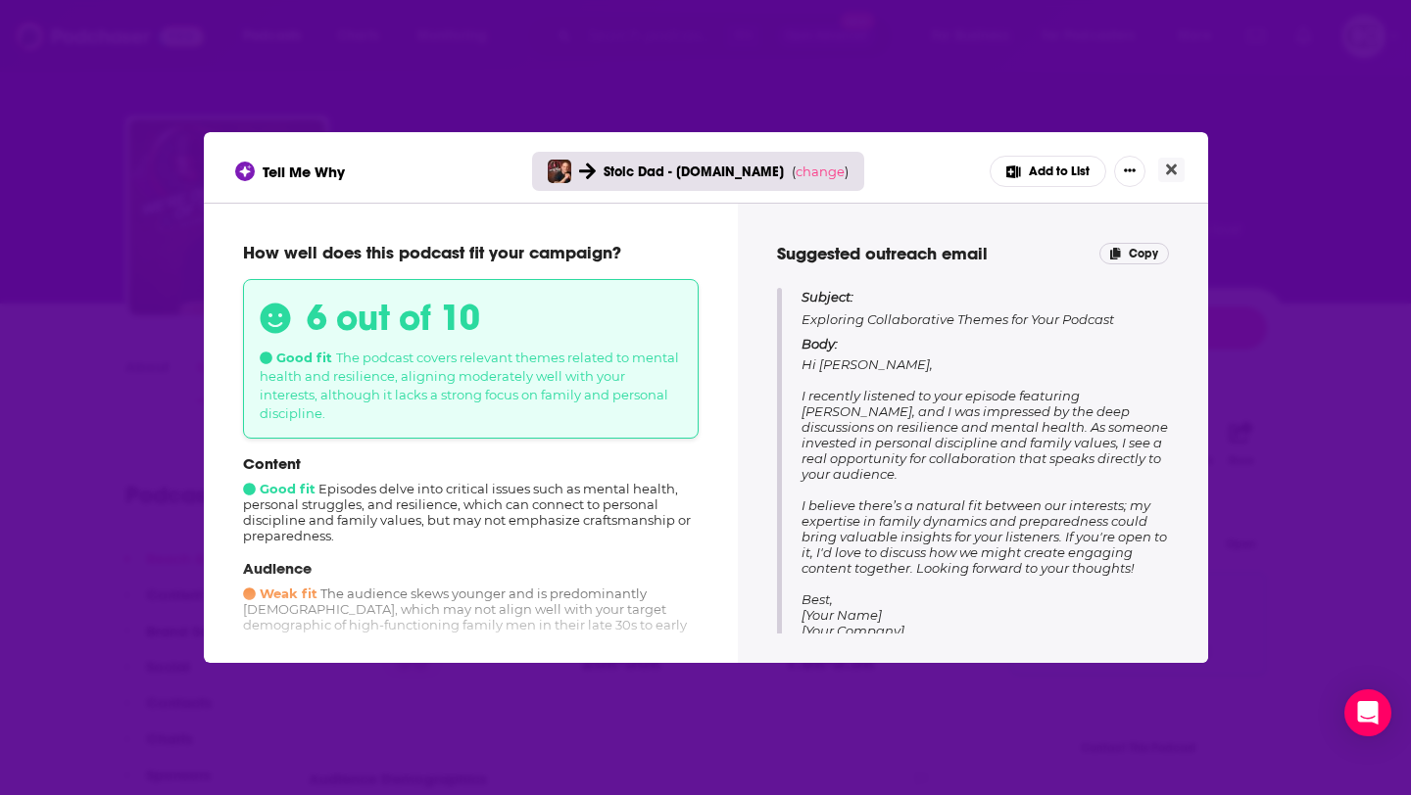
scroll to position [180, 0]
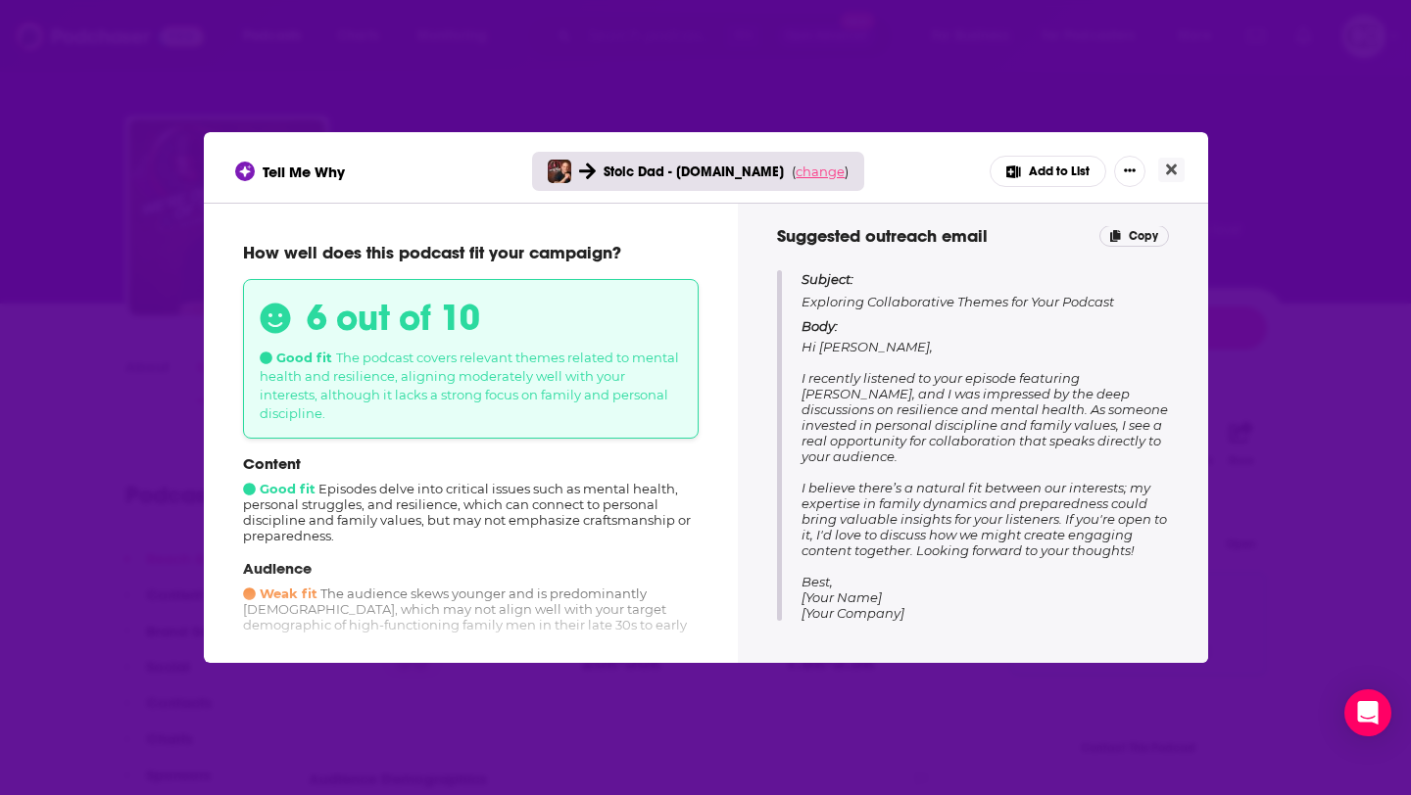
click at [813, 167] on span "change" at bounding box center [819, 172] width 49 height 16
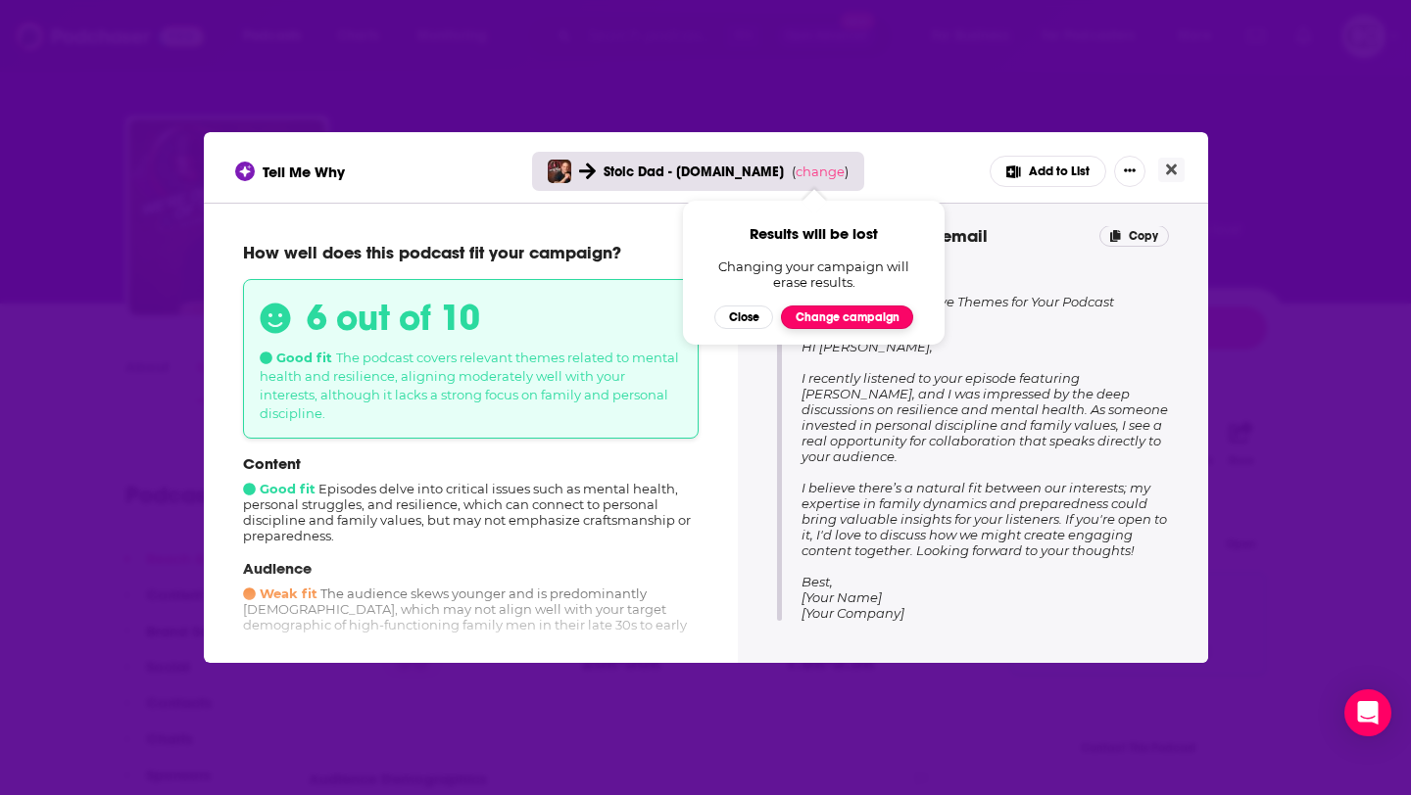
click at [863, 320] on button "Change campaign" at bounding box center [847, 318] width 132 height 24
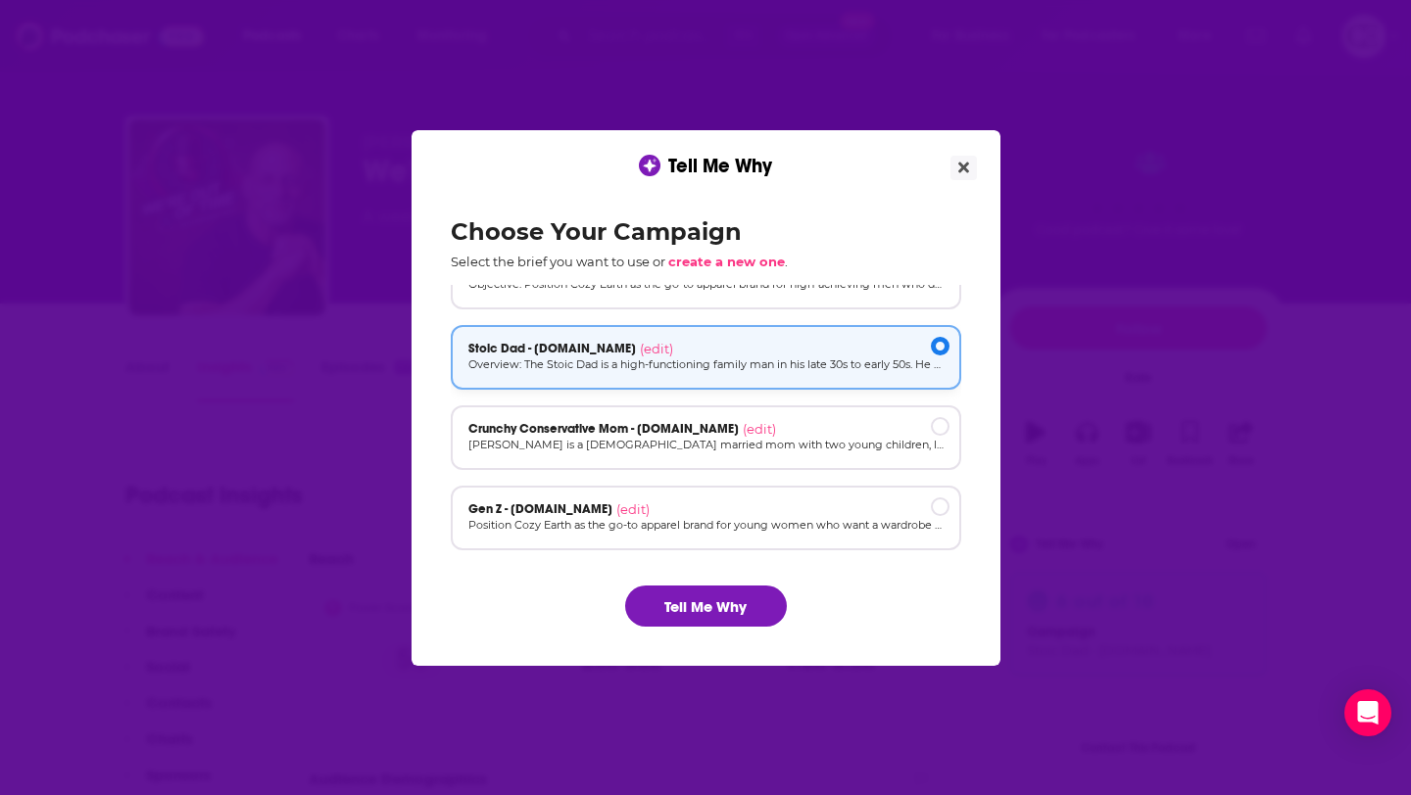
scroll to position [132, 0]
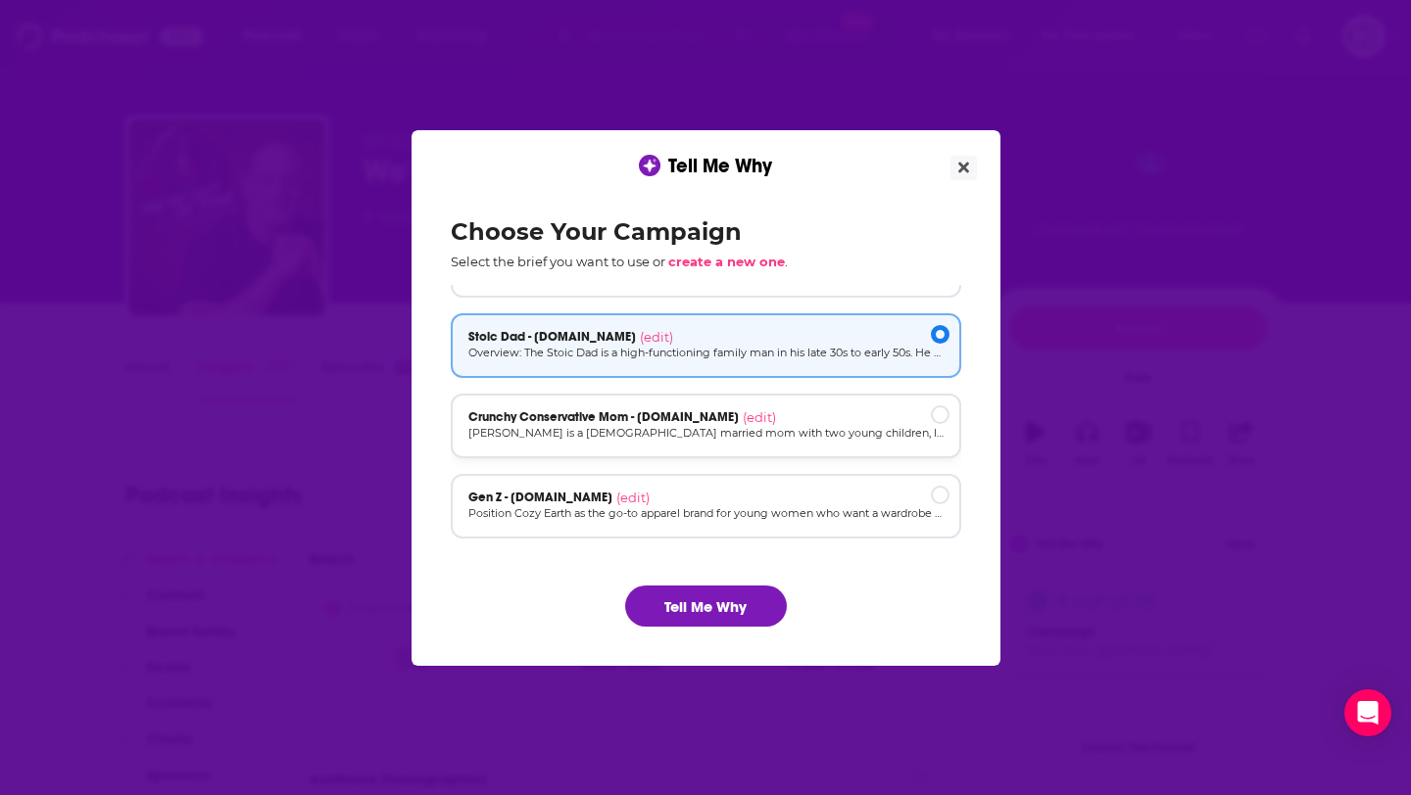
click at [814, 421] on div "Crunchy Conservative Mom - [DOMAIN_NAME] (edit)" at bounding box center [705, 417] width 475 height 16
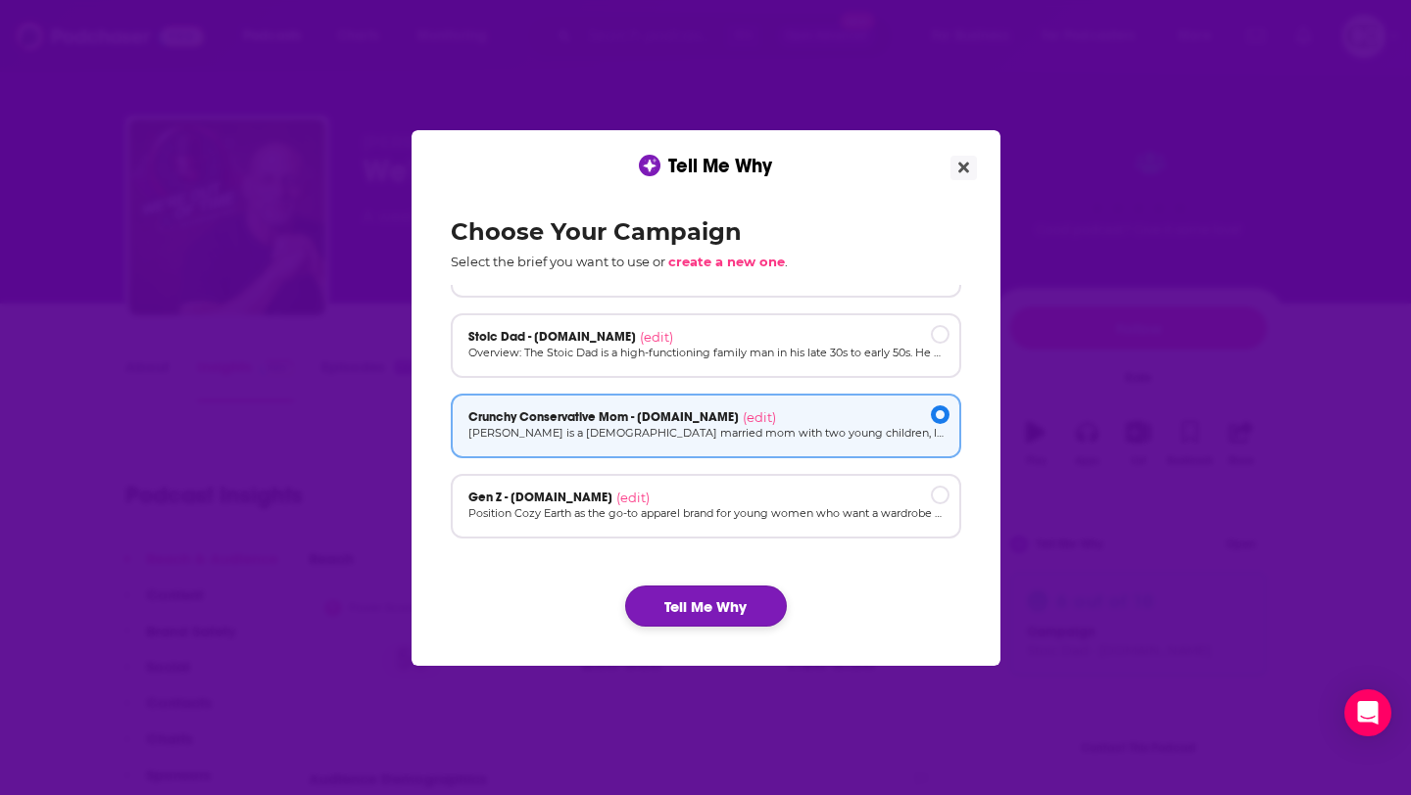
click at [724, 604] on button "Tell Me Why" at bounding box center [706, 606] width 162 height 41
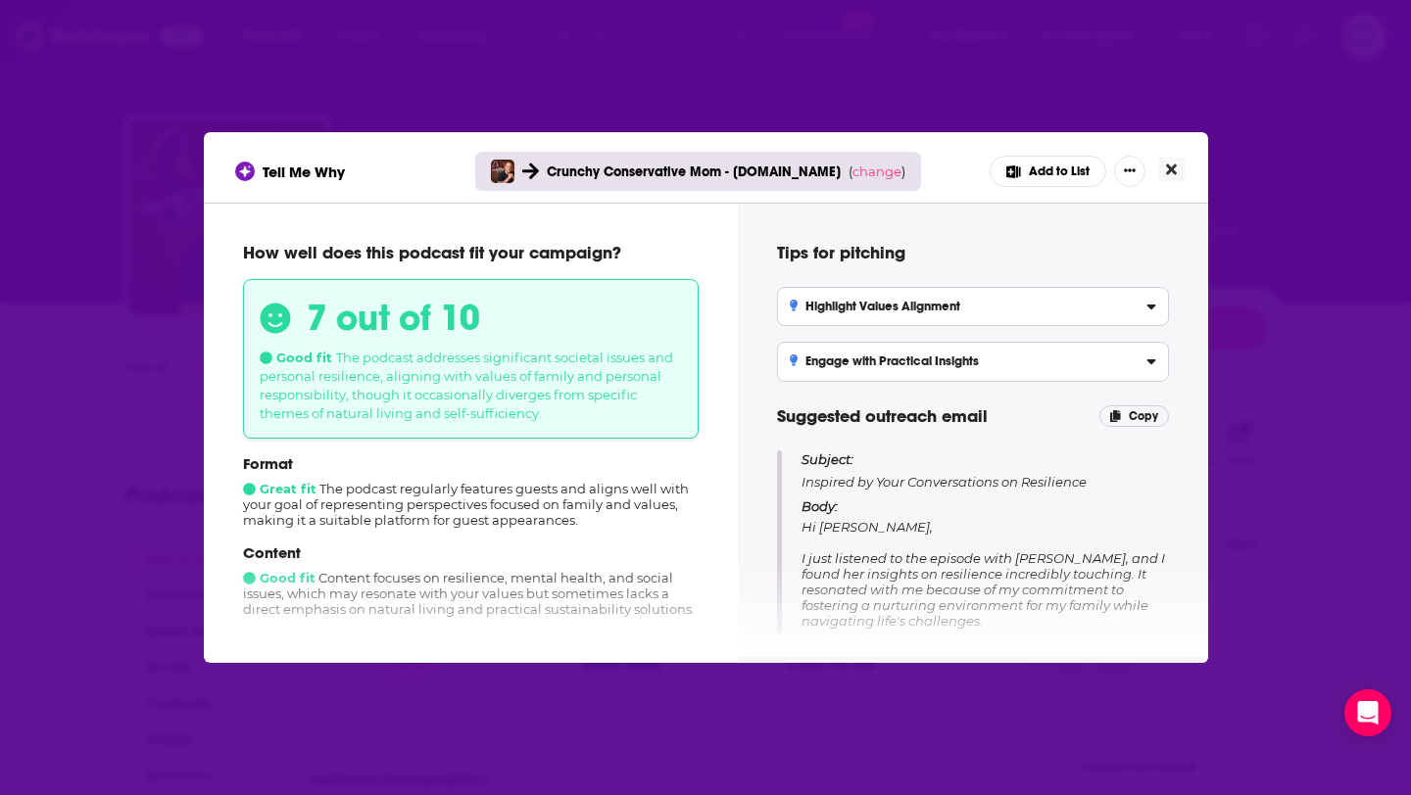
click at [1182, 174] on button "Close" at bounding box center [1171, 170] width 26 height 24
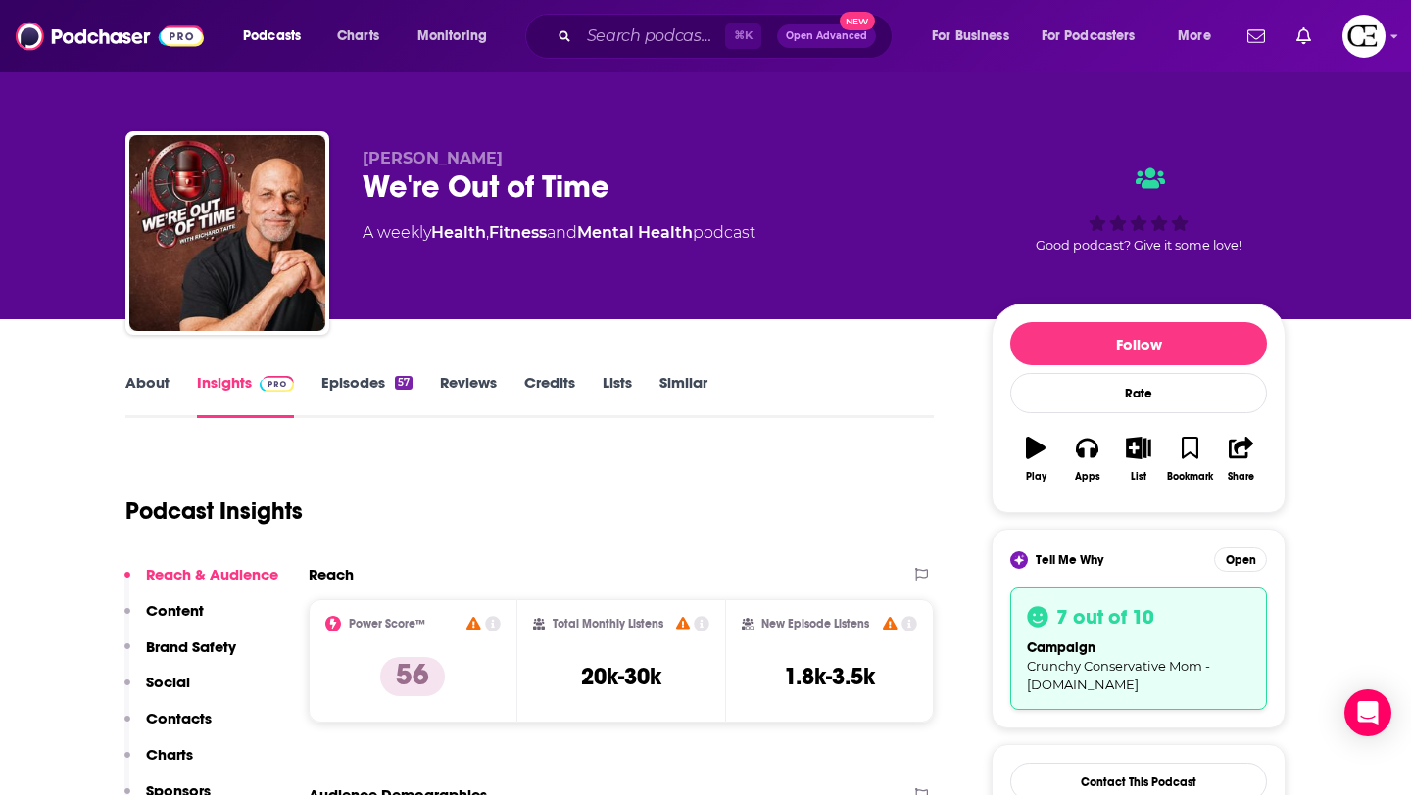
scroll to position [16, 0]
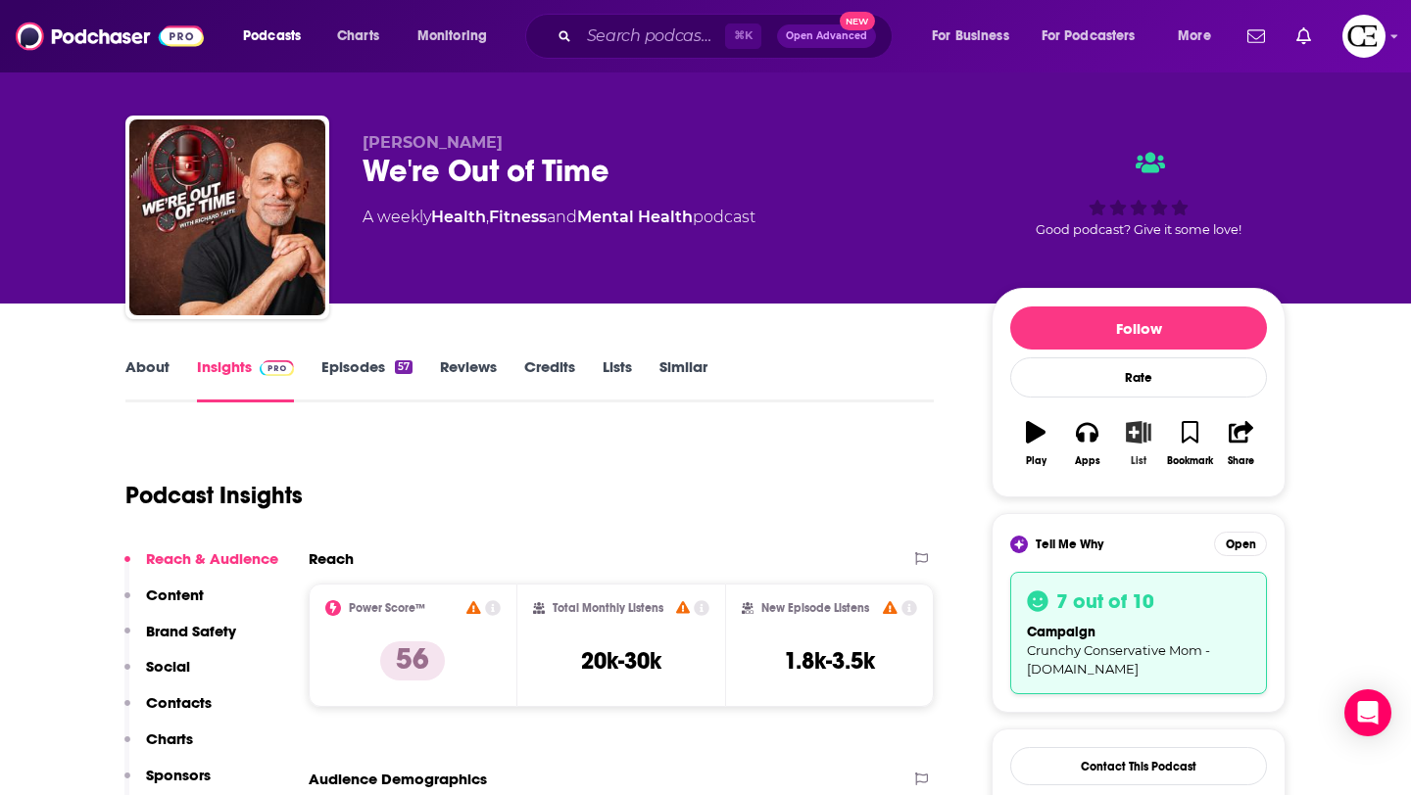
click at [1129, 435] on icon "button" at bounding box center [1138, 432] width 24 height 22
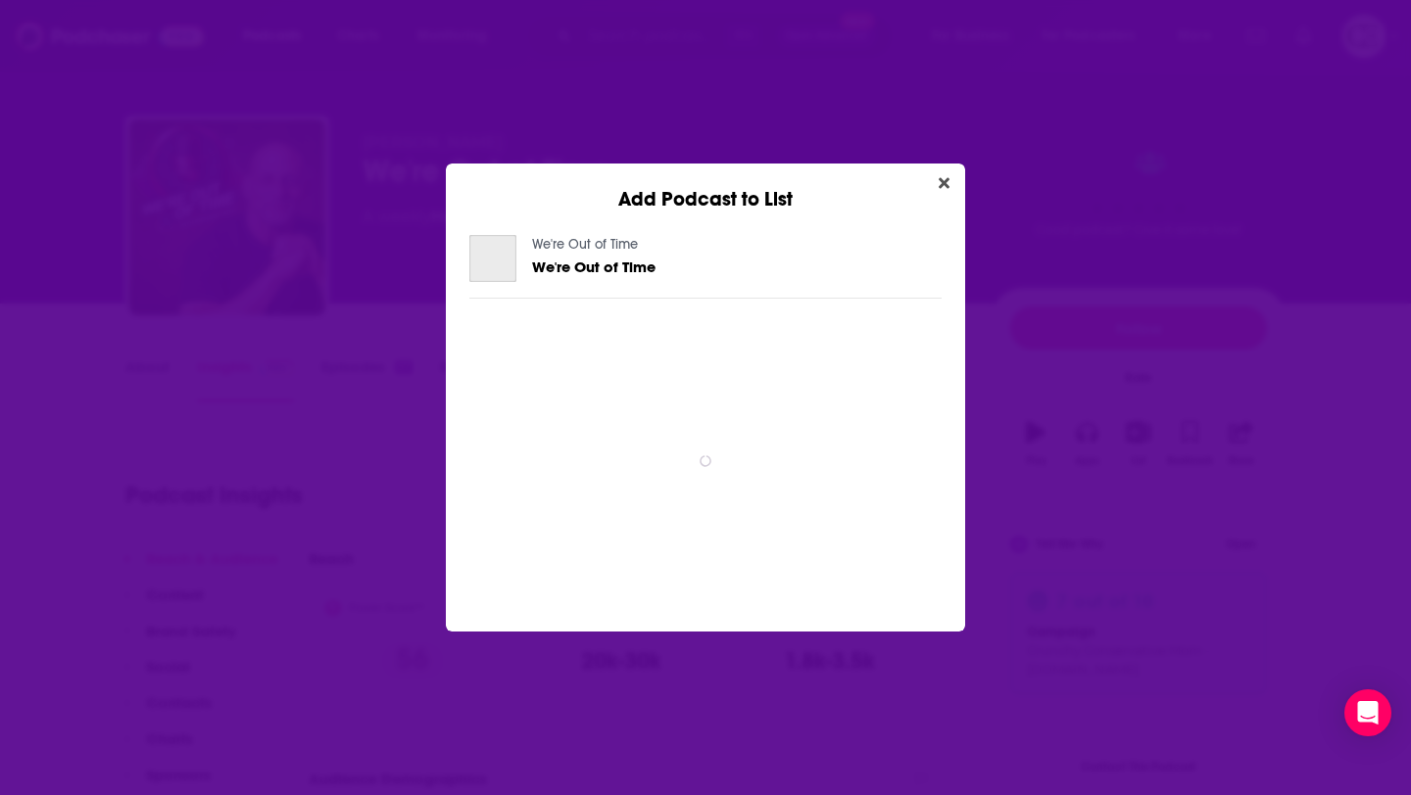
scroll to position [0, 0]
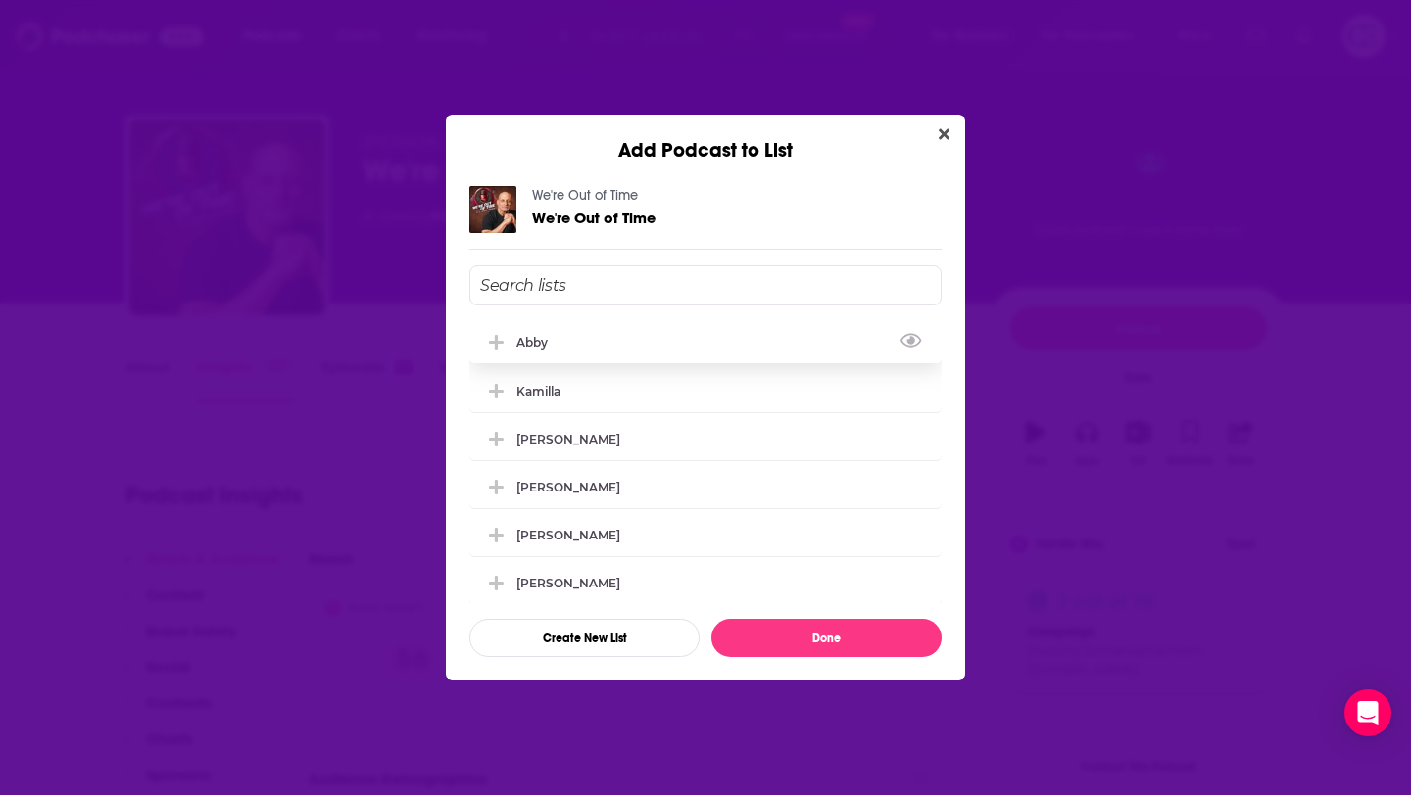
click at [502, 341] on icon "Add Podcast To List" at bounding box center [496, 342] width 15 height 15
click at [790, 643] on button "Done" at bounding box center [826, 638] width 230 height 38
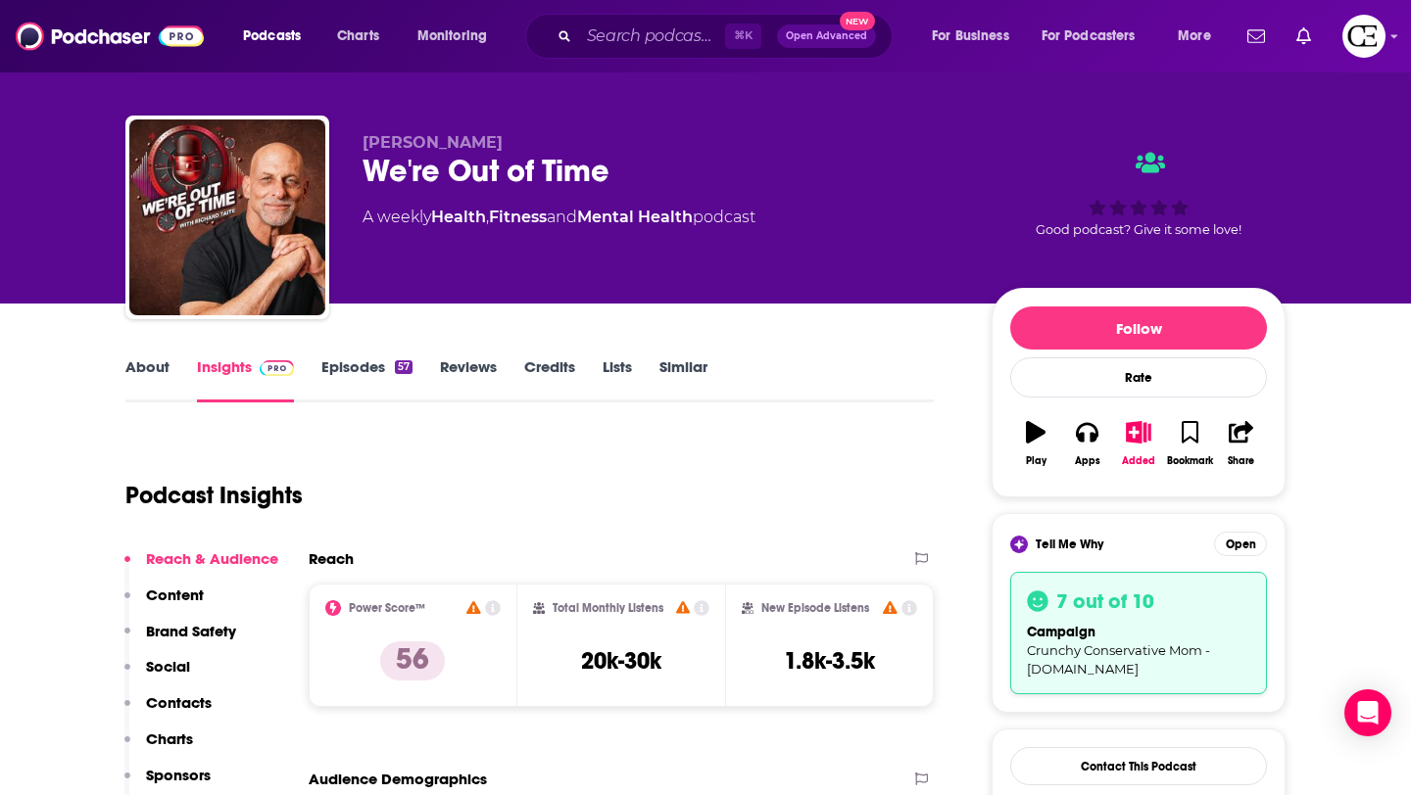
click at [511, 178] on div "We're Out of Time" at bounding box center [661, 171] width 598 height 38
copy div "We're Out of Time"
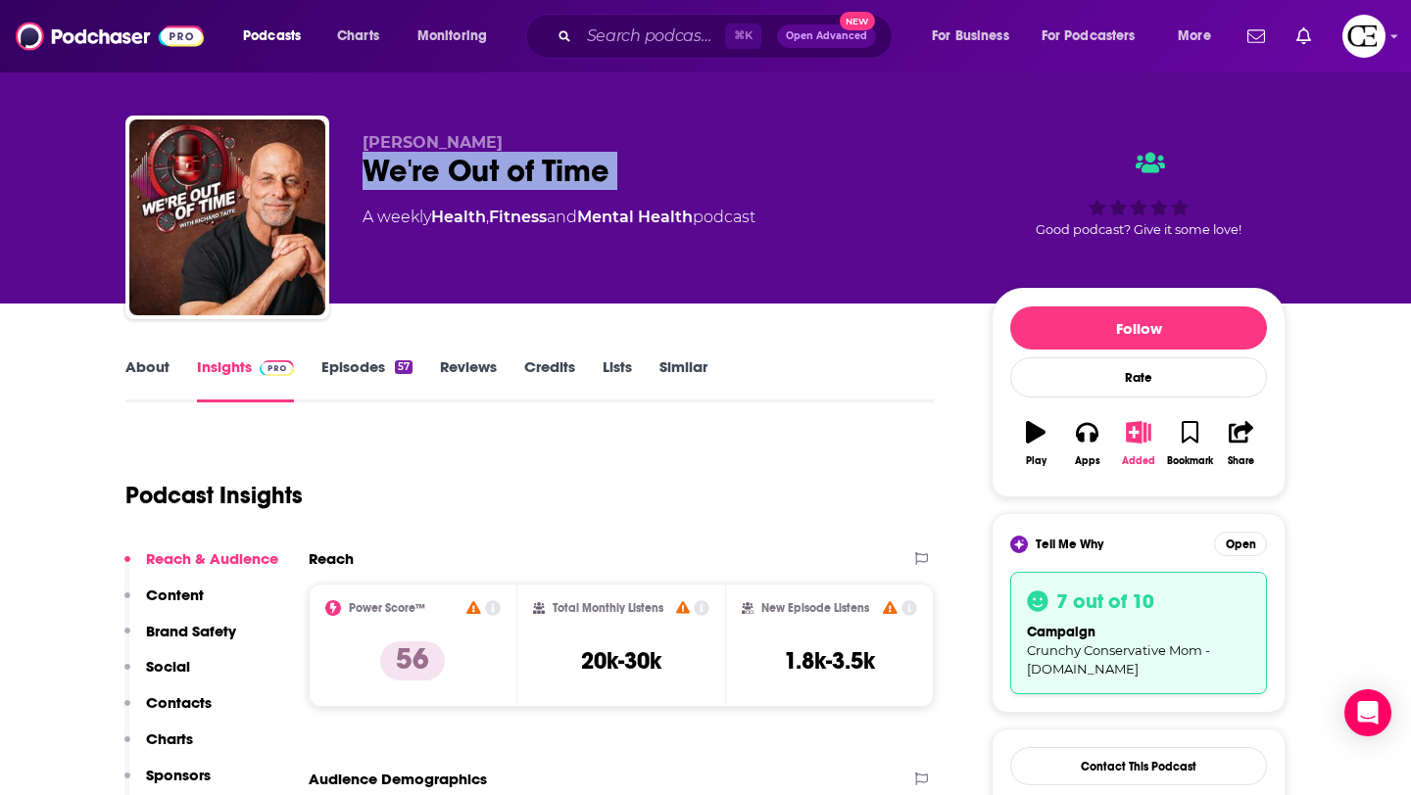
click at [1132, 441] on icon "button" at bounding box center [1138, 432] width 24 height 22
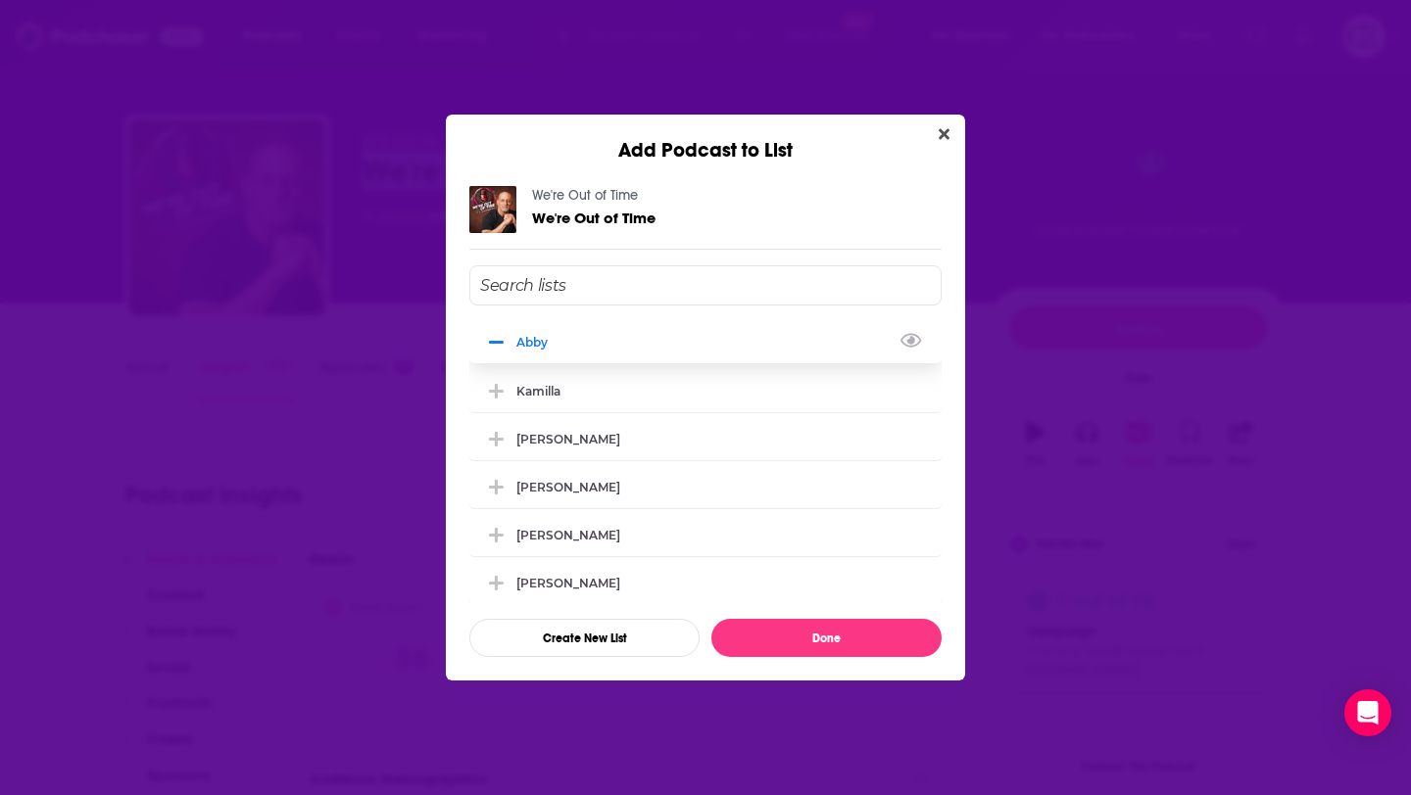
click at [489, 343] on icon "Add Podcast To List" at bounding box center [496, 343] width 15 height 18
click at [783, 646] on button "Done" at bounding box center [826, 638] width 230 height 38
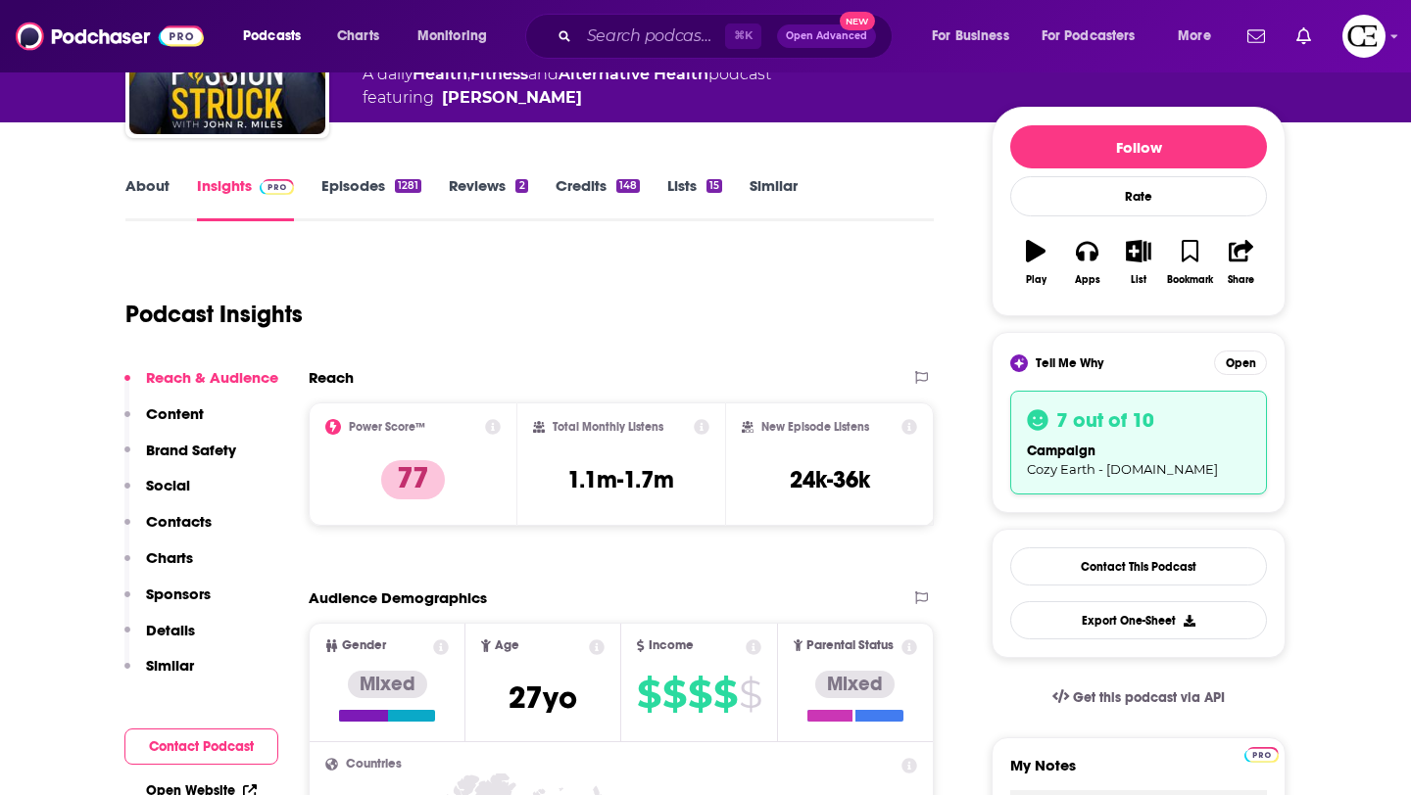
scroll to position [169, 0]
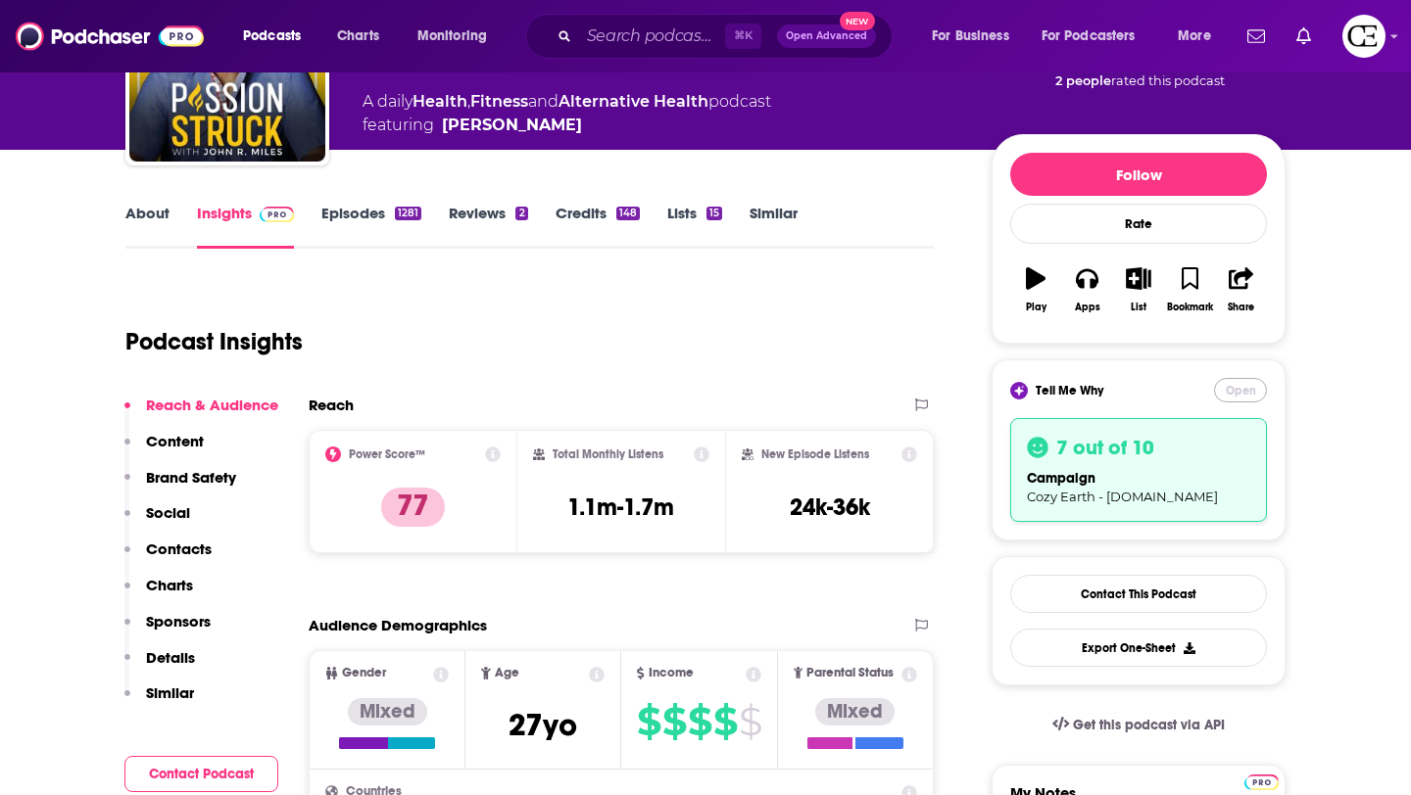
click at [1240, 390] on button "Open" at bounding box center [1240, 390] width 53 height 24
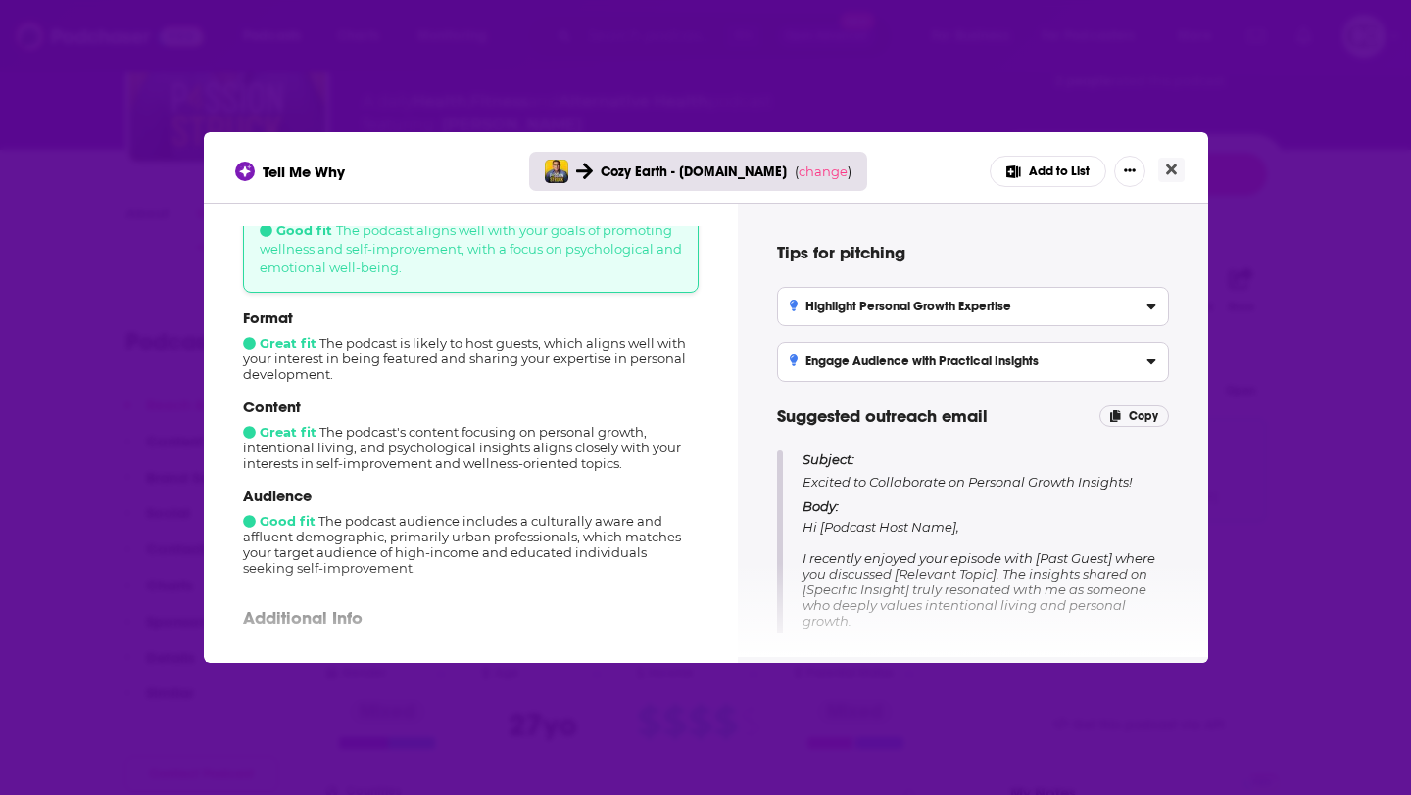
scroll to position [128, 0]
click at [820, 177] on span "change" at bounding box center [822, 172] width 49 height 16
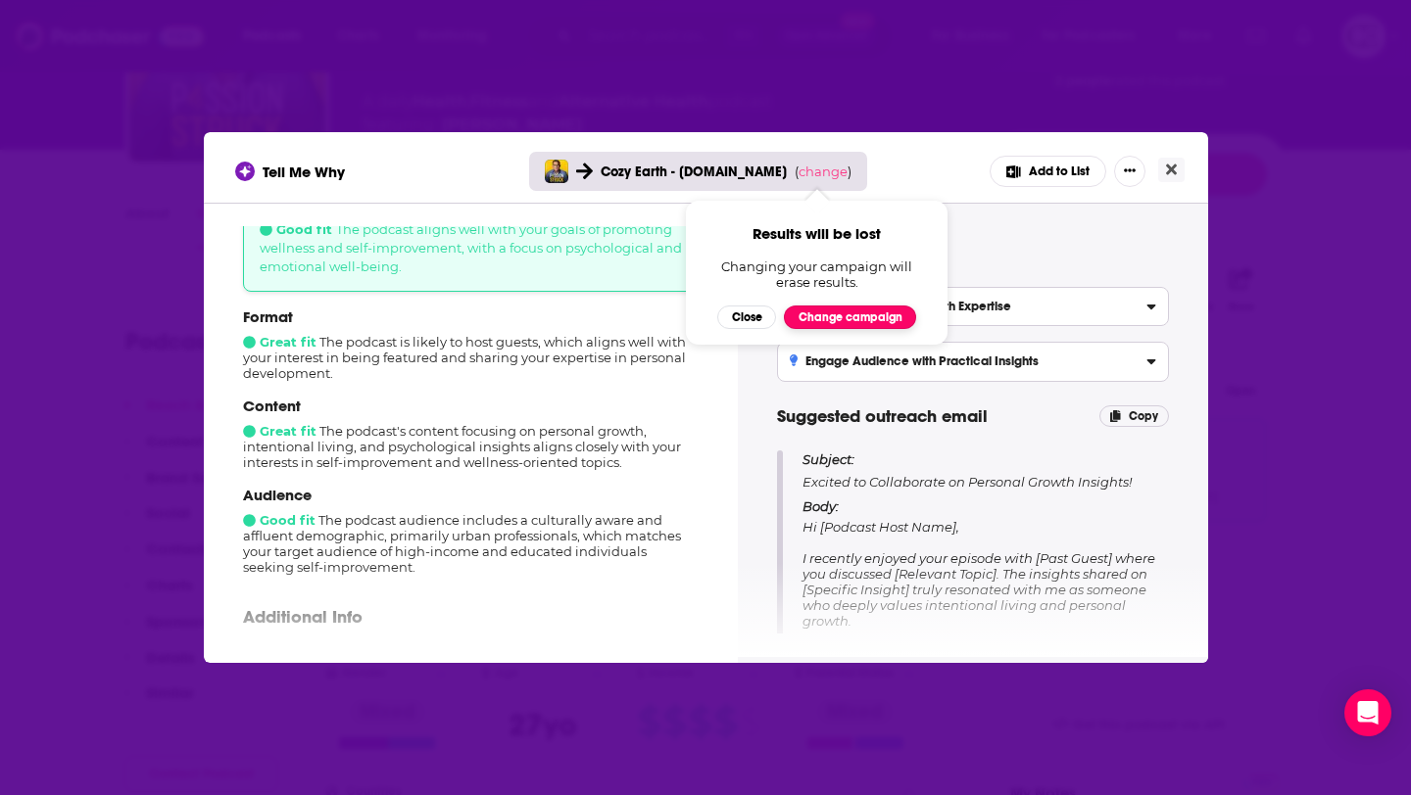
click at [820, 309] on button "Change campaign" at bounding box center [850, 318] width 132 height 24
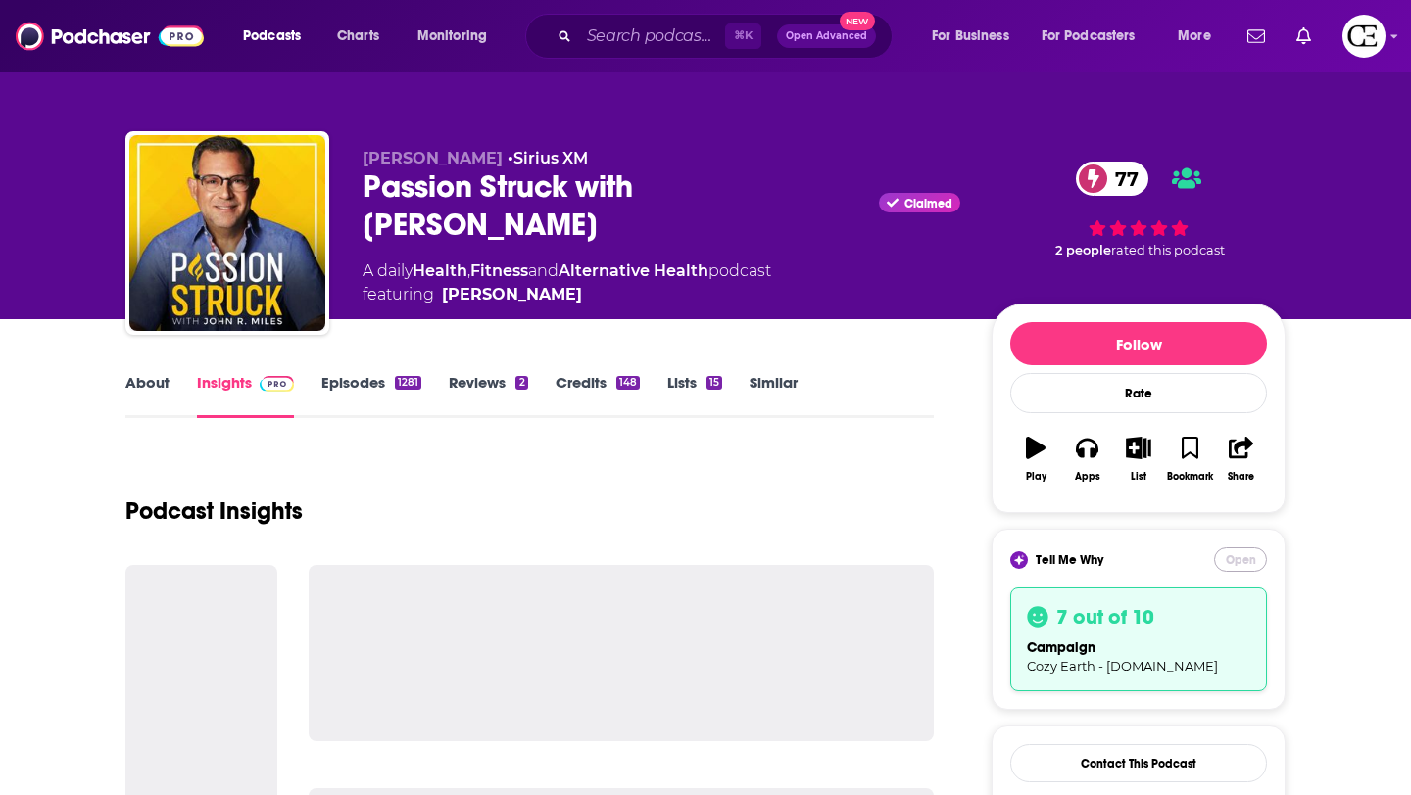
click at [1238, 556] on button "Open" at bounding box center [1240, 560] width 53 height 24
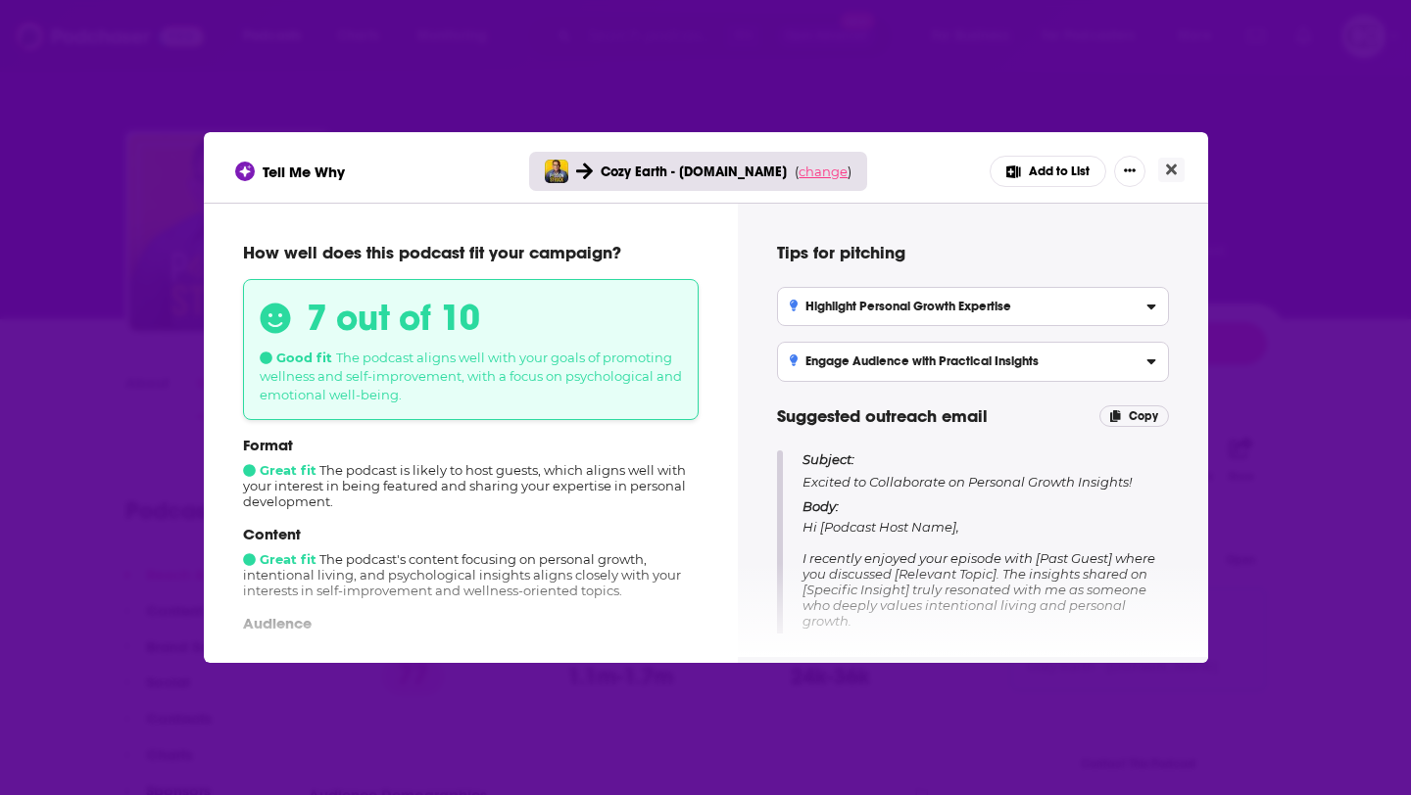
click at [807, 178] on span "change" at bounding box center [822, 172] width 49 height 16
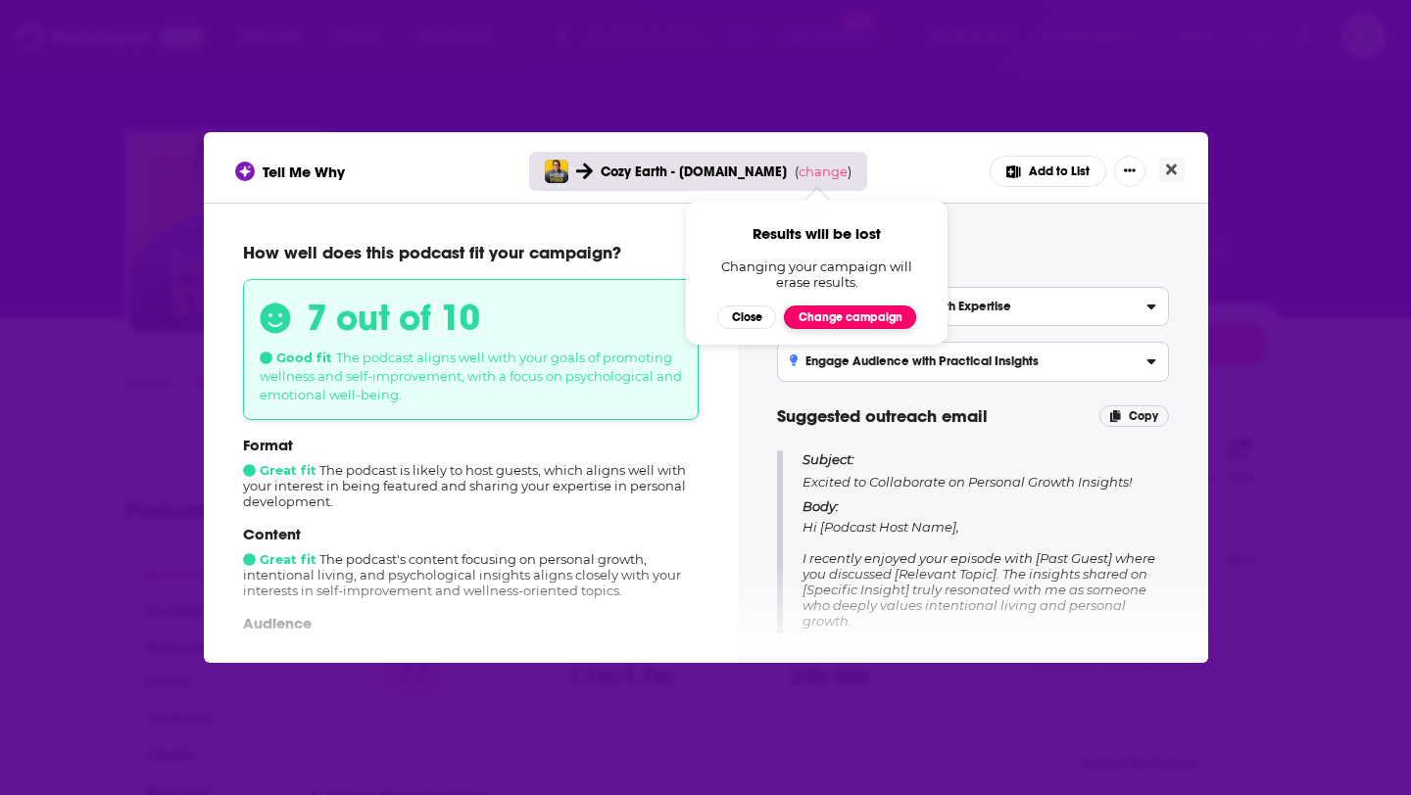
click at [807, 315] on button "Change campaign" at bounding box center [850, 318] width 132 height 24
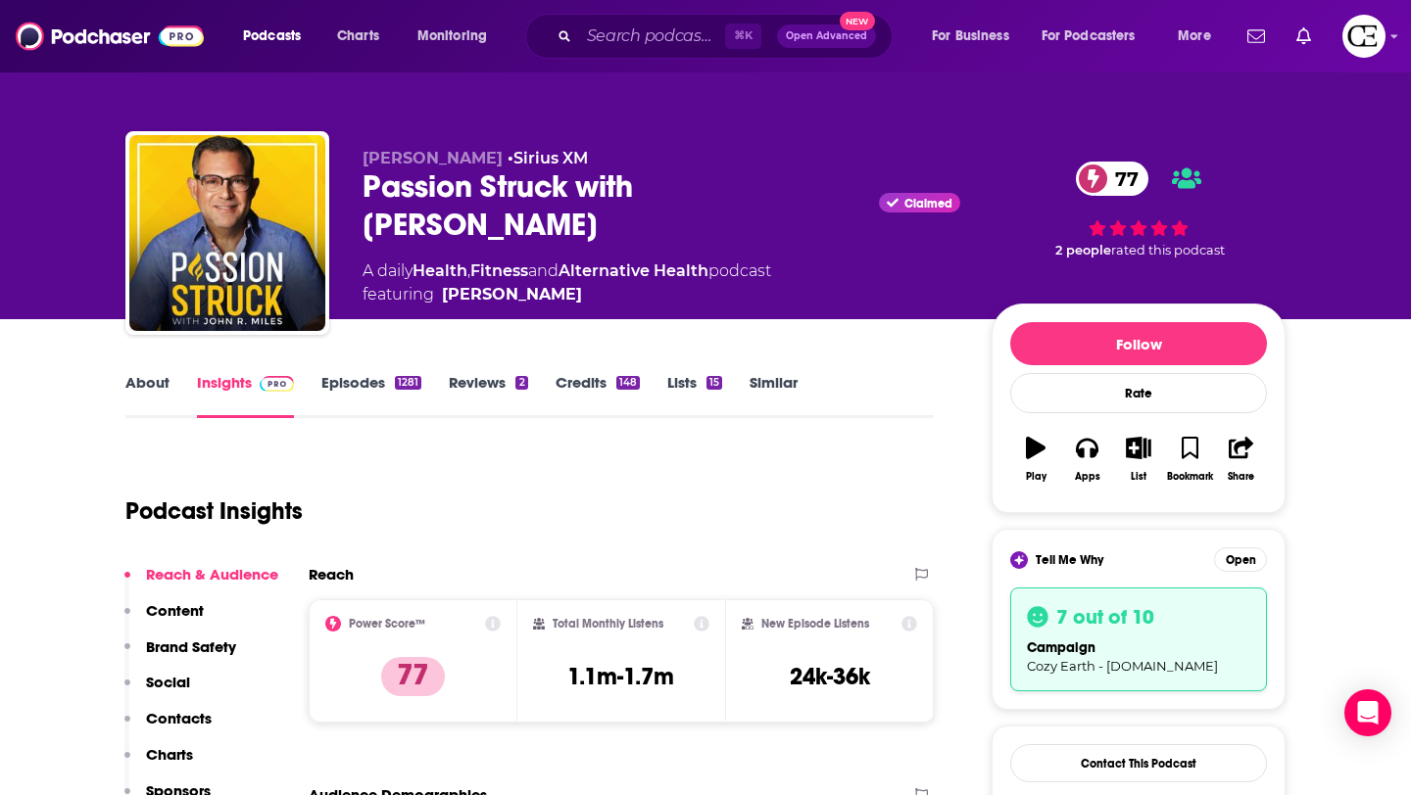
click at [561, 194] on div "Passion Struck with [PERSON_NAME] Claimed 77" at bounding box center [661, 206] width 598 height 76
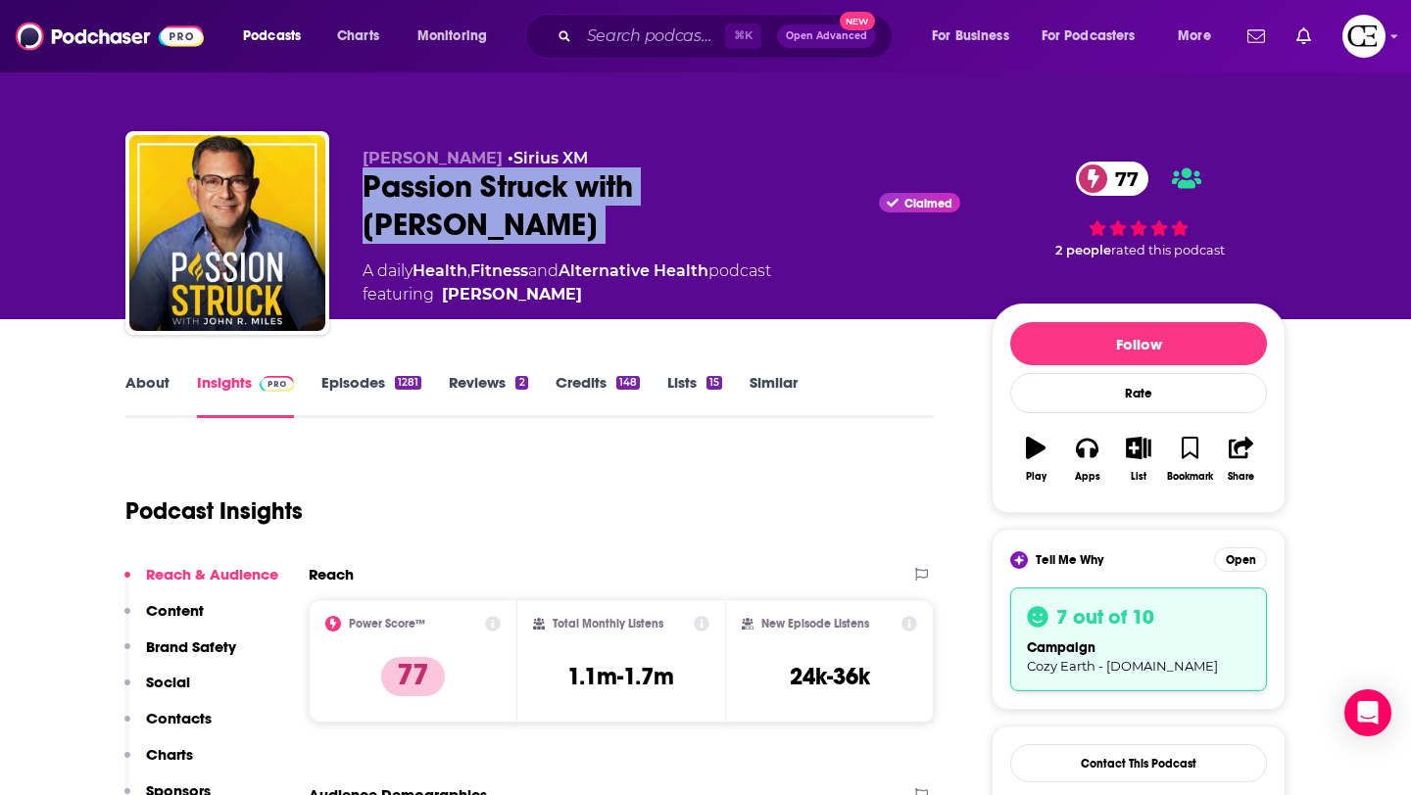
click at [561, 194] on div "Passion Struck with [PERSON_NAME] Claimed 77" at bounding box center [661, 206] width 598 height 76
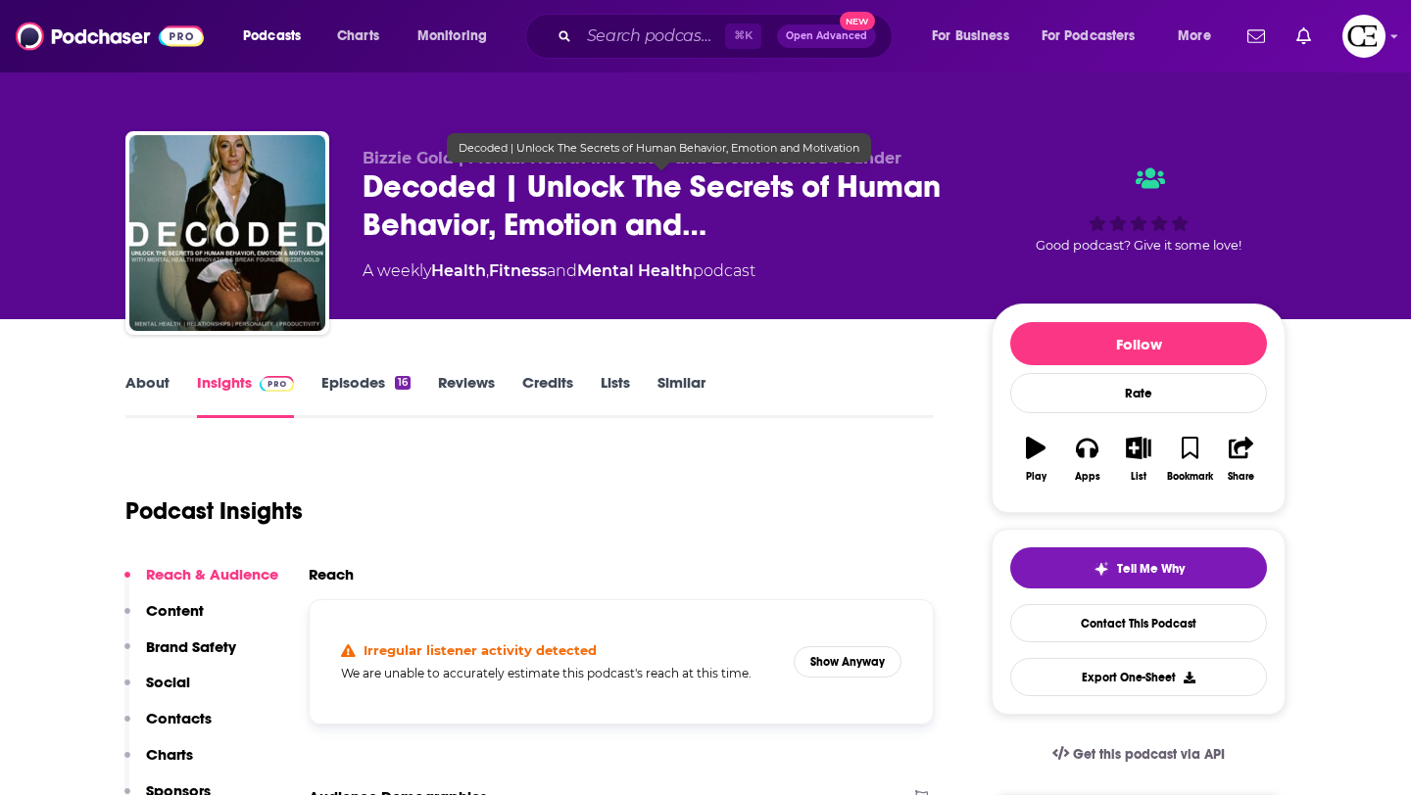
click at [414, 175] on span "Decoded | Unlock The Secrets of Human Behavior, Emotion and…" at bounding box center [661, 206] width 598 height 76
copy h2 "Decoded"
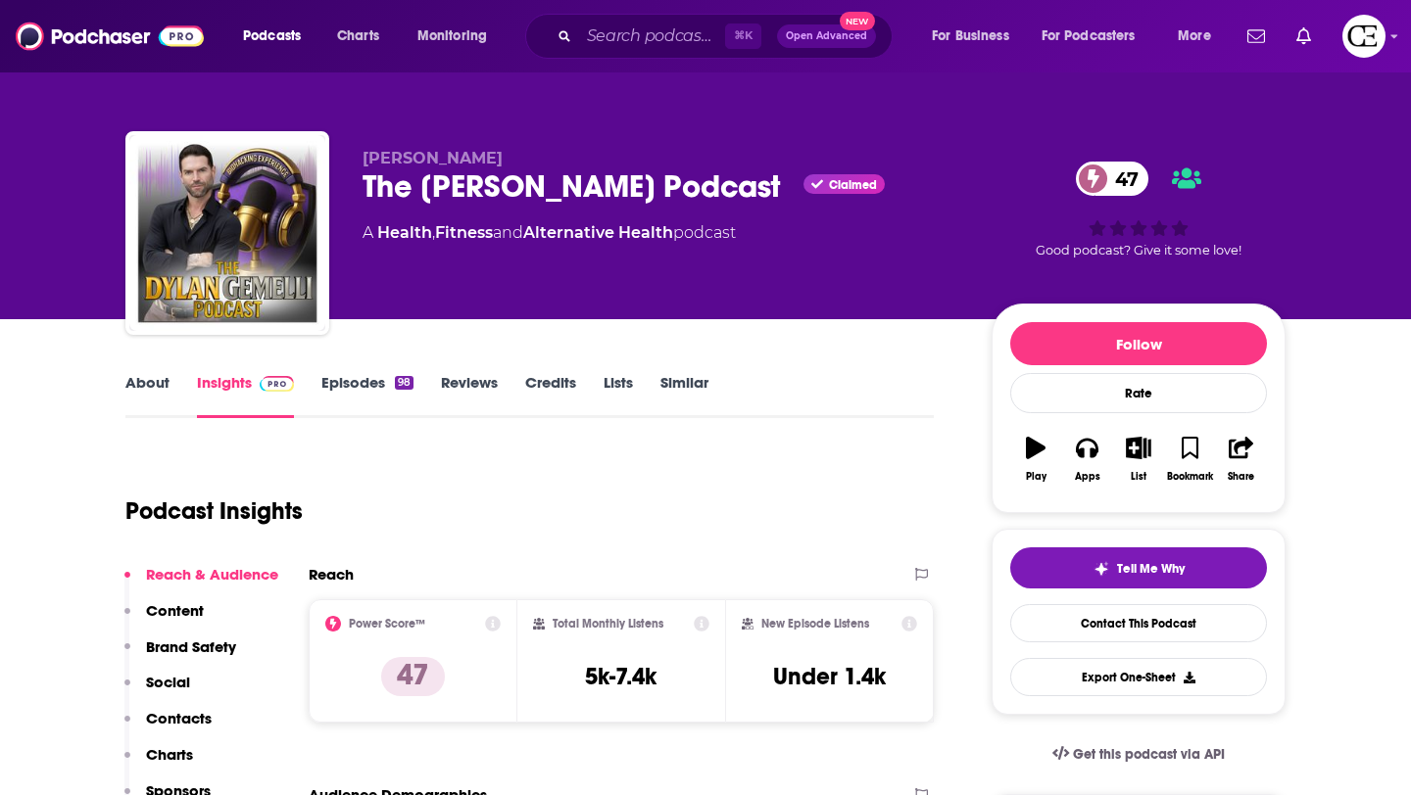
click at [546, 196] on div "The [PERSON_NAME] Podcast Claimed 47" at bounding box center [661, 187] width 598 height 38
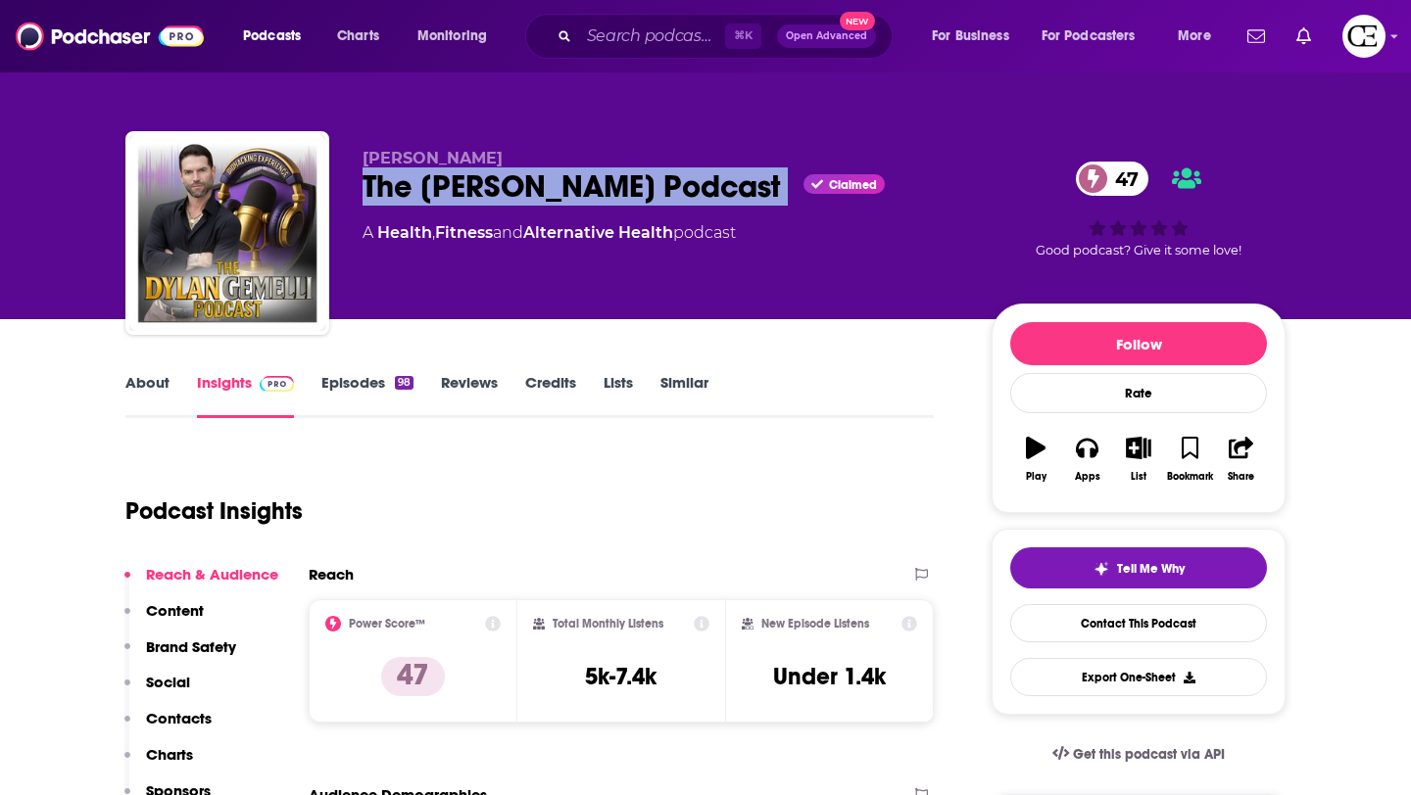
click at [546, 196] on div "The [PERSON_NAME] Podcast Claimed 47" at bounding box center [661, 187] width 598 height 38
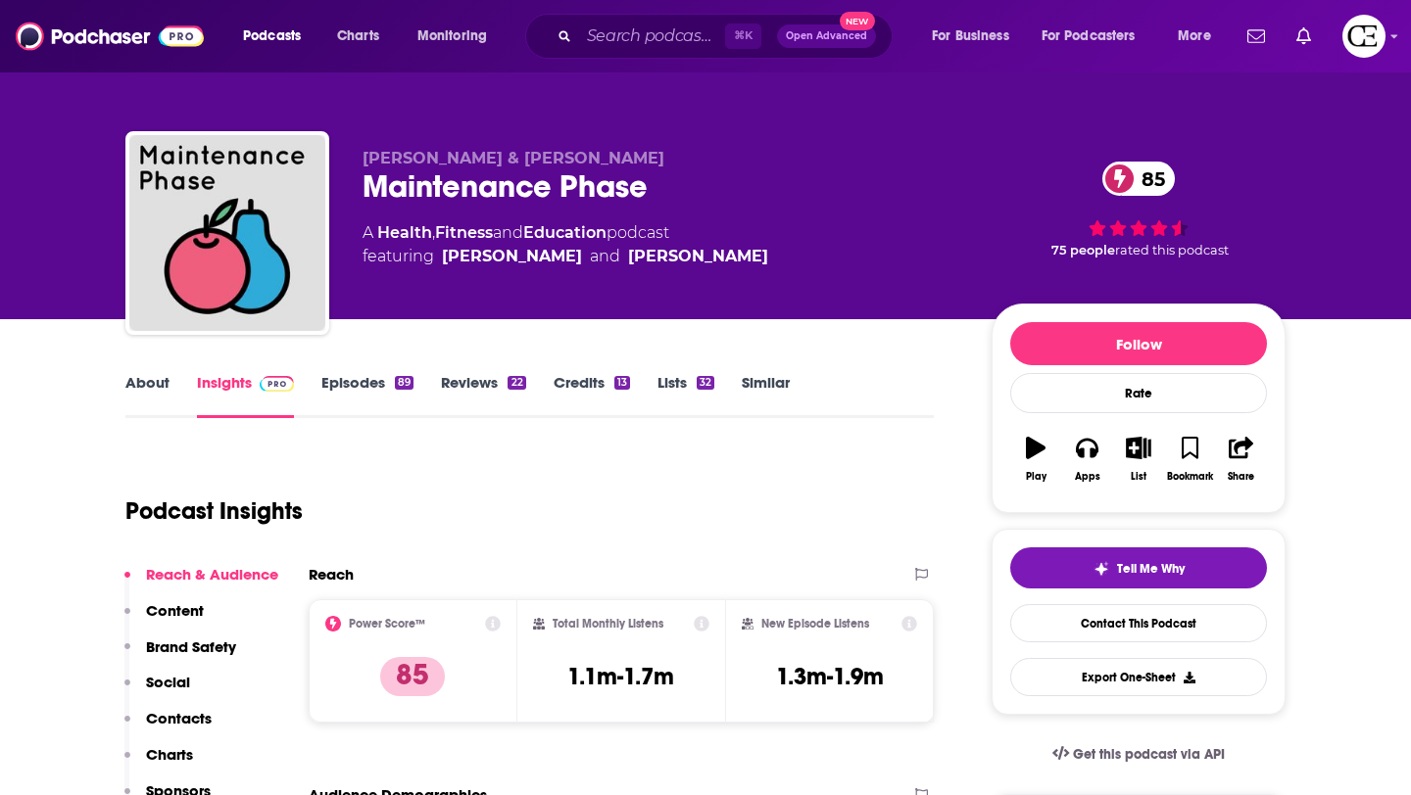
click at [543, 188] on div "Maintenance Phase 85" at bounding box center [661, 187] width 598 height 38
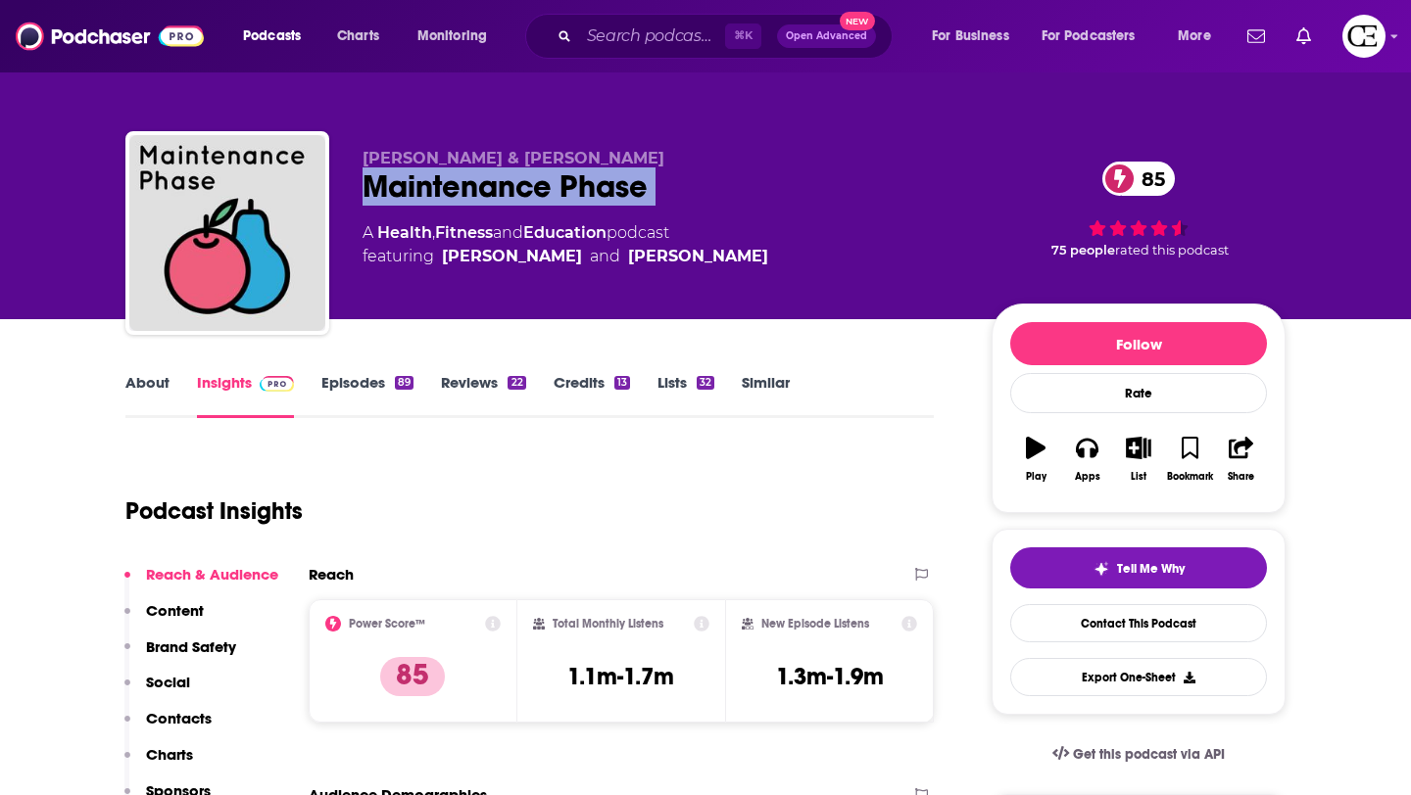
click at [543, 188] on div "Maintenance Phase 85" at bounding box center [661, 187] width 598 height 38
copy div "Maintenance Phase 85"
